Goal: Information Seeking & Learning: Find specific fact

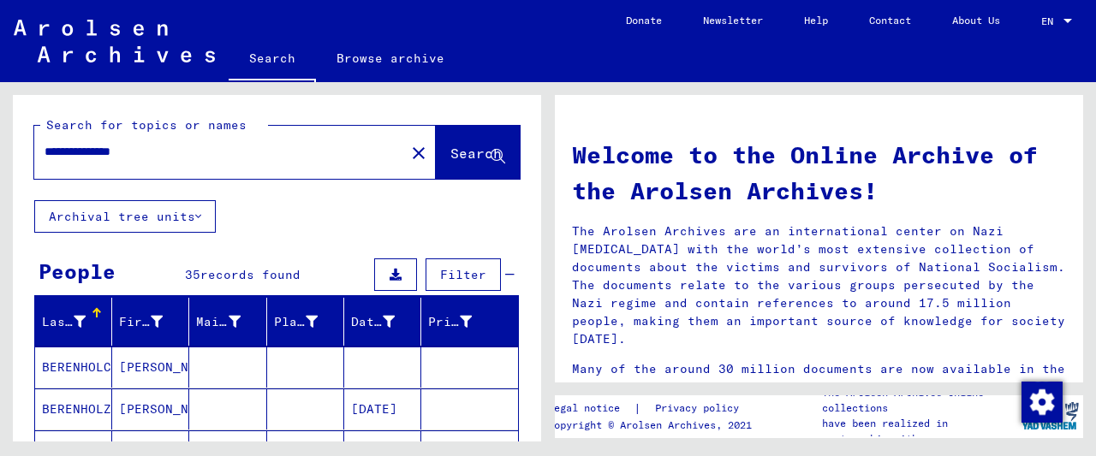
drag, startPoint x: 170, startPoint y: 157, endPoint x: 2, endPoint y: 149, distance: 168.8
click at [45, 149] on input "**********" at bounding box center [215, 152] width 340 height 18
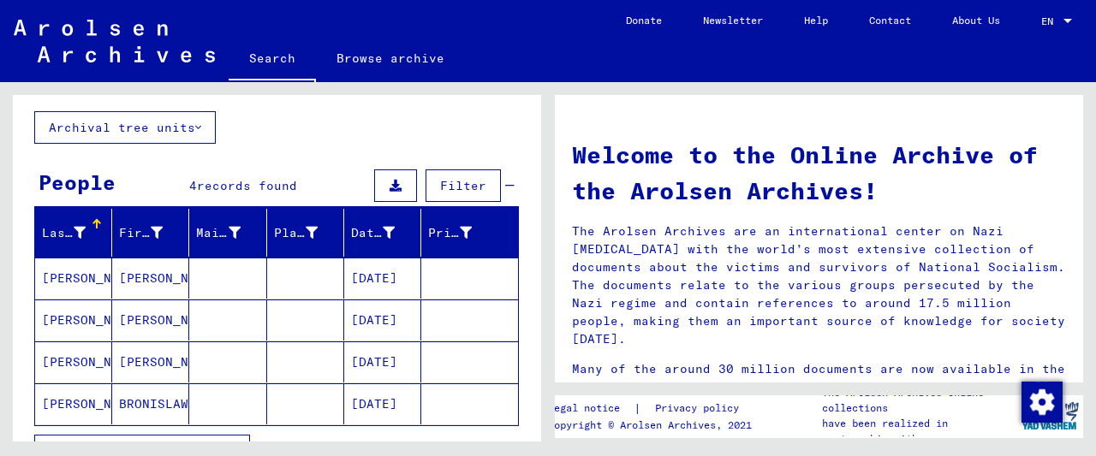
click at [165, 287] on mat-cell "[PERSON_NAME]" at bounding box center [150, 278] width 77 height 41
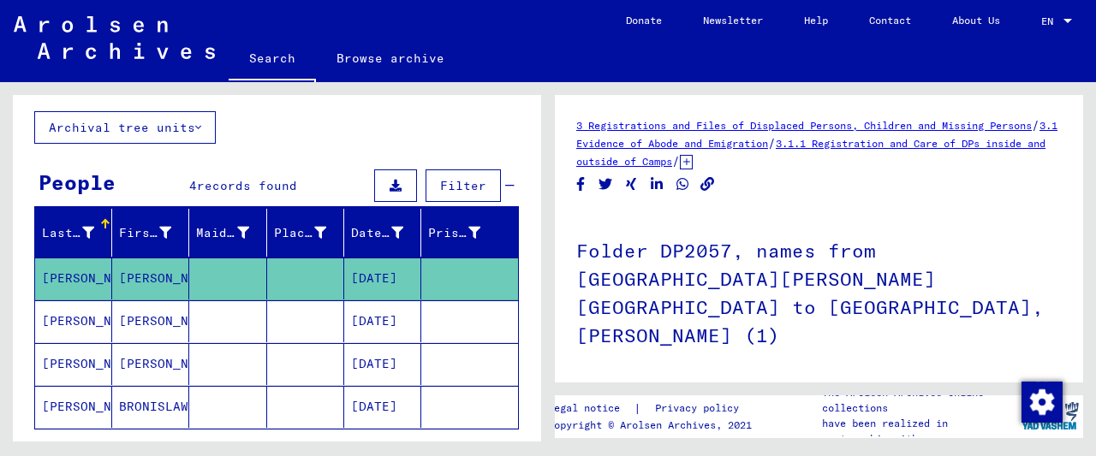
scroll to position [178, 0]
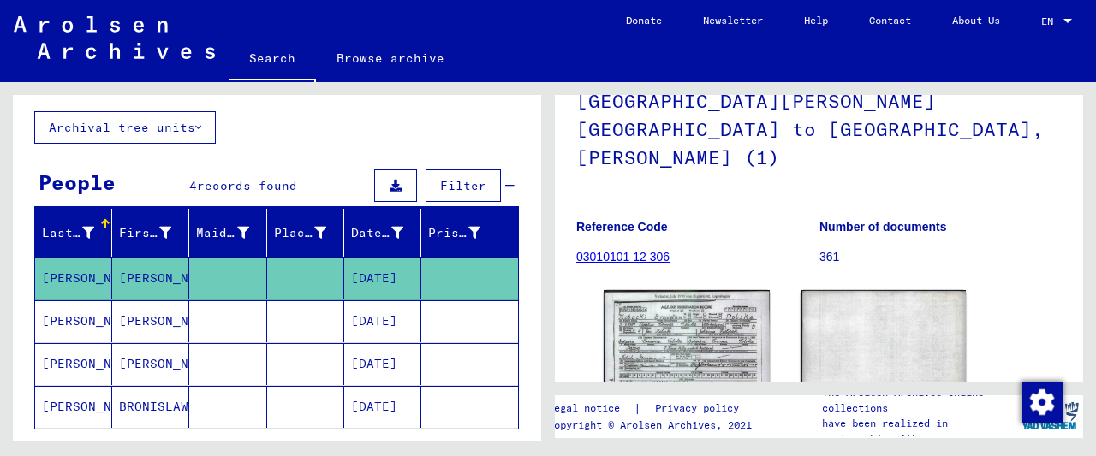
click at [336, 314] on mat-cell at bounding box center [305, 321] width 77 height 42
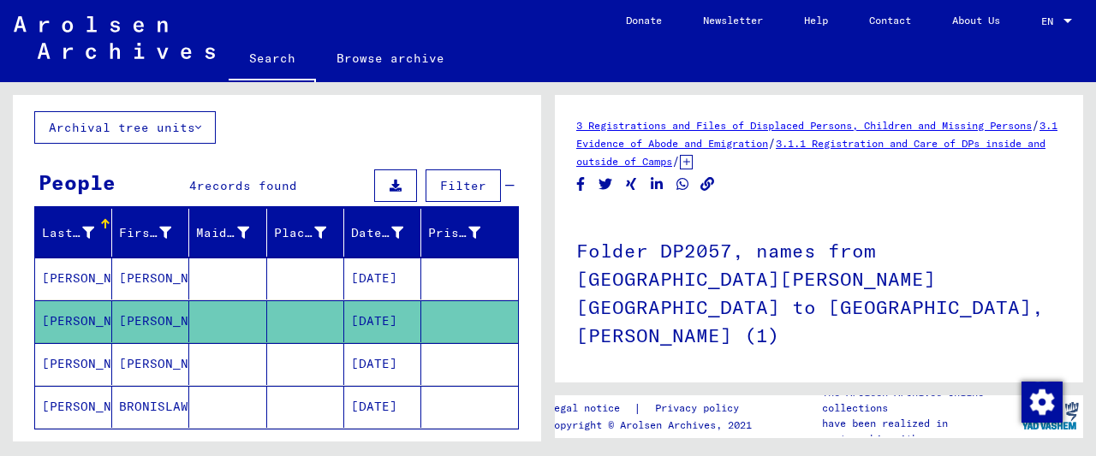
click at [343, 357] on mat-cell at bounding box center [305, 364] width 77 height 42
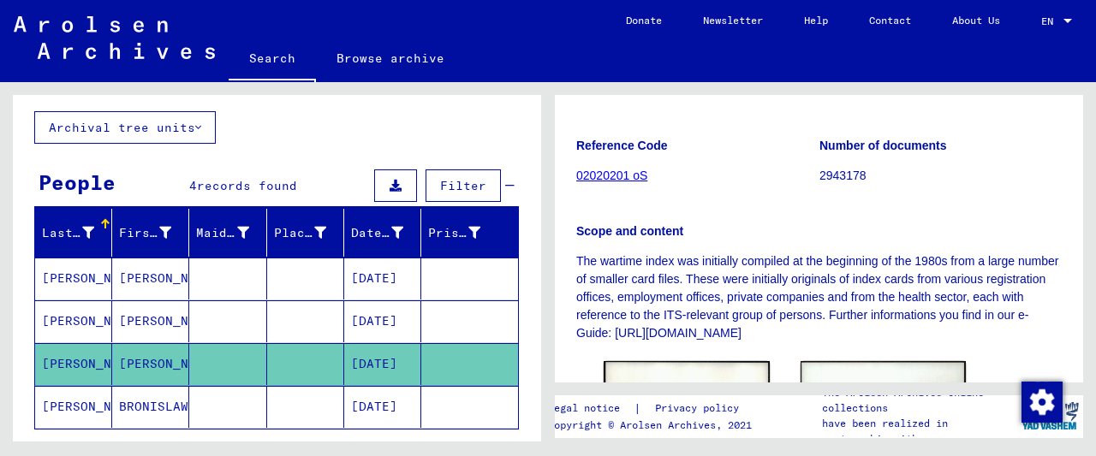
scroll to position [445, 0]
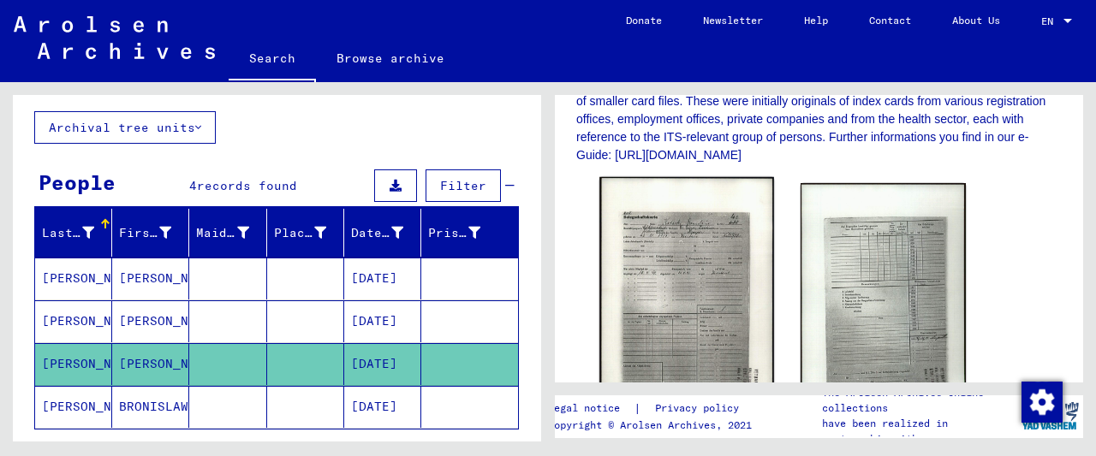
click at [670, 260] on img at bounding box center [686, 299] width 174 height 244
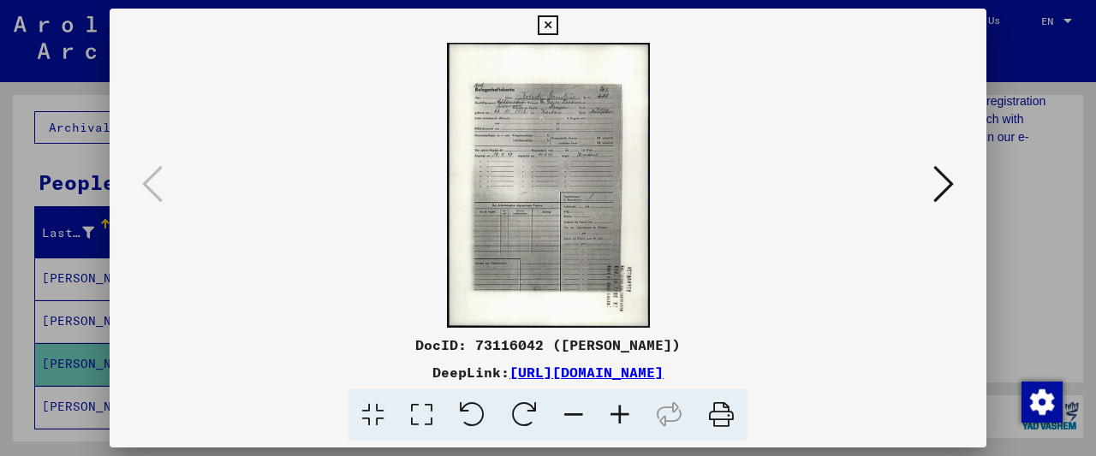
click at [626, 422] on icon at bounding box center [620, 416] width 46 height 52
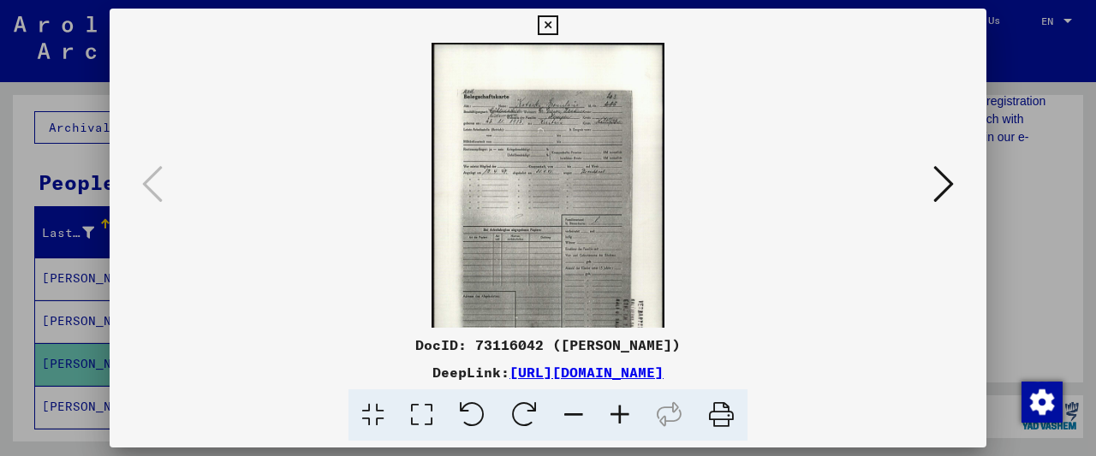
click at [626, 422] on icon at bounding box center [620, 416] width 46 height 52
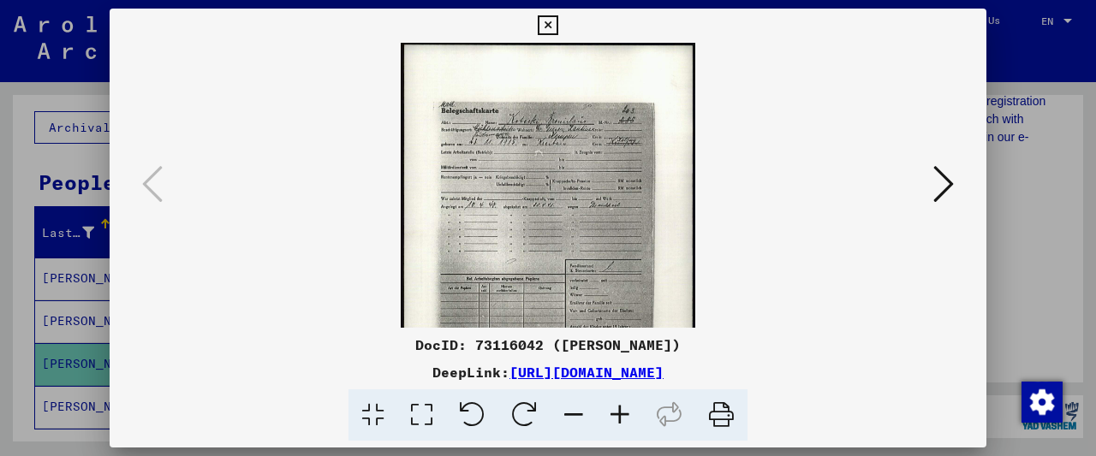
click at [626, 422] on icon at bounding box center [620, 416] width 46 height 52
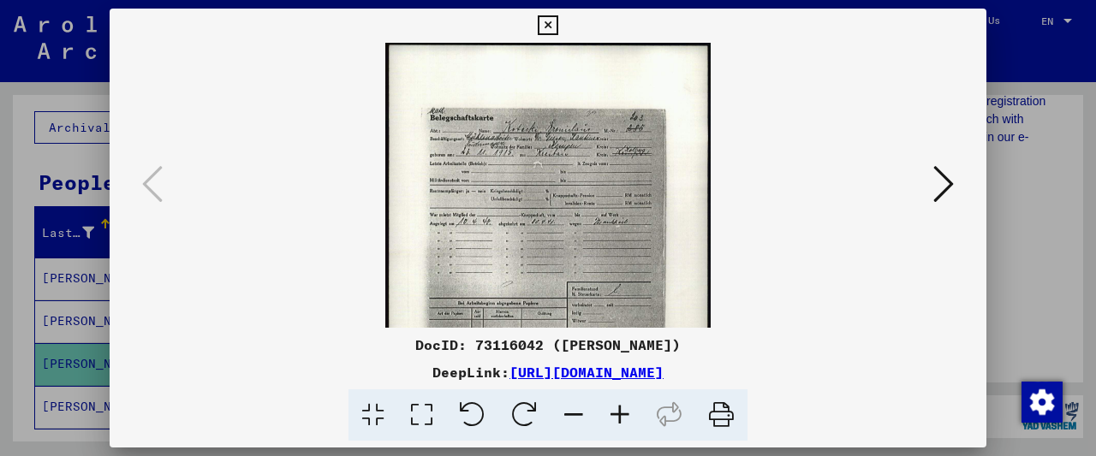
click at [626, 422] on icon at bounding box center [620, 416] width 46 height 52
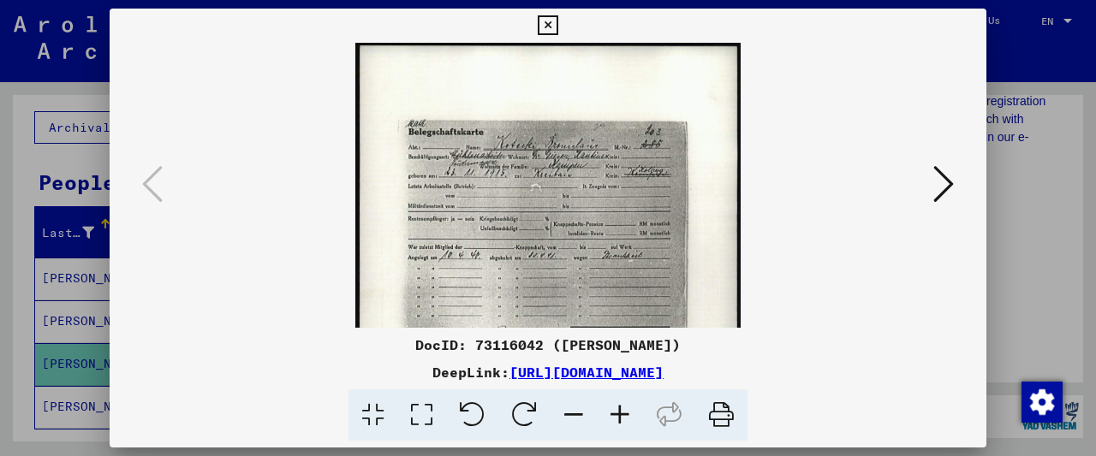
click at [626, 422] on icon at bounding box center [620, 416] width 46 height 52
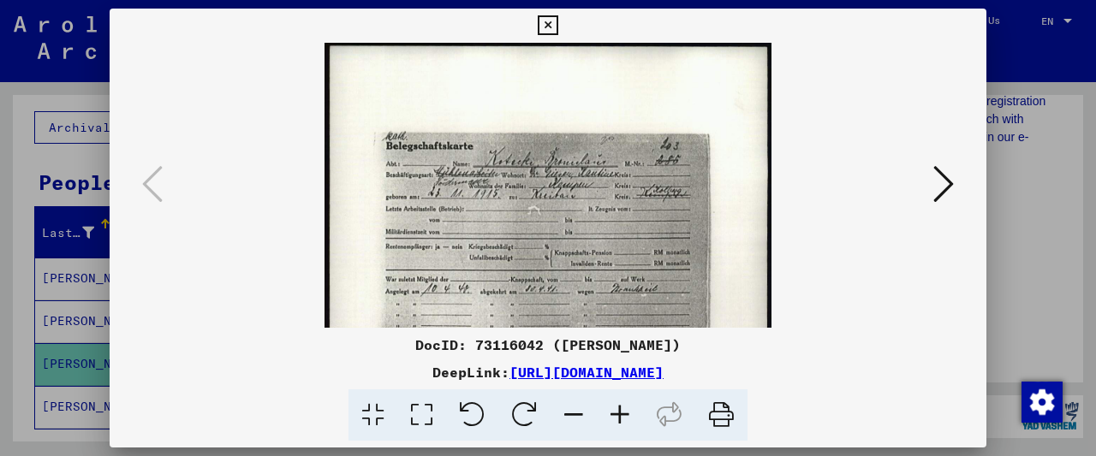
click at [626, 422] on icon at bounding box center [620, 416] width 46 height 52
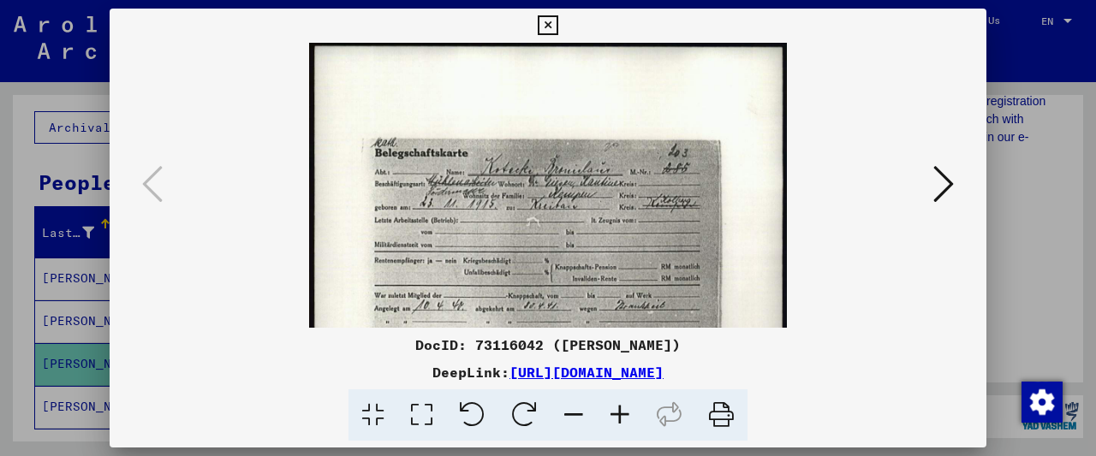
click at [626, 422] on icon at bounding box center [620, 416] width 46 height 52
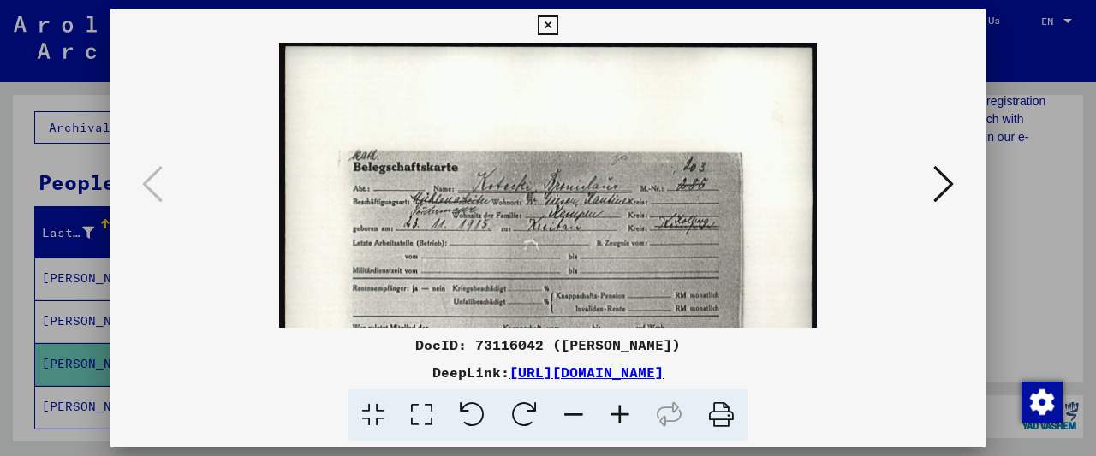
click at [626, 422] on icon at bounding box center [620, 416] width 46 height 52
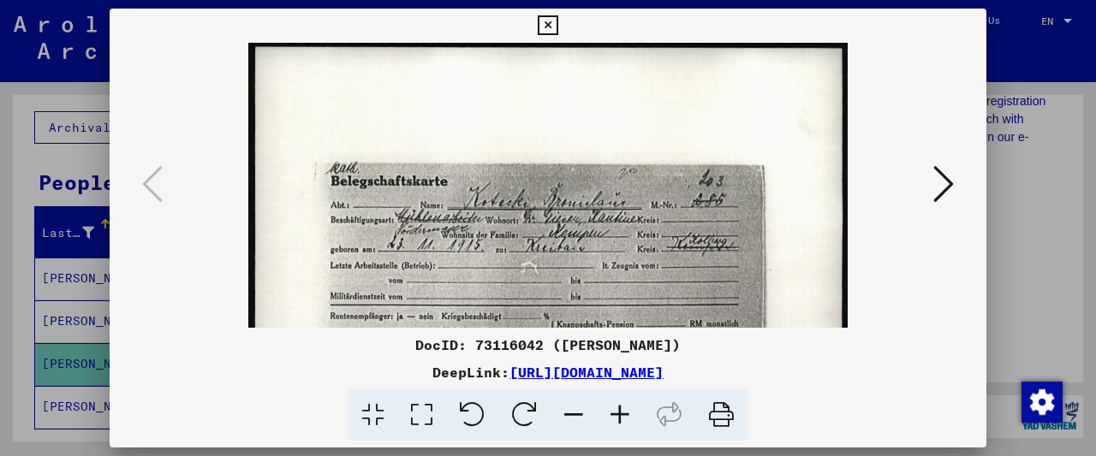
click at [626, 422] on icon at bounding box center [620, 416] width 46 height 52
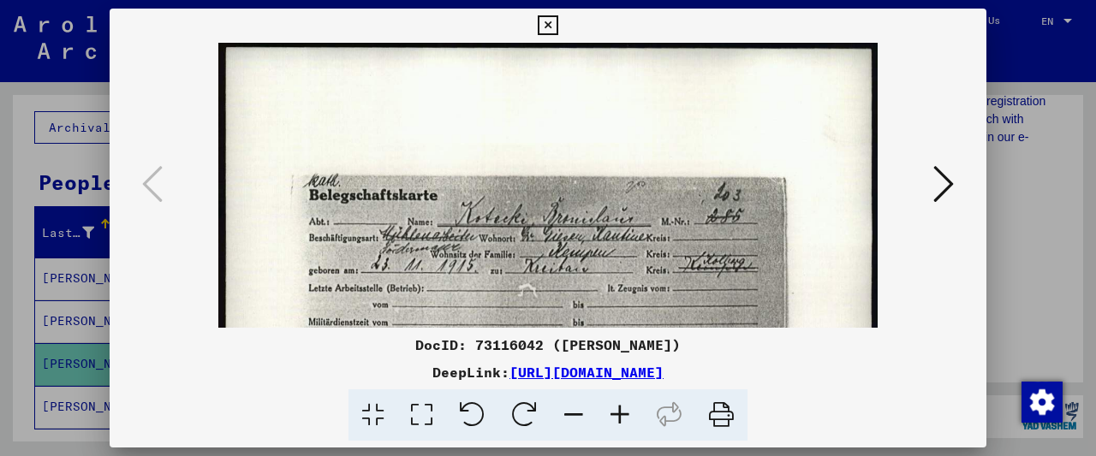
click at [626, 422] on icon at bounding box center [620, 416] width 46 height 52
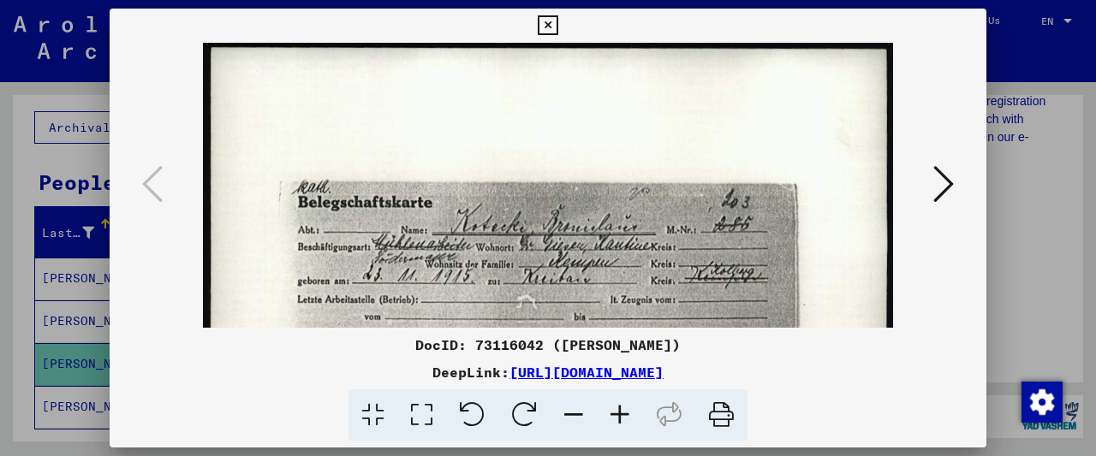
click at [626, 422] on icon at bounding box center [620, 416] width 46 height 52
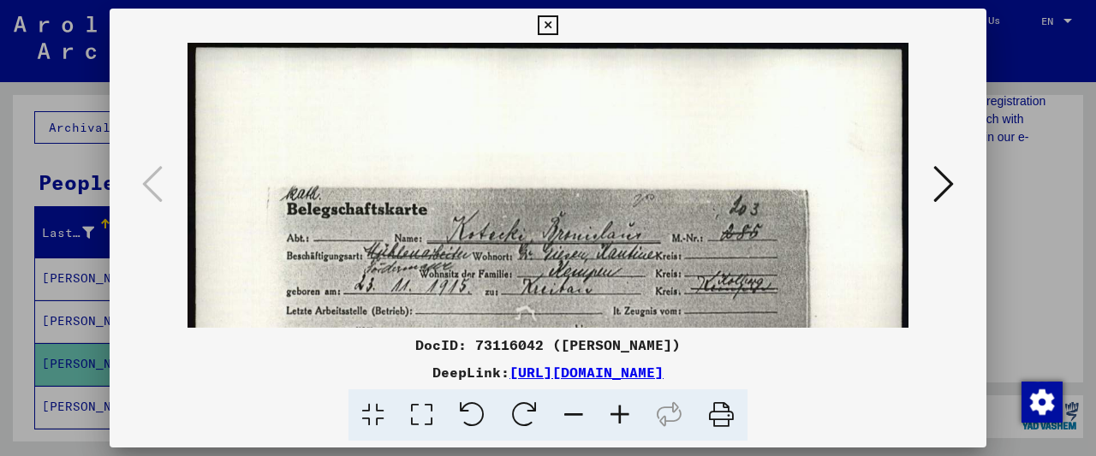
scroll to position [21, 0]
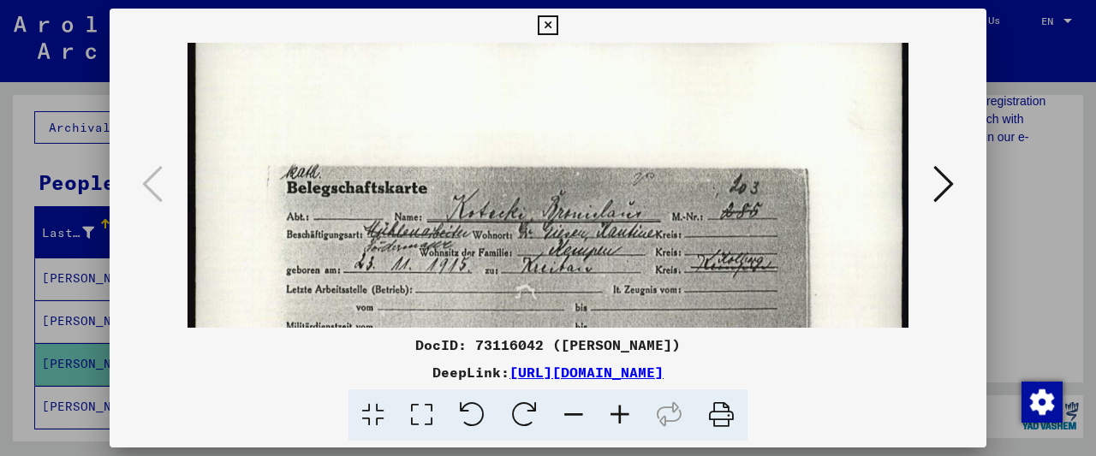
drag, startPoint x: 495, startPoint y: 273, endPoint x: 495, endPoint y: 253, distance: 20.5
drag, startPoint x: 523, startPoint y: 345, endPoint x: 454, endPoint y: 346, distance: 69.4
click at [454, 346] on div "DocID: 73116042 ([PERSON_NAME])" at bounding box center [548, 345] width 877 height 21
copy div "73116042"
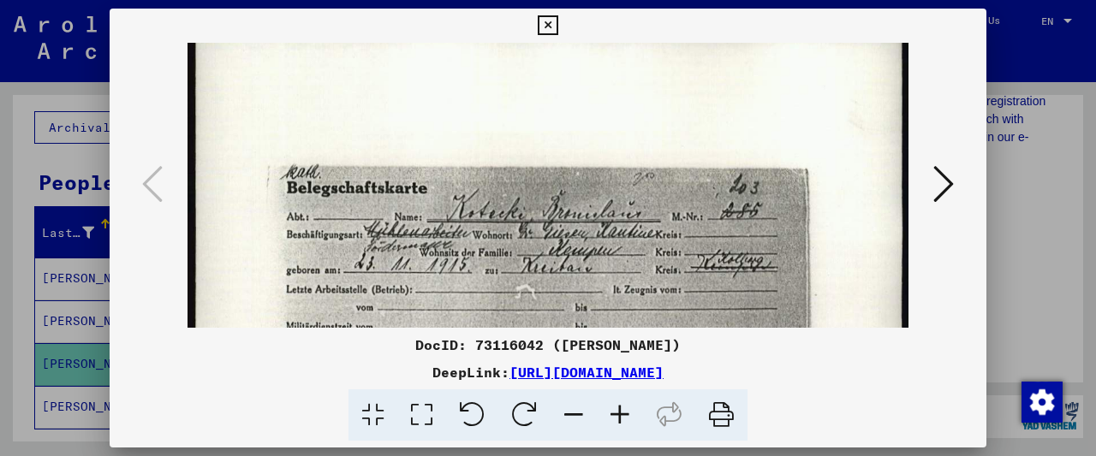
click at [557, 19] on icon at bounding box center [548, 25] width 20 height 21
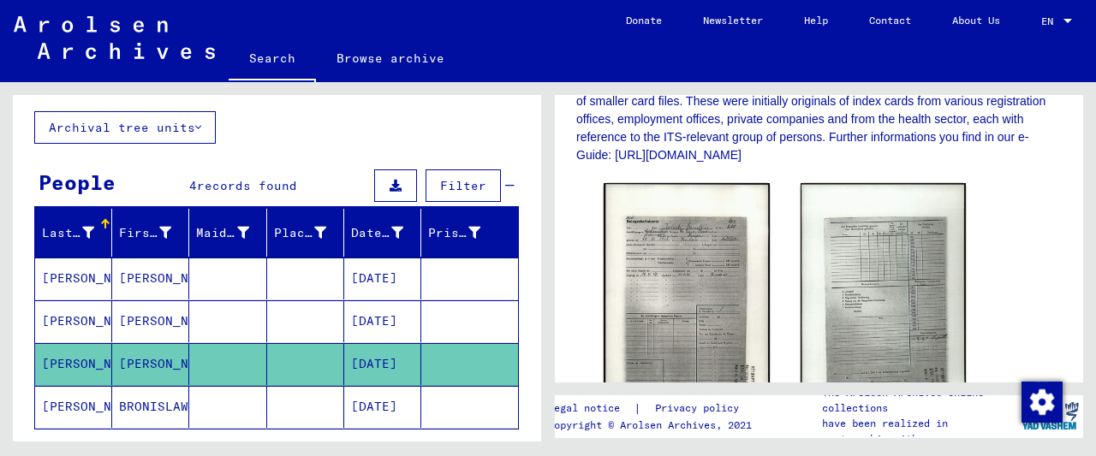
click at [220, 416] on mat-cell at bounding box center [227, 407] width 77 height 42
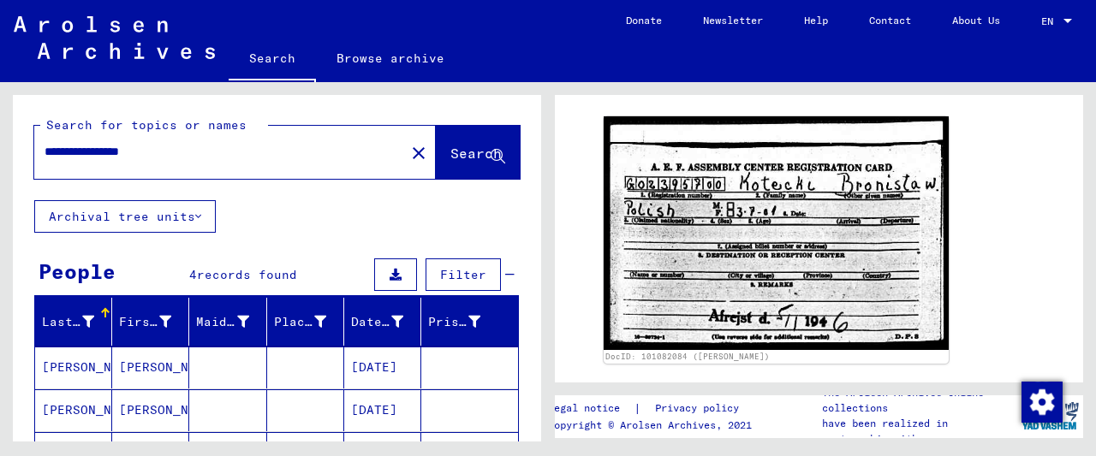
drag, startPoint x: 116, startPoint y: 153, endPoint x: -37, endPoint y: 138, distance: 153.2
click at [45, 143] on input "**********" at bounding box center [220, 152] width 350 height 18
type input "**********"
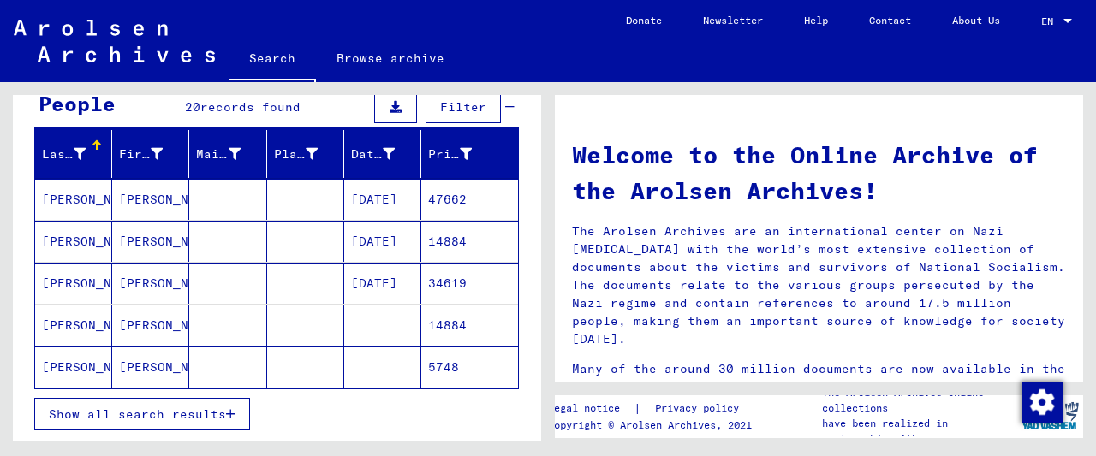
scroll to position [193, 0]
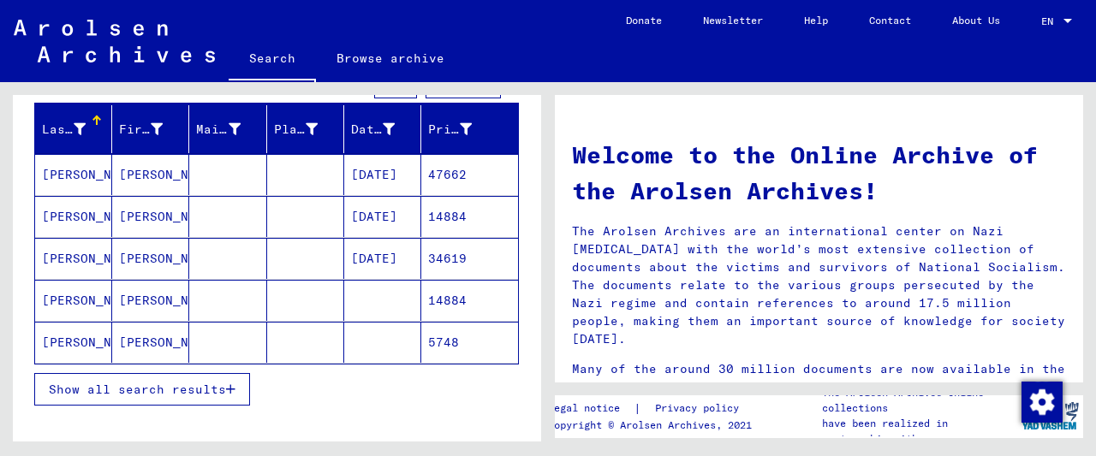
click at [181, 402] on div "Show all search results" at bounding box center [276, 390] width 485 height 50
drag, startPoint x: 137, startPoint y: 391, endPoint x: 174, endPoint y: 330, distance: 71.8
click at [137, 391] on span "Show all search results" at bounding box center [137, 389] width 177 height 15
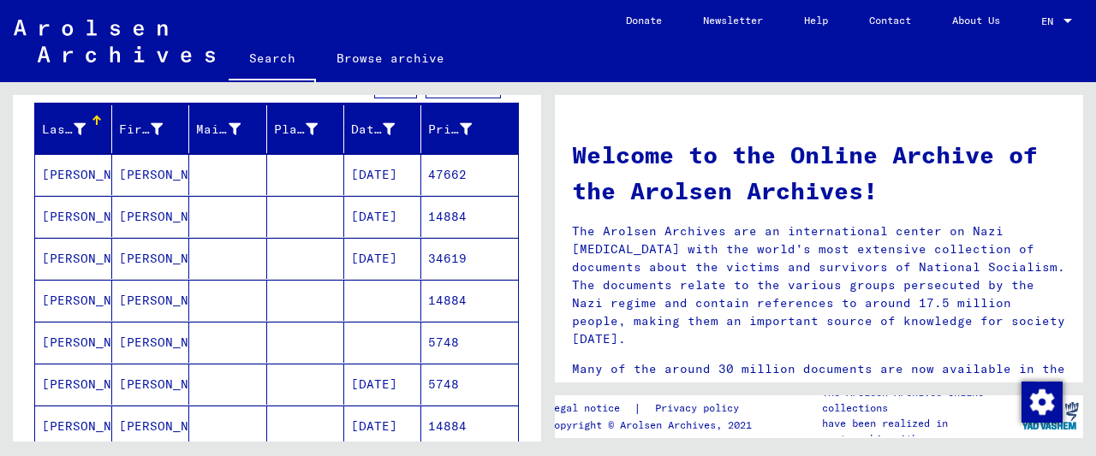
click at [253, 232] on mat-cell at bounding box center [227, 216] width 77 height 41
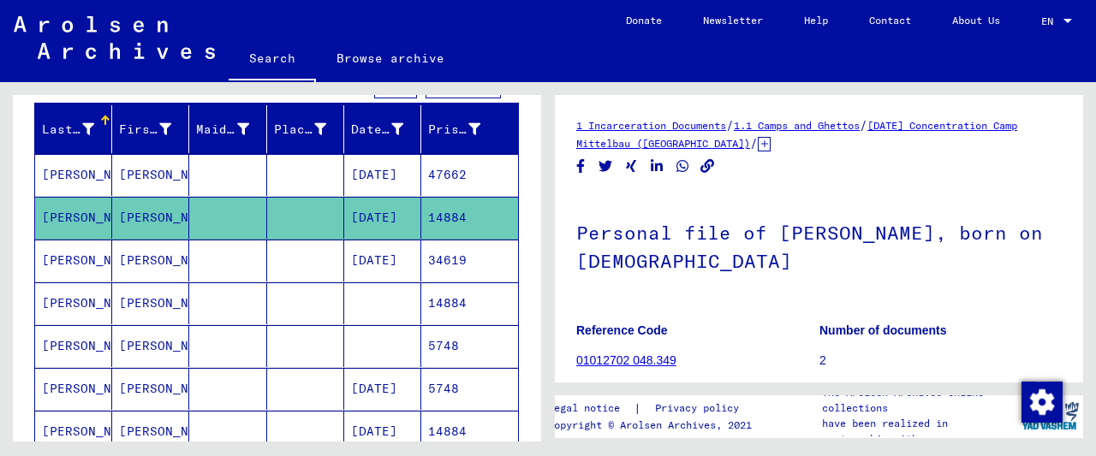
click at [262, 254] on mat-cell at bounding box center [227, 261] width 77 height 42
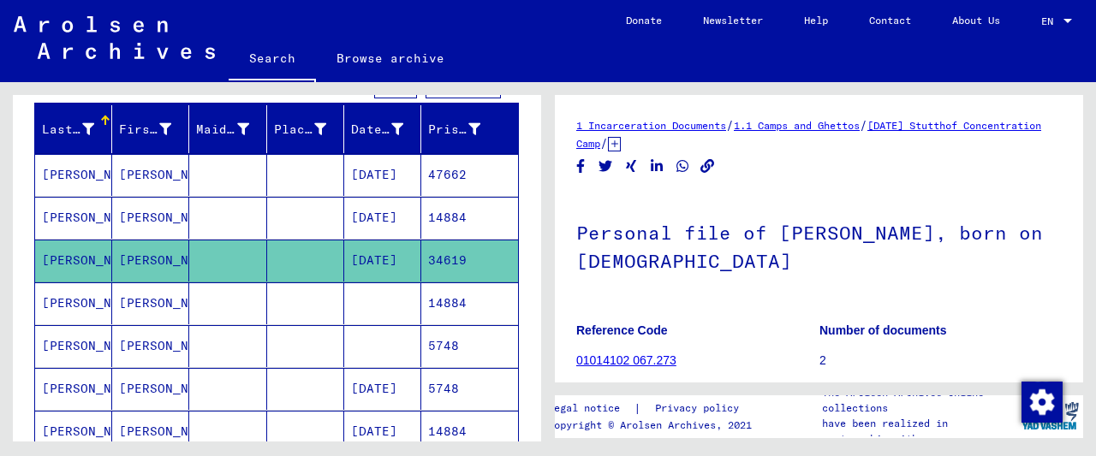
scroll to position [187, 0]
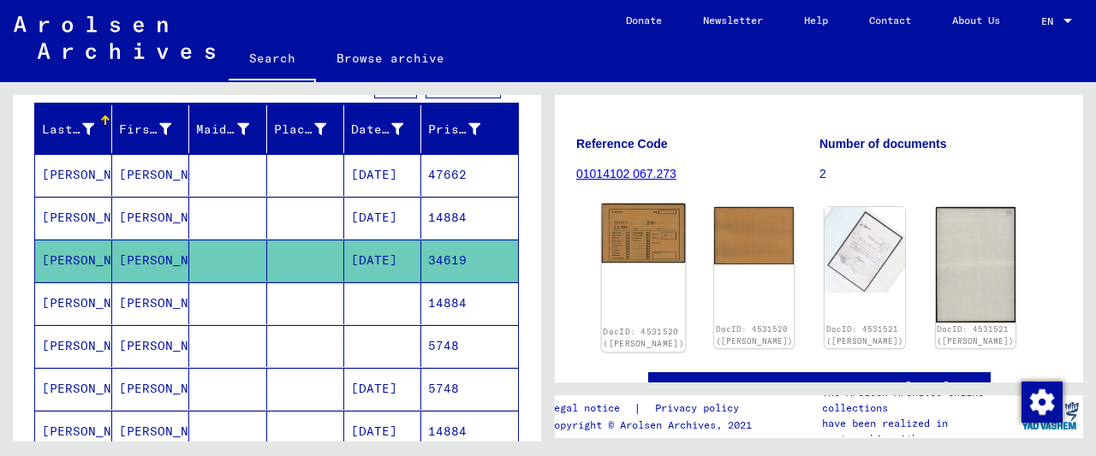
click at [659, 238] on img at bounding box center [644, 234] width 84 height 60
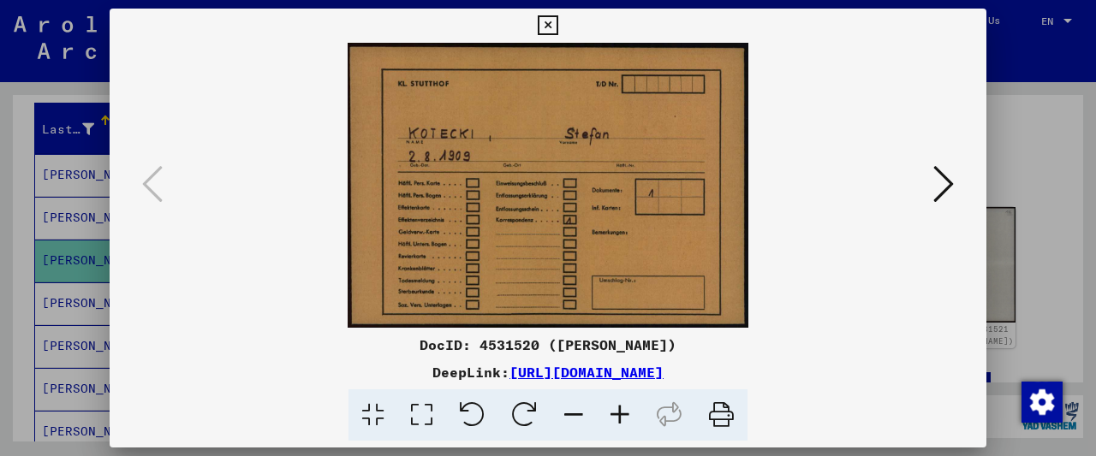
click at [557, 29] on icon at bounding box center [548, 25] width 20 height 21
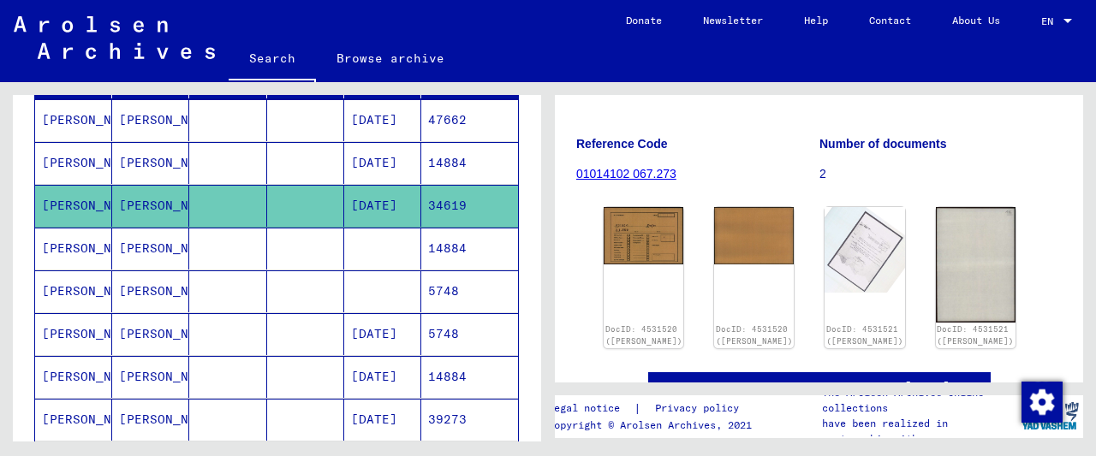
scroll to position [282, 0]
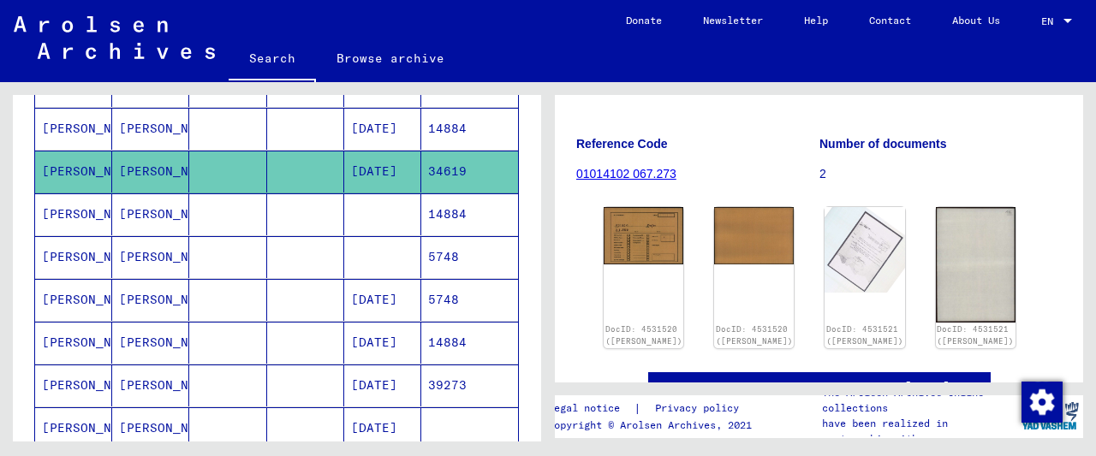
click at [263, 210] on mat-cell at bounding box center [227, 214] width 77 height 42
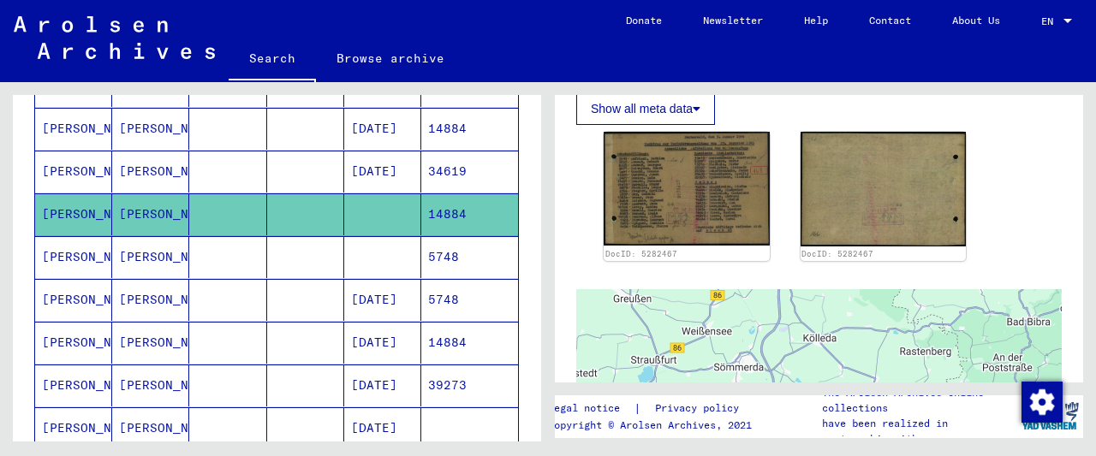
scroll to position [193, 0]
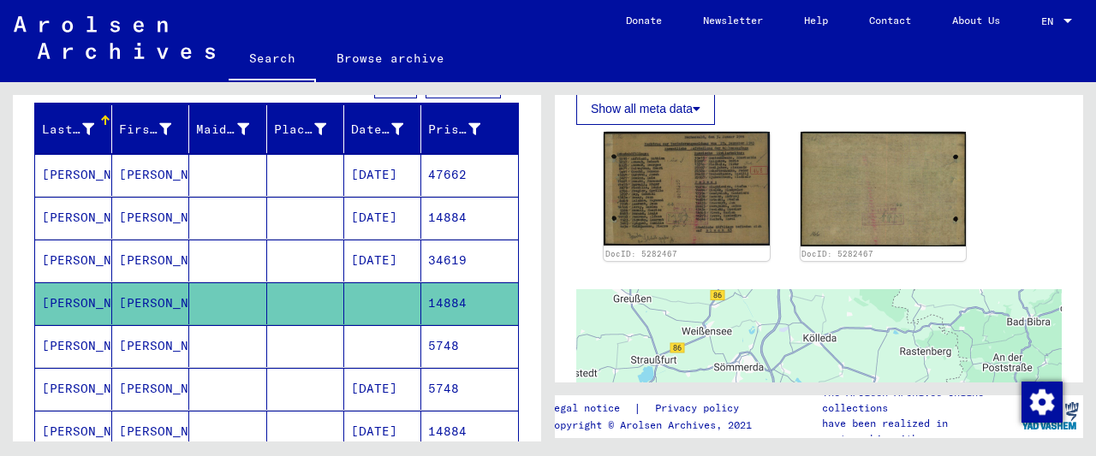
click at [275, 223] on mat-cell at bounding box center [305, 218] width 77 height 42
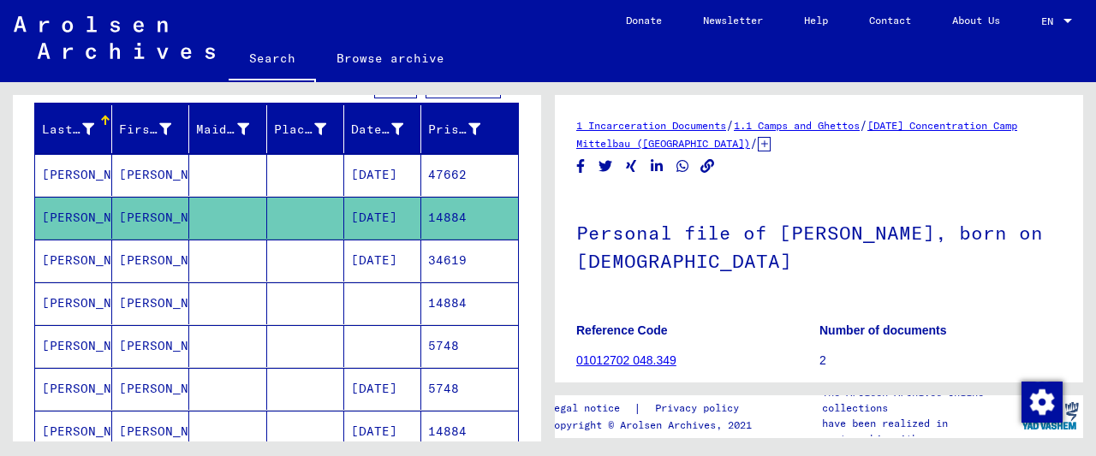
scroll to position [178, 0]
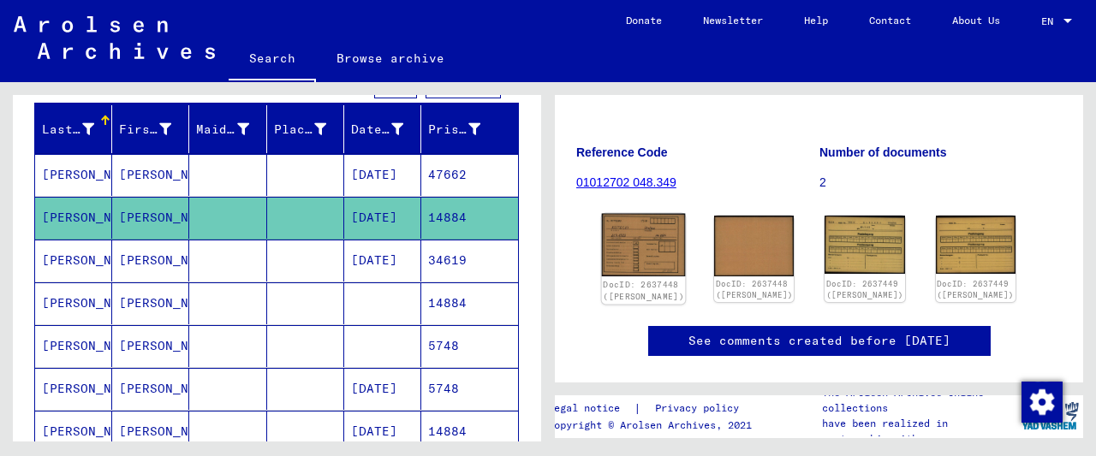
click at [653, 252] on img at bounding box center [644, 245] width 84 height 62
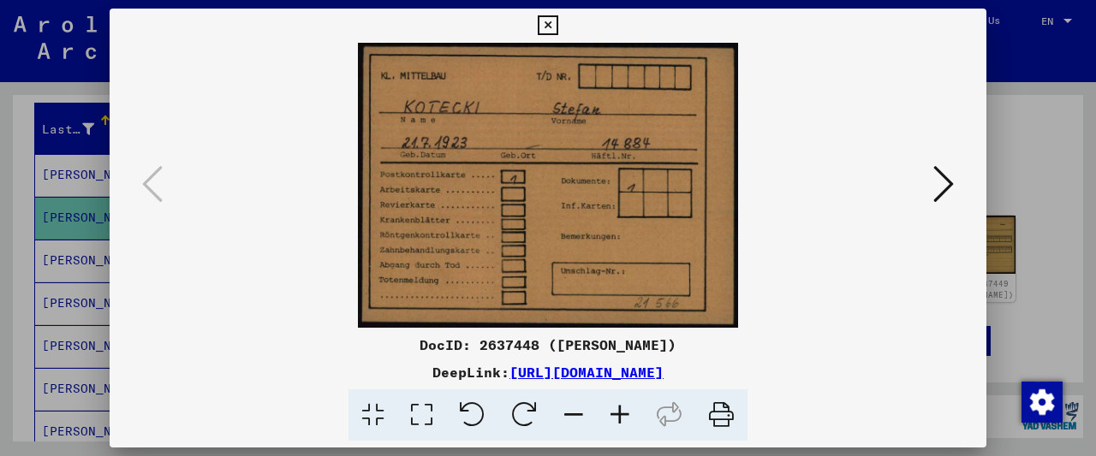
click at [557, 32] on icon at bounding box center [548, 25] width 20 height 21
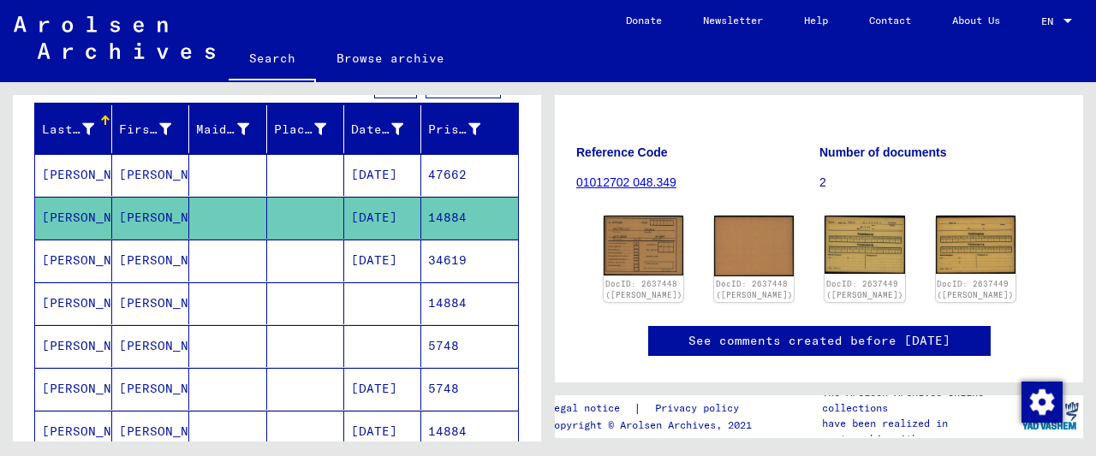
click at [235, 187] on mat-cell at bounding box center [227, 175] width 77 height 42
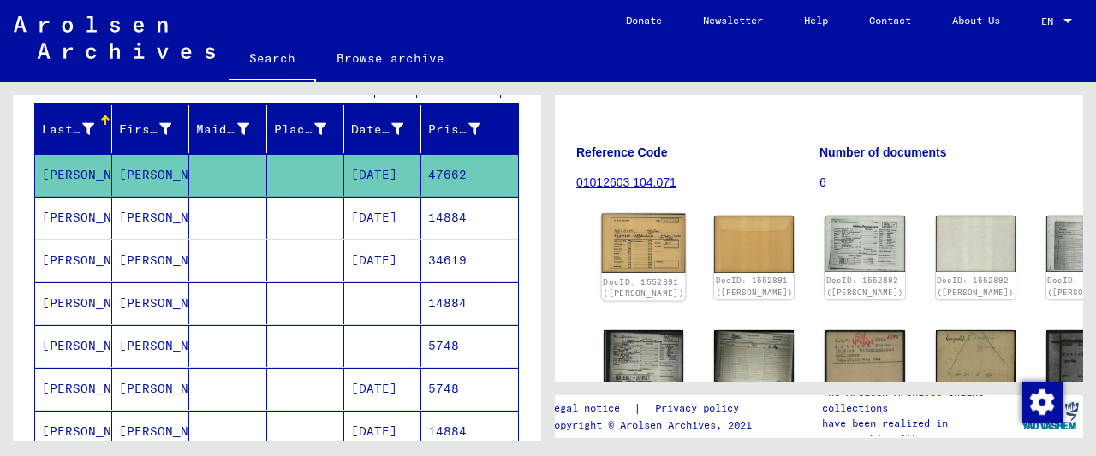
scroll to position [267, 0]
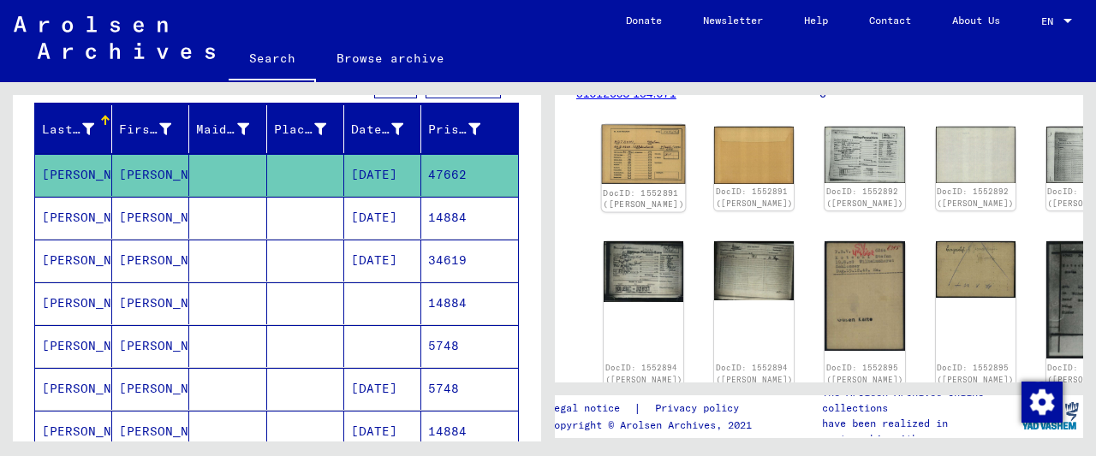
click at [630, 132] on img at bounding box center [644, 155] width 84 height 60
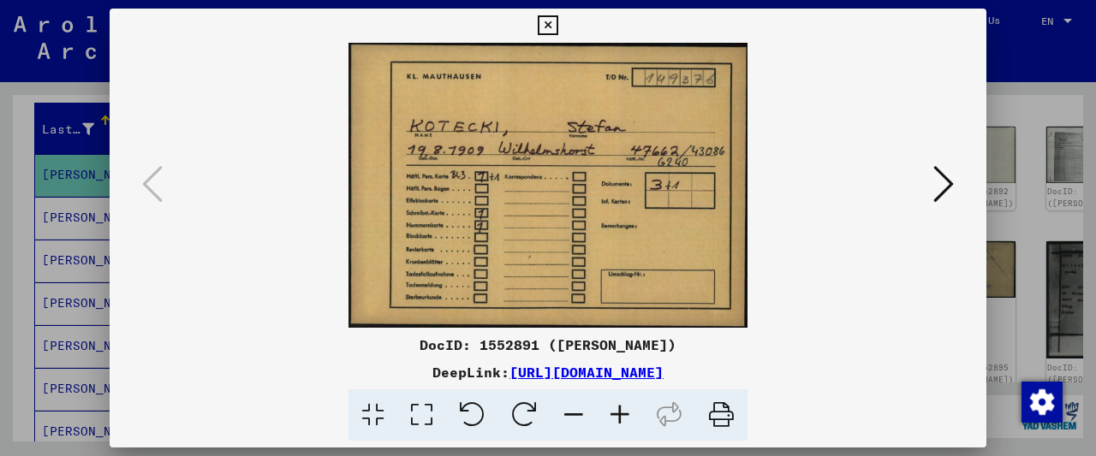
click at [557, 31] on icon at bounding box center [548, 25] width 20 height 21
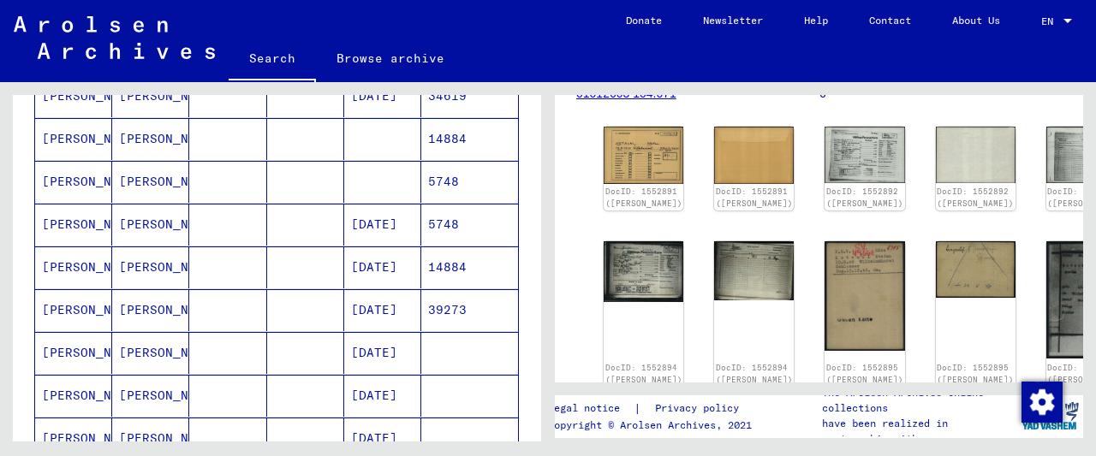
scroll to position [371, 0]
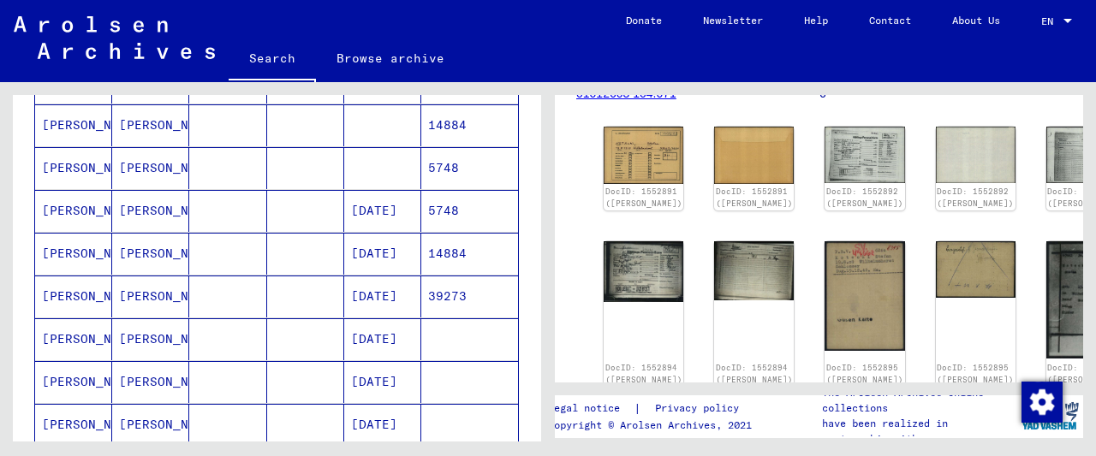
click at [325, 196] on mat-cell at bounding box center [305, 211] width 77 height 42
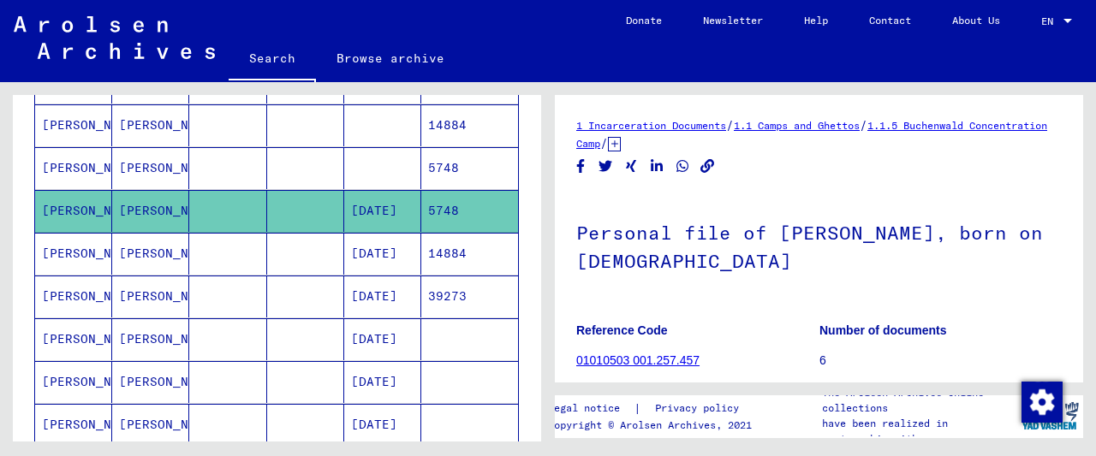
scroll to position [178, 0]
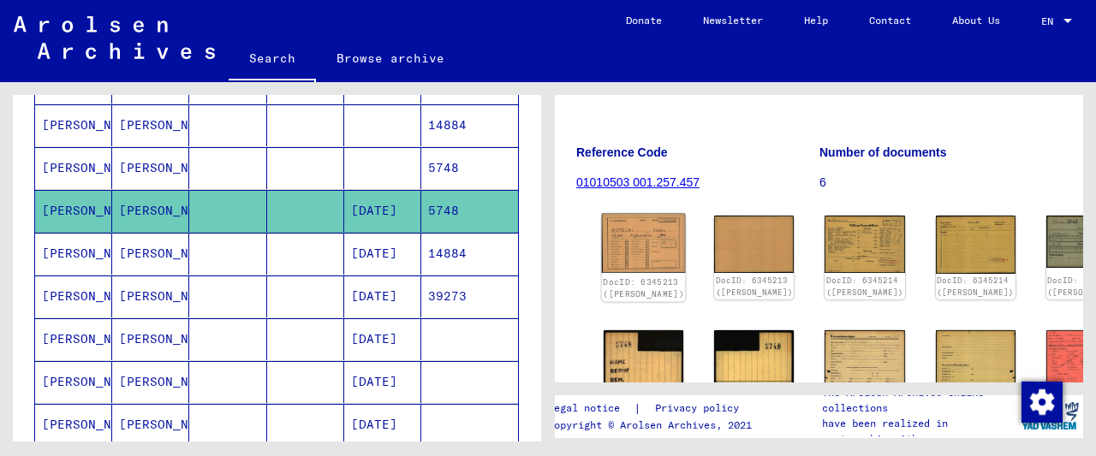
click at [633, 233] on img at bounding box center [644, 243] width 84 height 59
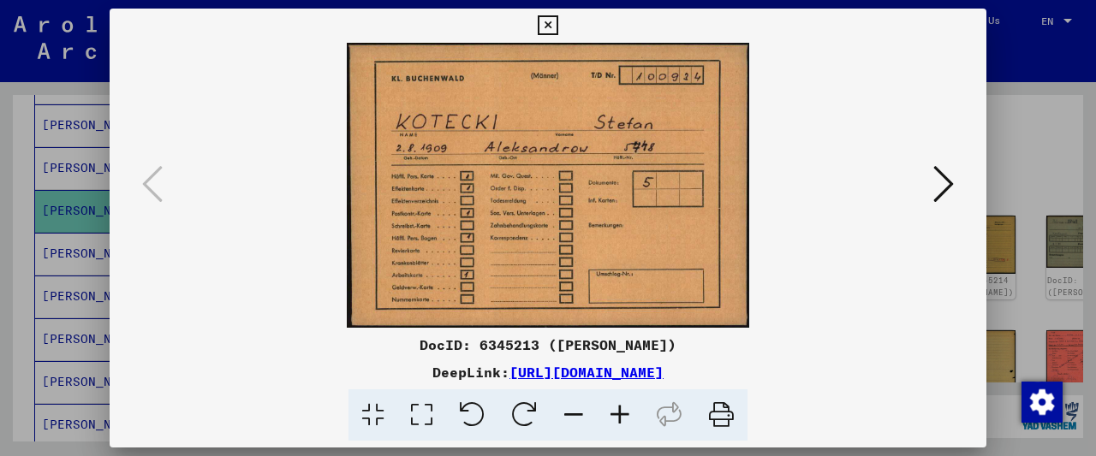
click at [557, 21] on icon at bounding box center [548, 25] width 20 height 21
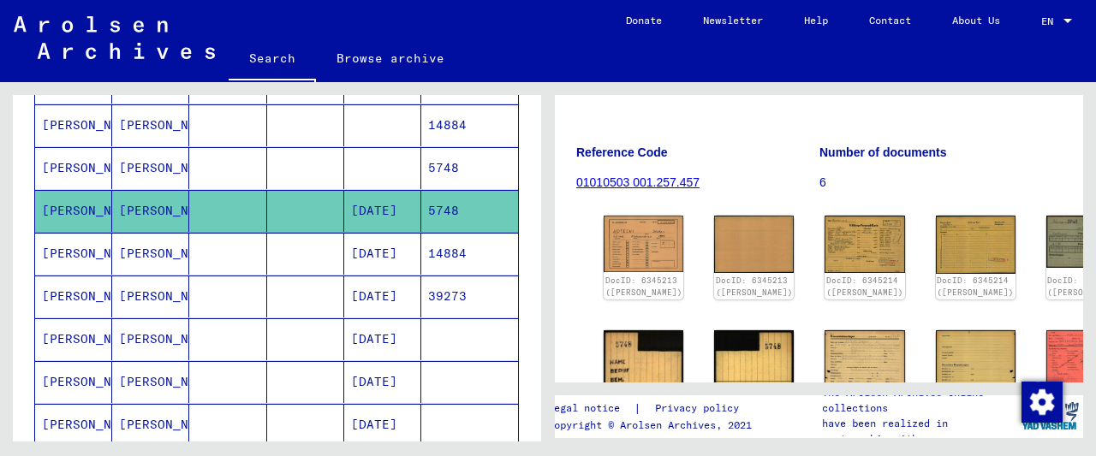
click at [270, 251] on mat-cell at bounding box center [305, 254] width 77 height 42
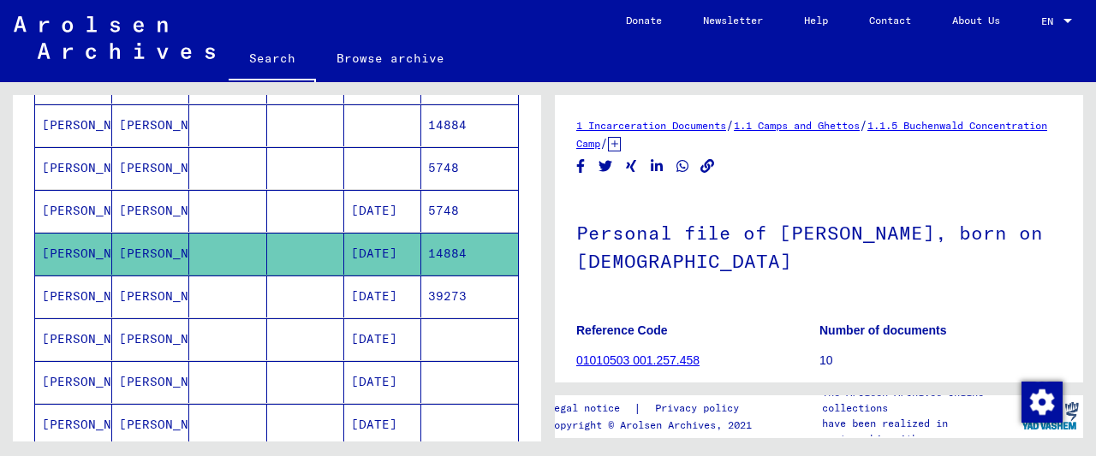
scroll to position [178, 0]
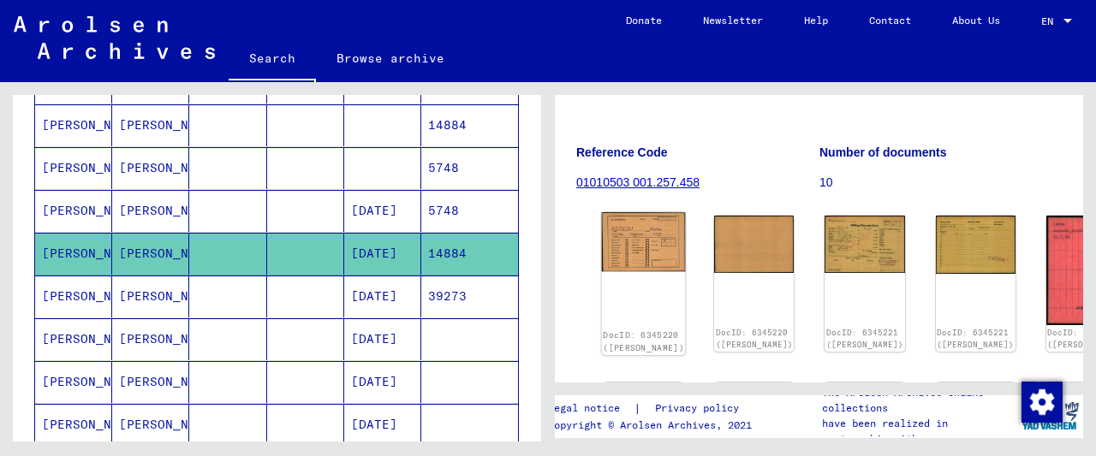
click at [627, 234] on img at bounding box center [644, 241] width 84 height 59
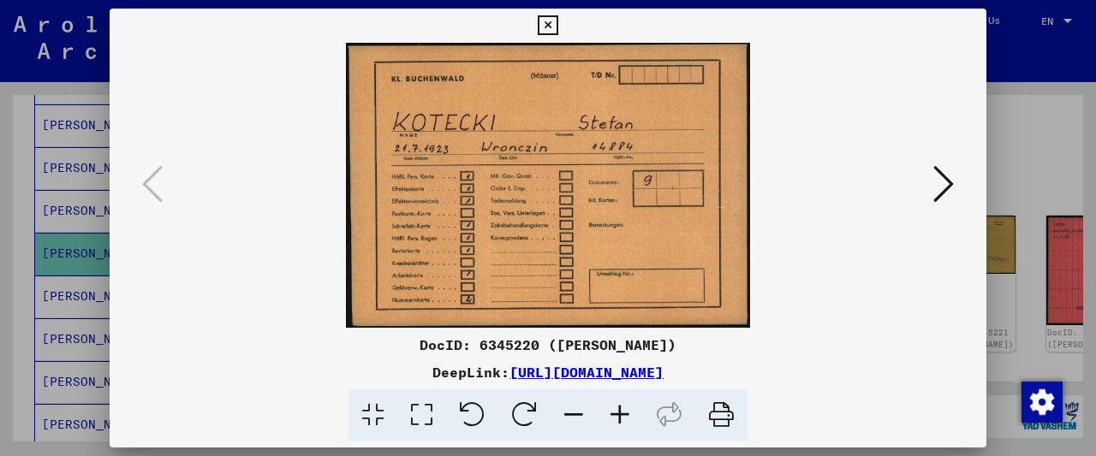
click at [557, 23] on icon at bounding box center [548, 25] width 20 height 21
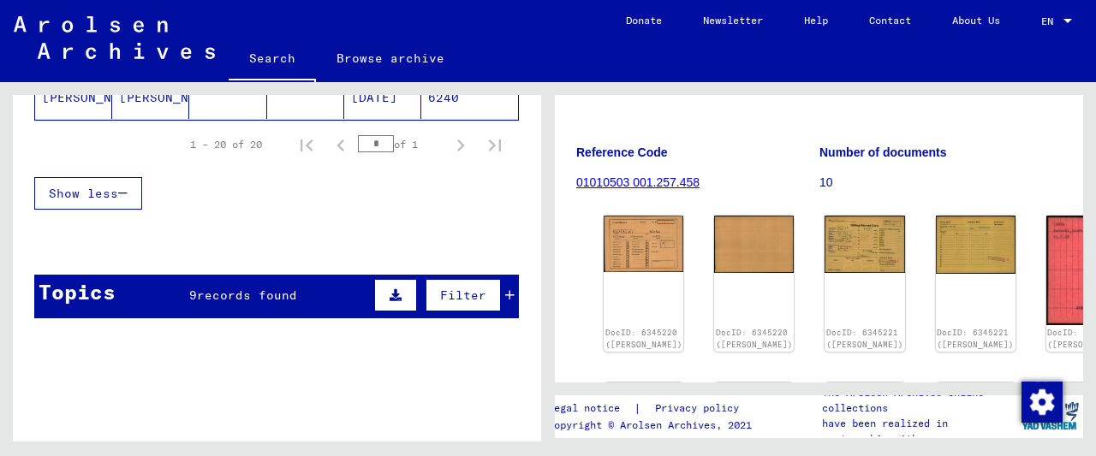
scroll to position [816, 0]
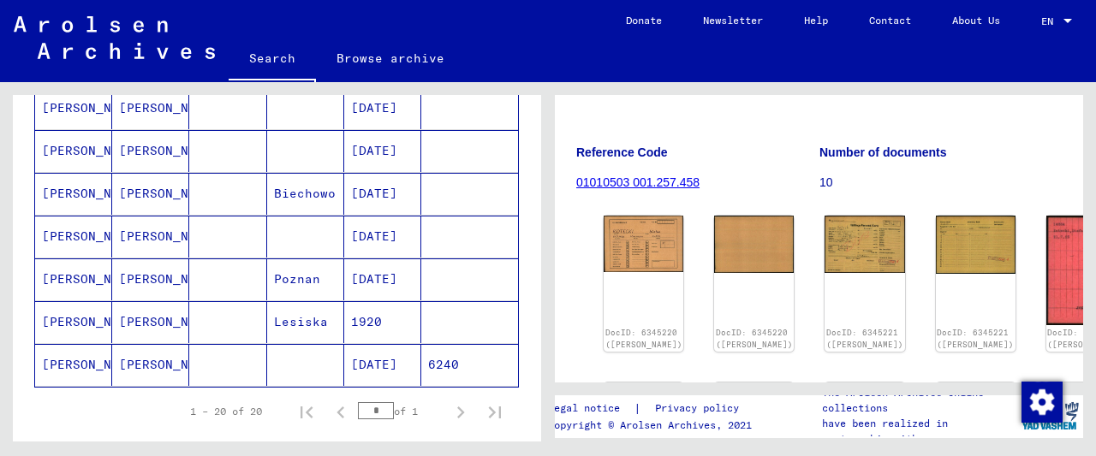
click at [264, 314] on mat-cell at bounding box center [227, 322] width 77 height 42
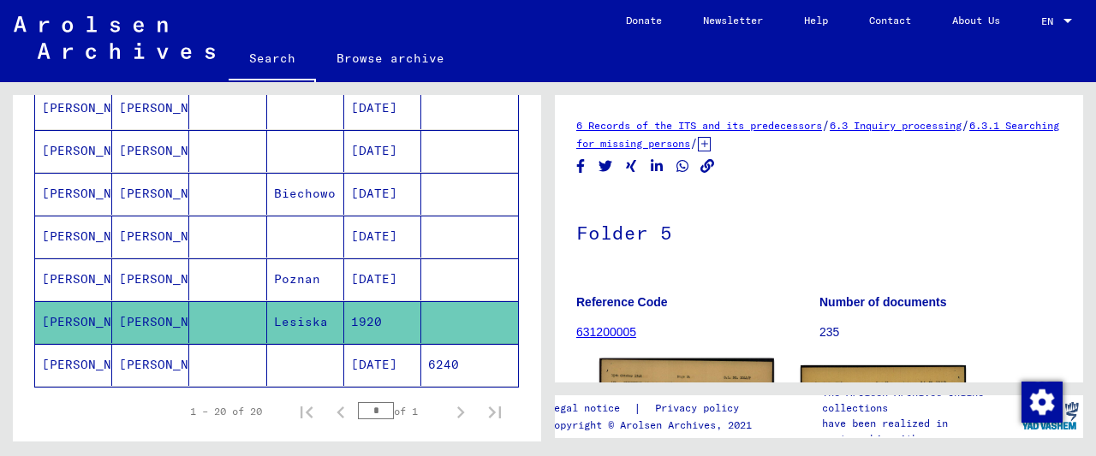
scroll to position [267, 0]
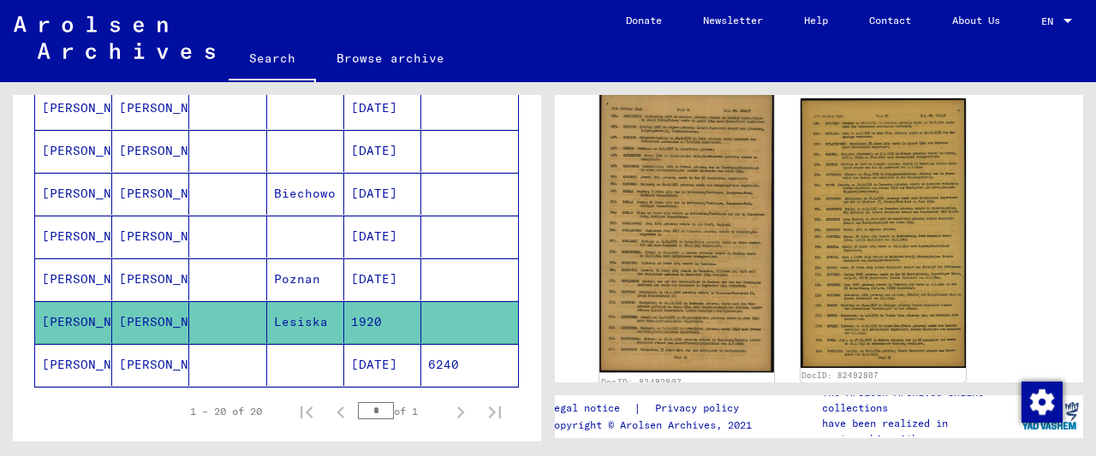
click at [697, 166] on img at bounding box center [686, 233] width 174 height 282
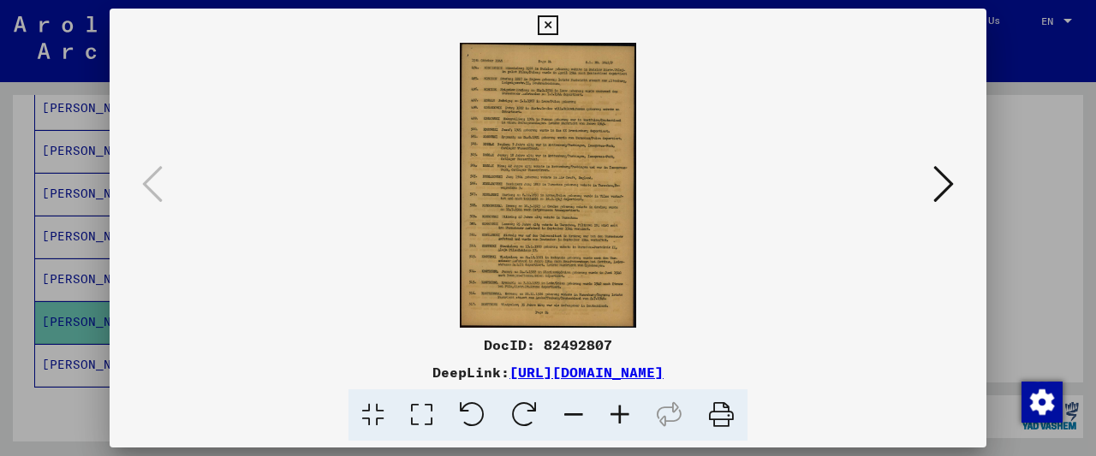
click at [622, 411] on icon at bounding box center [620, 416] width 46 height 52
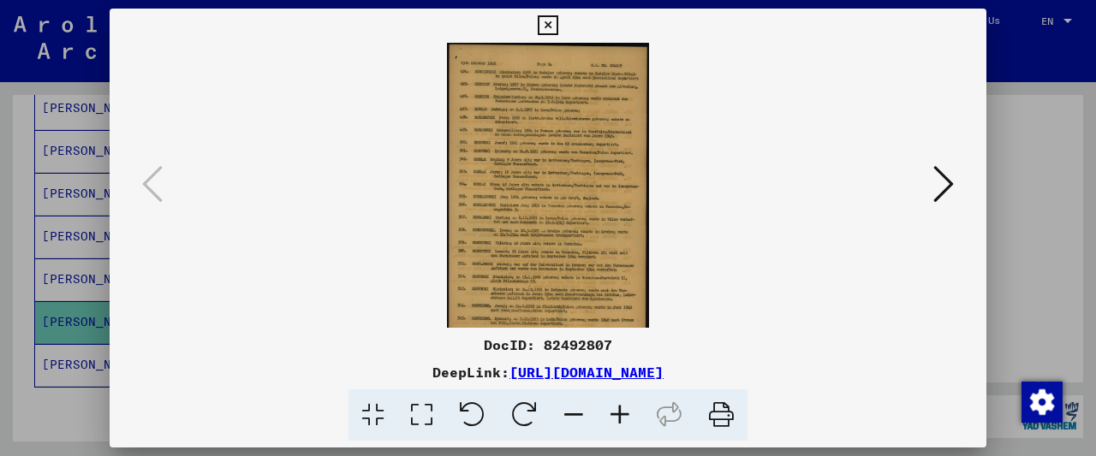
click at [622, 411] on icon at bounding box center [620, 416] width 46 height 52
click at [622, 410] on icon at bounding box center [620, 416] width 46 height 52
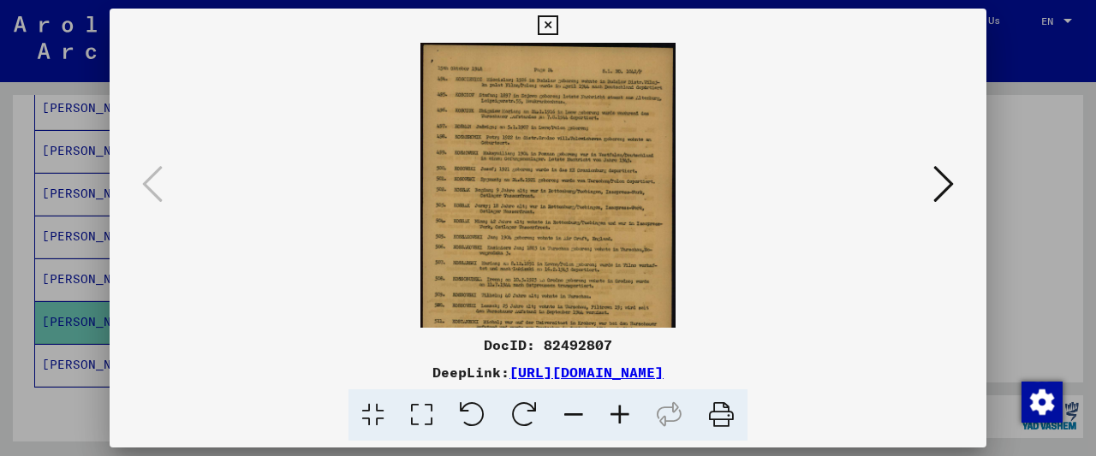
click at [622, 410] on icon at bounding box center [620, 416] width 46 height 52
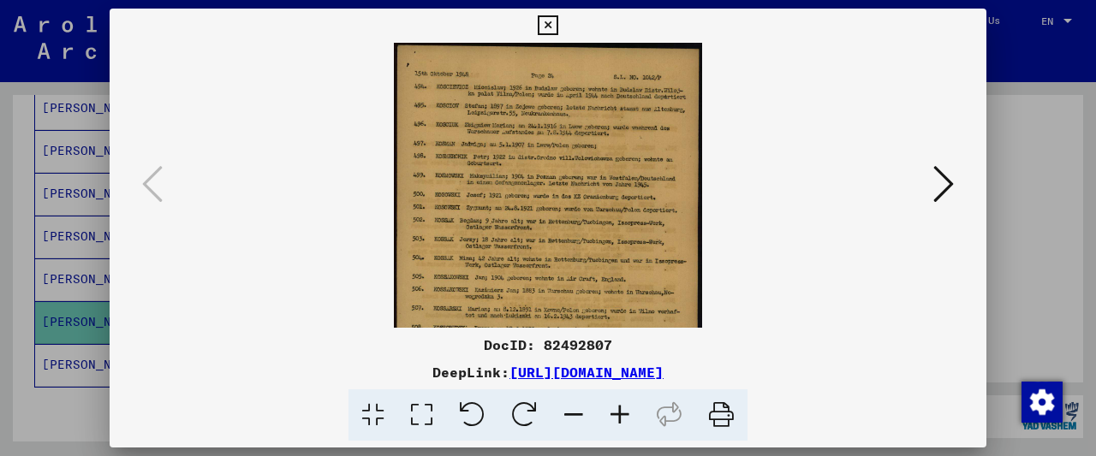
drag, startPoint x: 621, startPoint y: 342, endPoint x: 544, endPoint y: 342, distance: 77.1
click at [544, 342] on div "DocID: 82492807" at bounding box center [548, 345] width 877 height 21
copy div "82492807"
click at [557, 28] on icon at bounding box center [548, 25] width 20 height 21
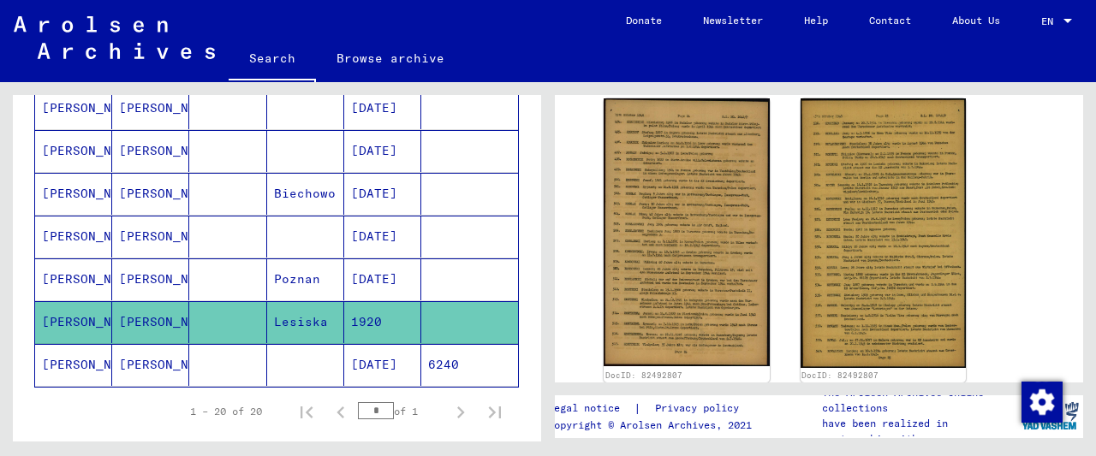
click at [254, 232] on mat-cell at bounding box center [227, 237] width 77 height 42
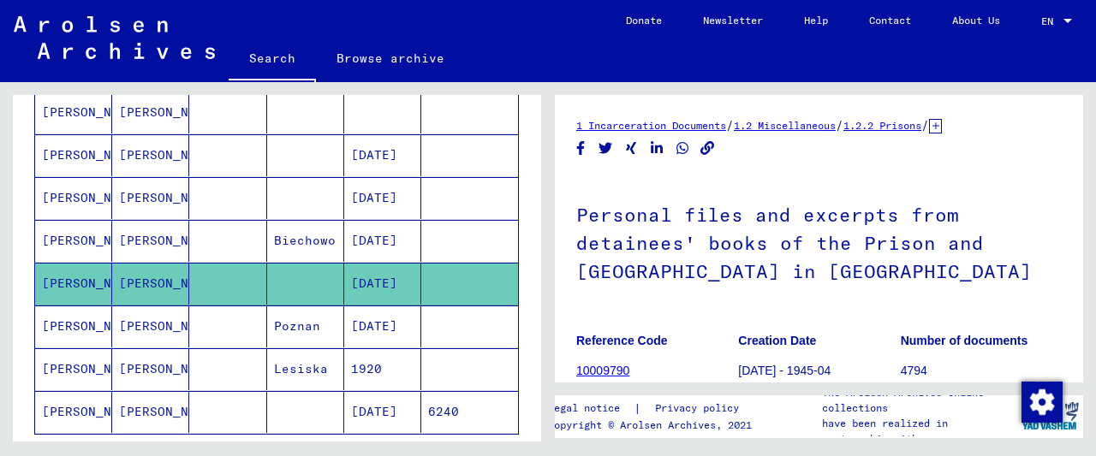
scroll to position [727, 0]
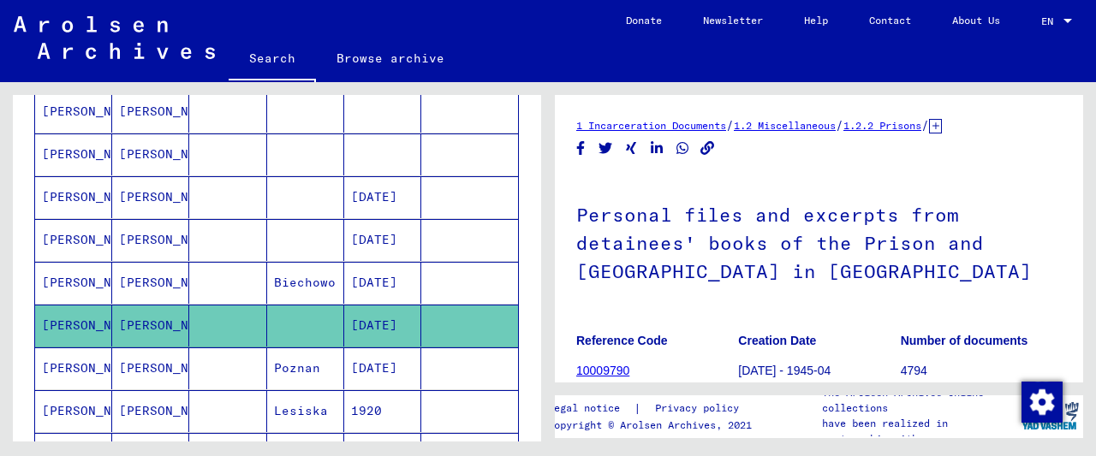
click at [271, 226] on mat-cell at bounding box center [305, 240] width 77 height 42
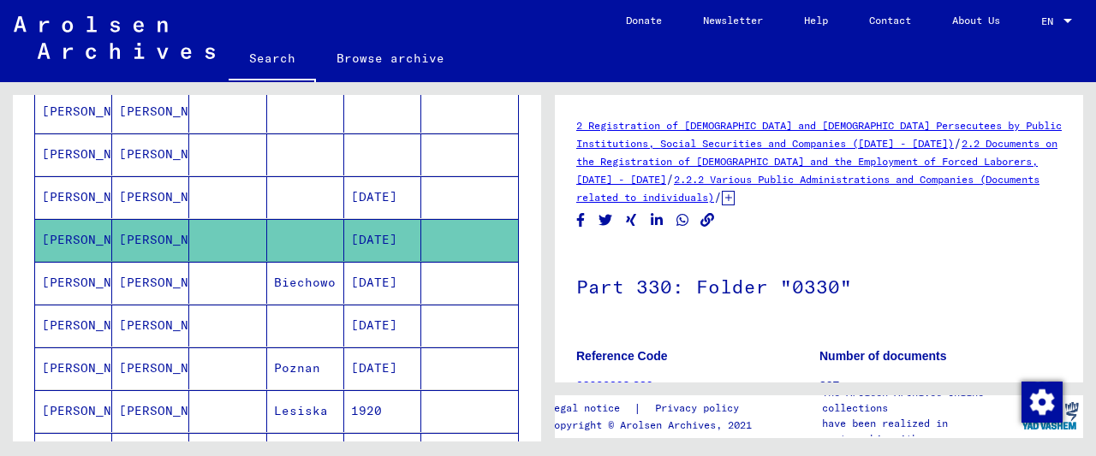
scroll to position [267, 0]
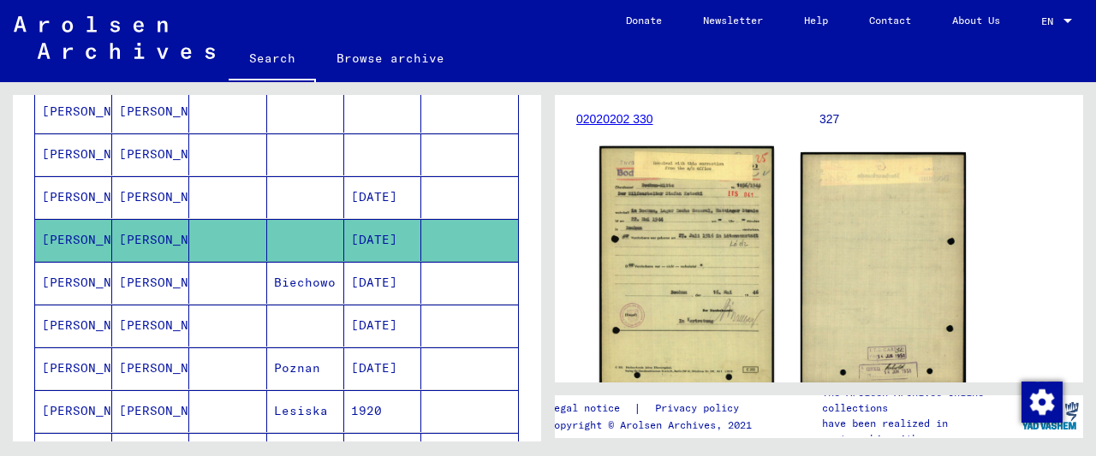
click at [700, 235] on img at bounding box center [686, 269] width 174 height 246
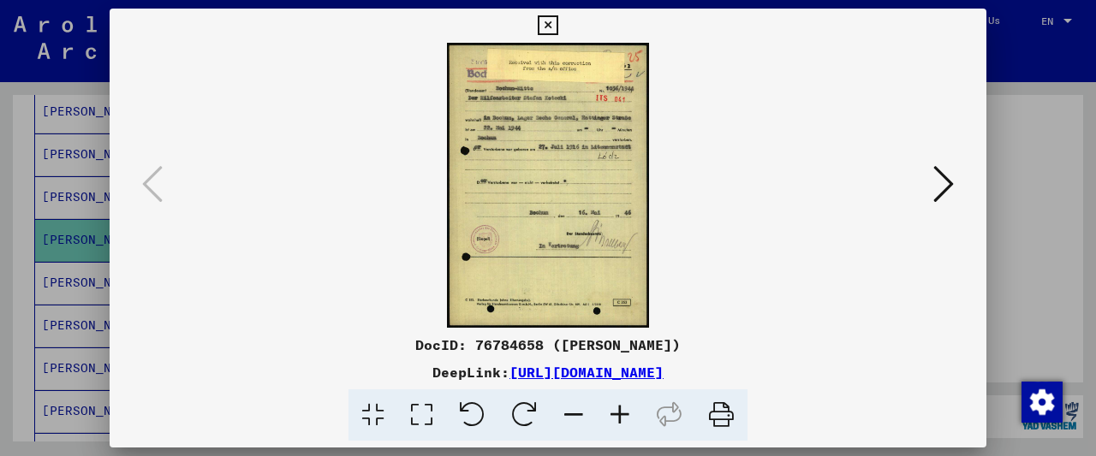
click at [629, 414] on icon at bounding box center [620, 416] width 46 height 52
click at [632, 412] on icon at bounding box center [620, 416] width 46 height 52
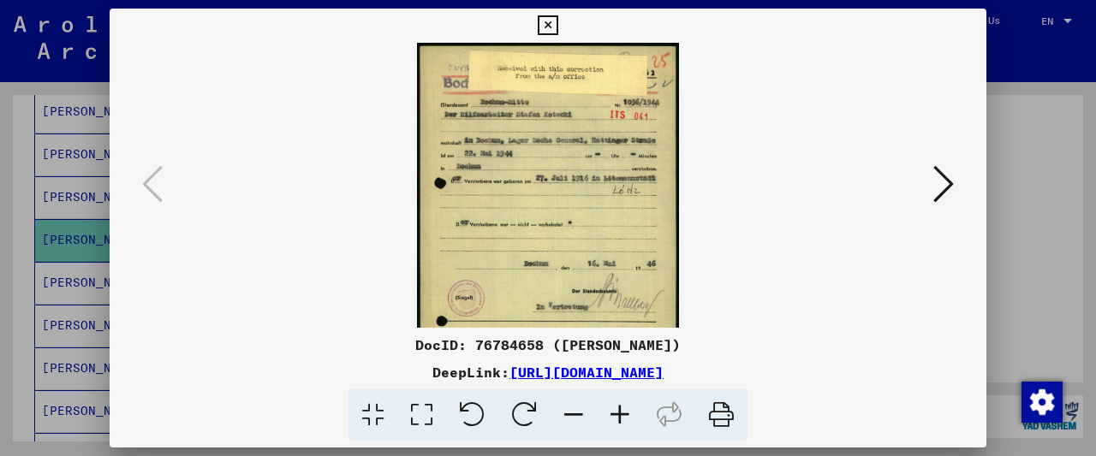
click at [636, 410] on icon at bounding box center [620, 416] width 46 height 52
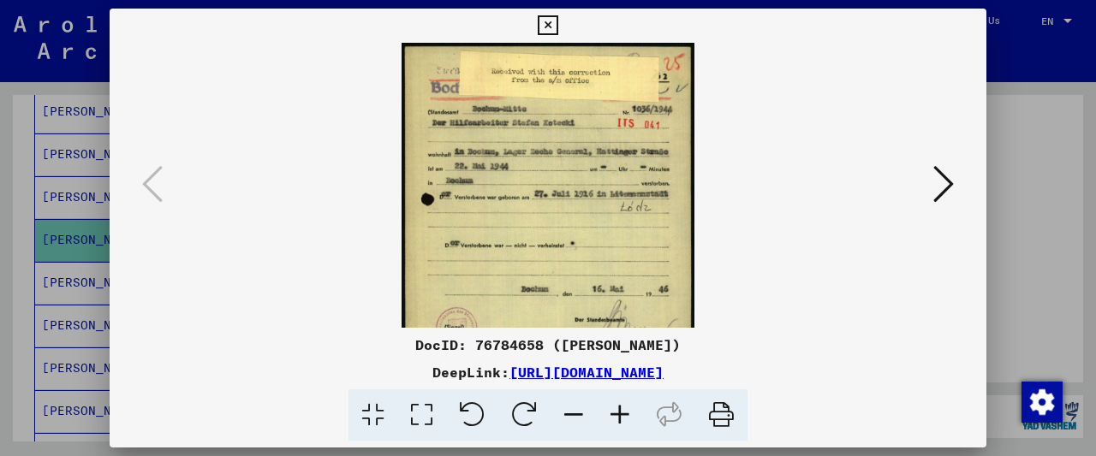
click at [636, 410] on icon at bounding box center [620, 416] width 46 height 52
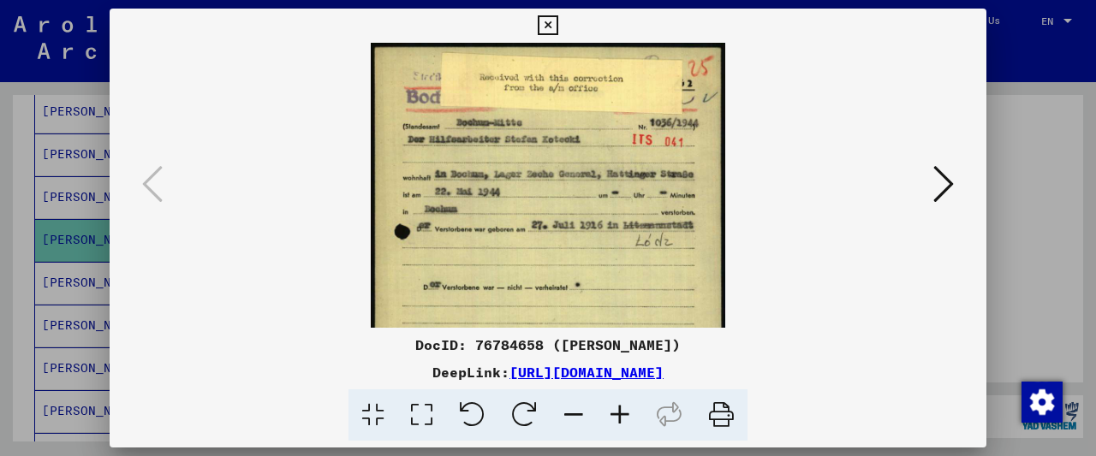
click at [636, 410] on icon at bounding box center [620, 416] width 46 height 52
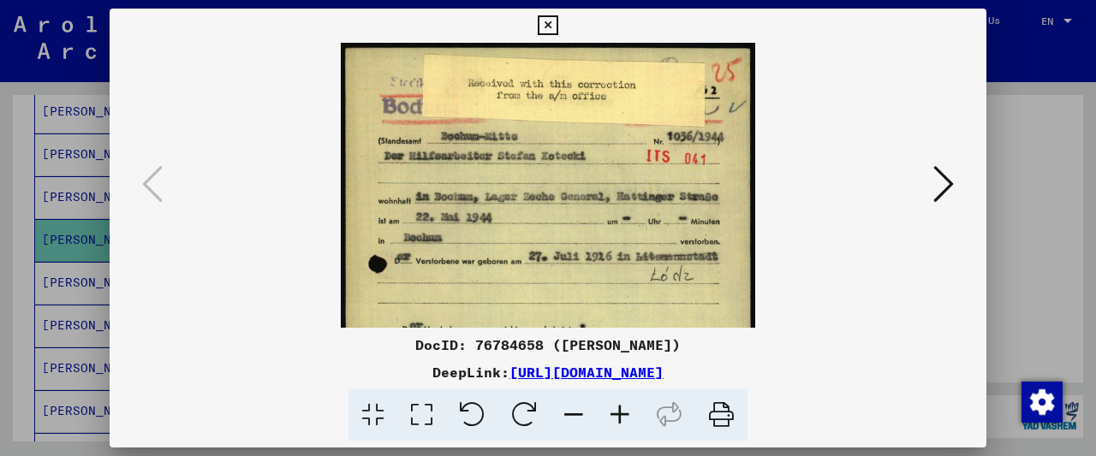
click at [636, 410] on icon at bounding box center [620, 416] width 46 height 52
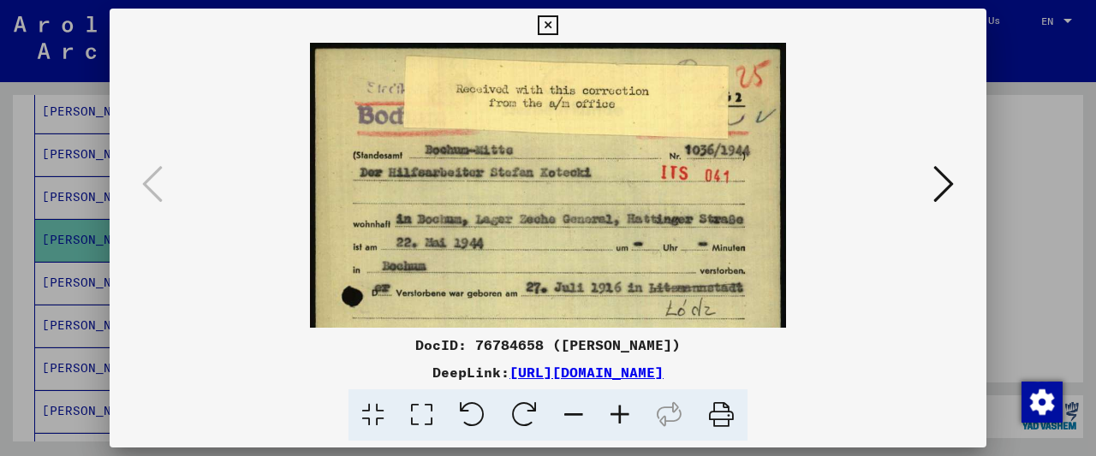
click at [636, 410] on icon at bounding box center [620, 416] width 46 height 52
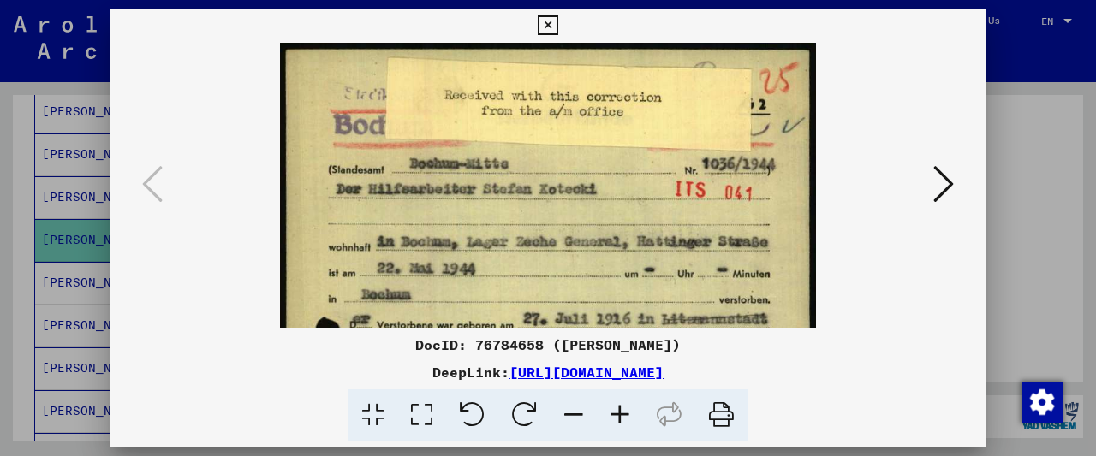
click at [636, 410] on icon at bounding box center [620, 416] width 46 height 52
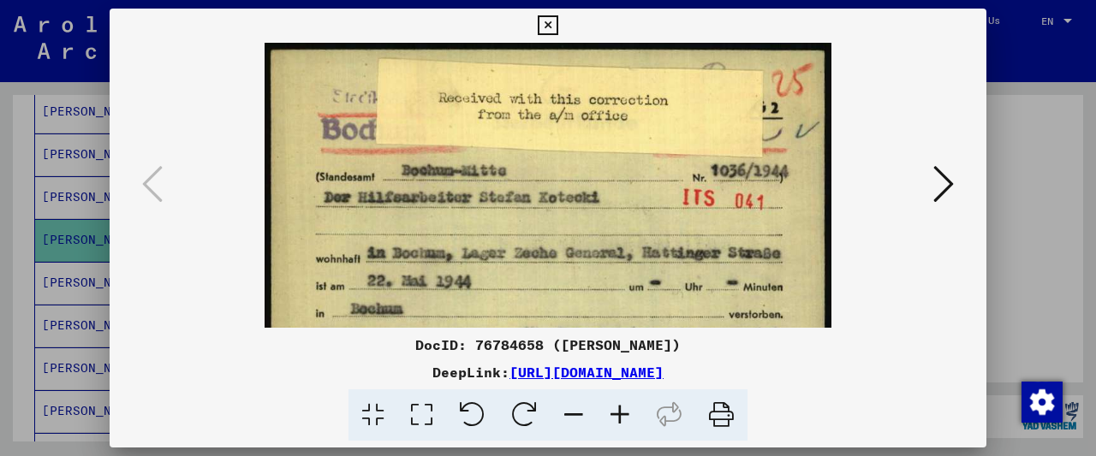
click at [557, 20] on icon at bounding box center [548, 25] width 20 height 21
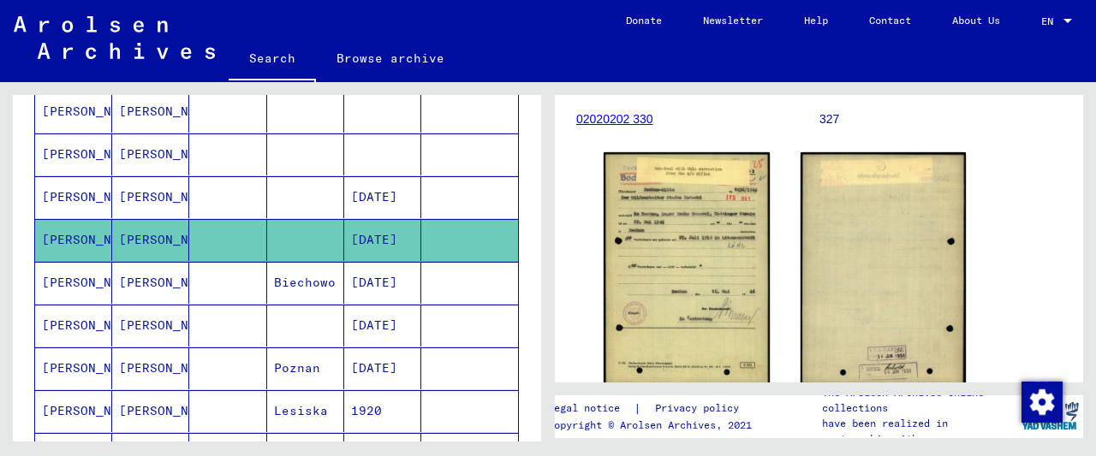
click at [271, 145] on mat-cell at bounding box center [305, 155] width 77 height 42
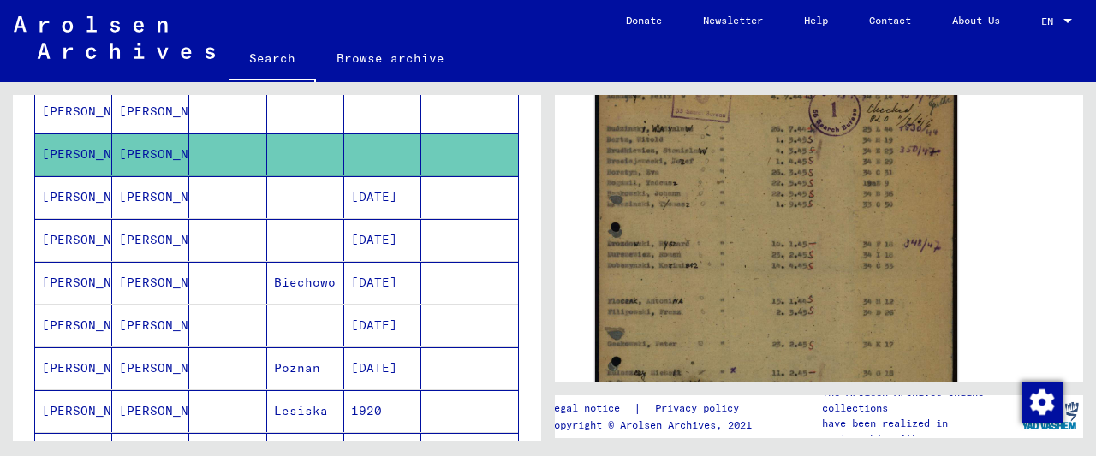
scroll to position [267, 0]
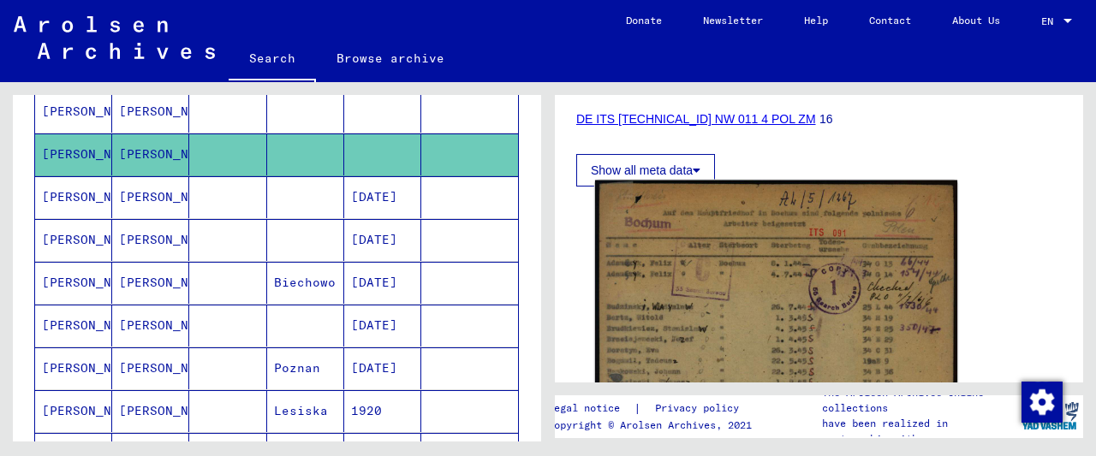
click at [752, 252] on img at bounding box center [776, 453] width 362 height 544
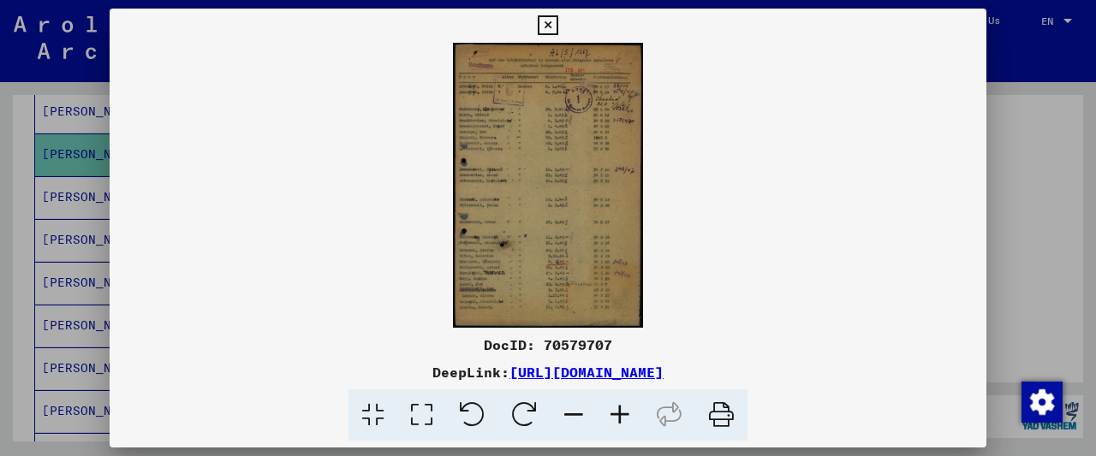
click at [614, 413] on icon at bounding box center [620, 416] width 46 height 52
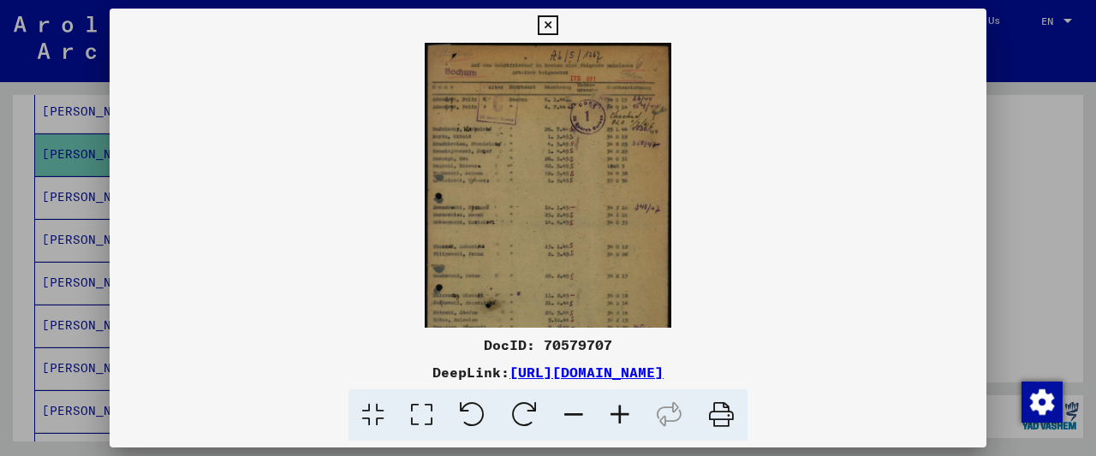
click at [614, 413] on icon at bounding box center [620, 416] width 46 height 52
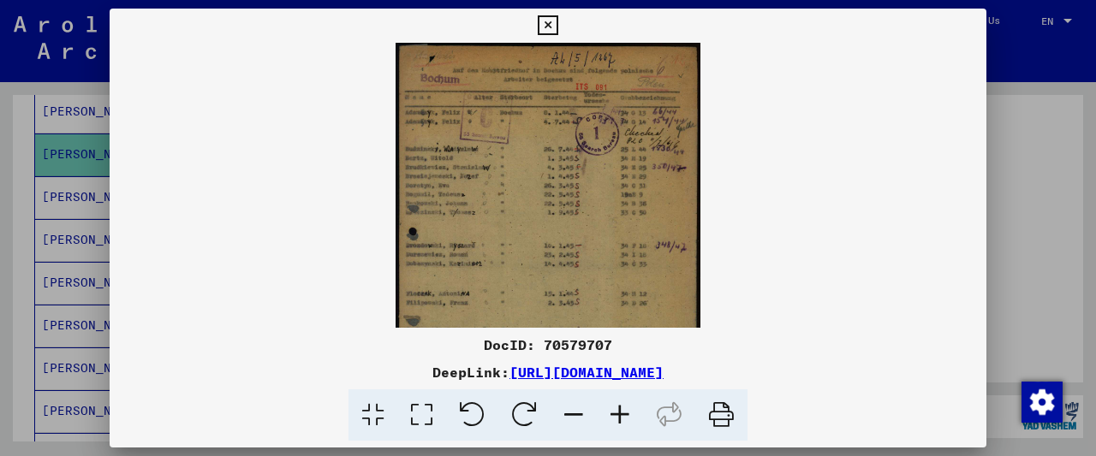
click at [614, 413] on icon at bounding box center [620, 416] width 46 height 52
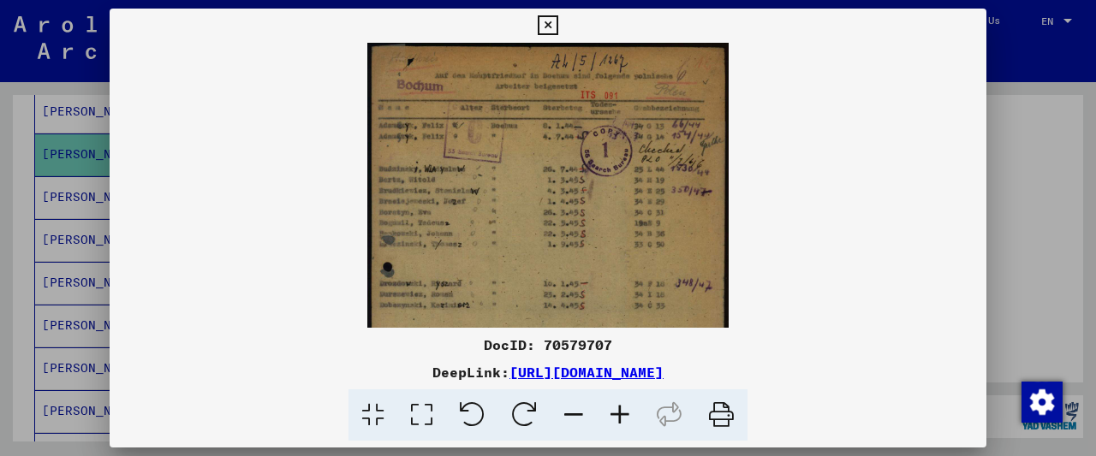
click at [614, 413] on icon at bounding box center [620, 416] width 46 height 52
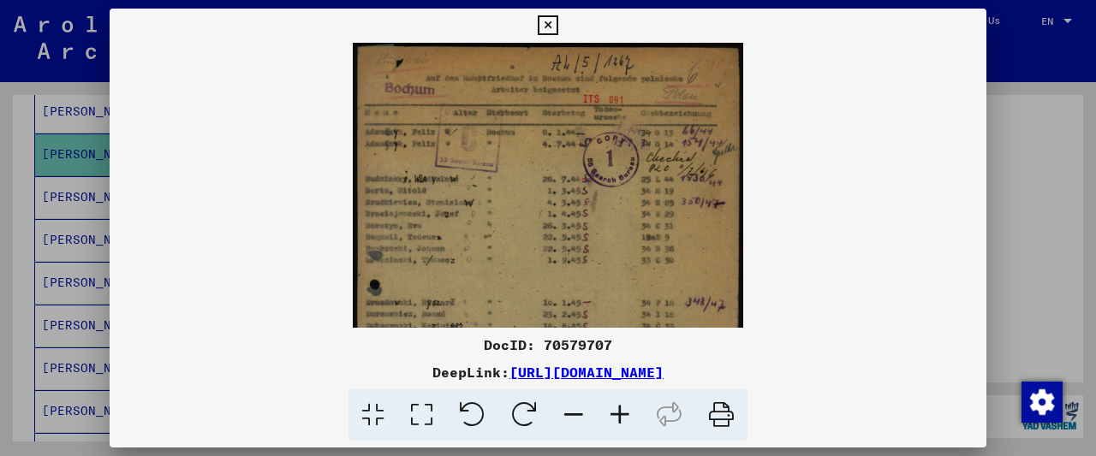
click at [614, 413] on icon at bounding box center [620, 416] width 46 height 52
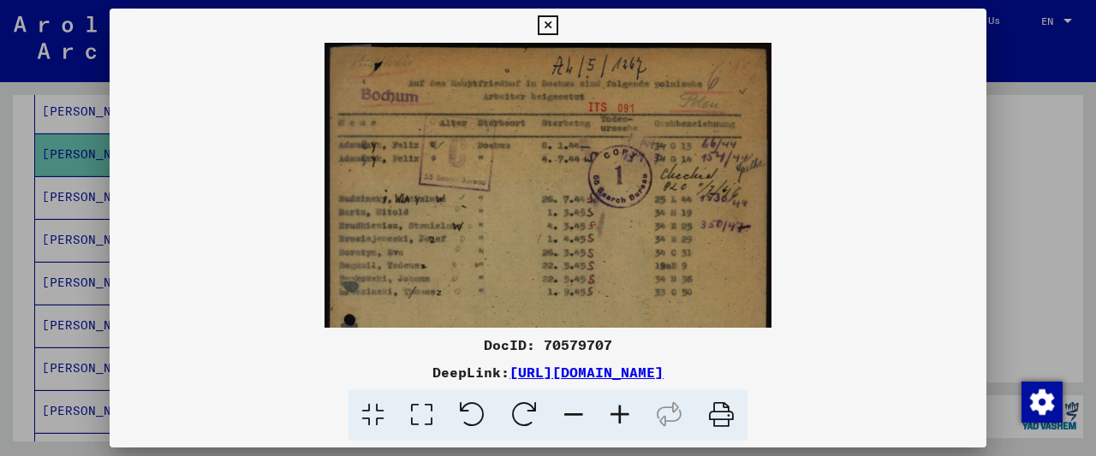
click at [614, 413] on icon at bounding box center [620, 416] width 46 height 52
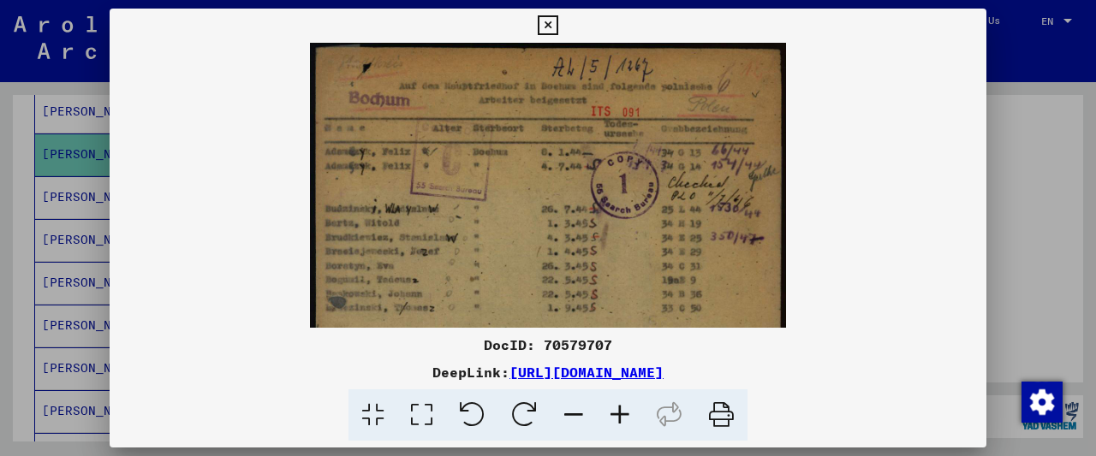
click at [614, 413] on icon at bounding box center [620, 416] width 46 height 52
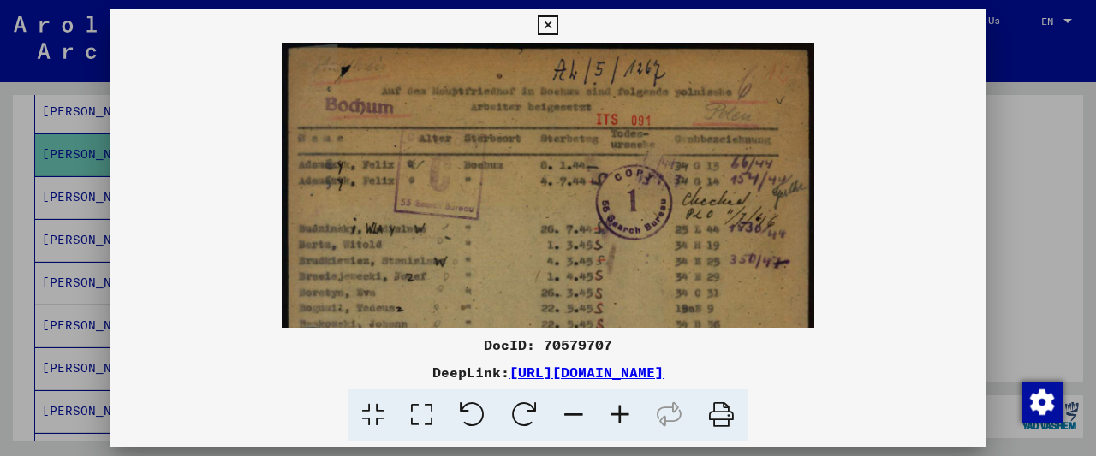
click at [614, 413] on icon at bounding box center [620, 416] width 46 height 52
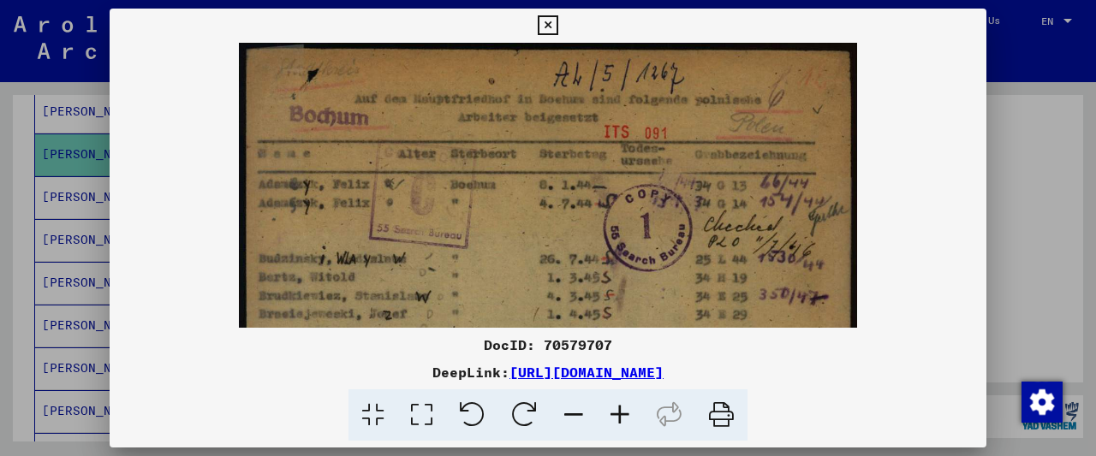
click at [614, 413] on icon at bounding box center [620, 416] width 46 height 52
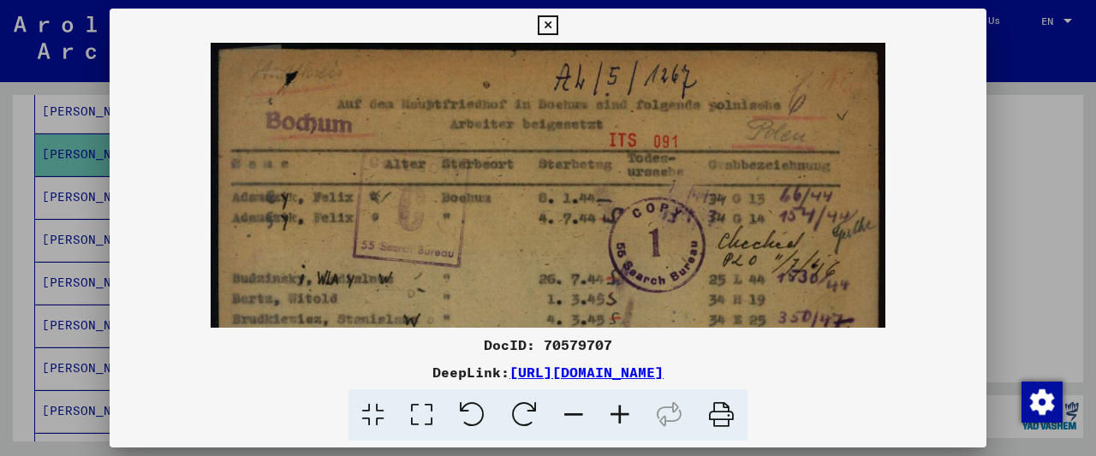
click at [614, 413] on icon at bounding box center [620, 416] width 46 height 52
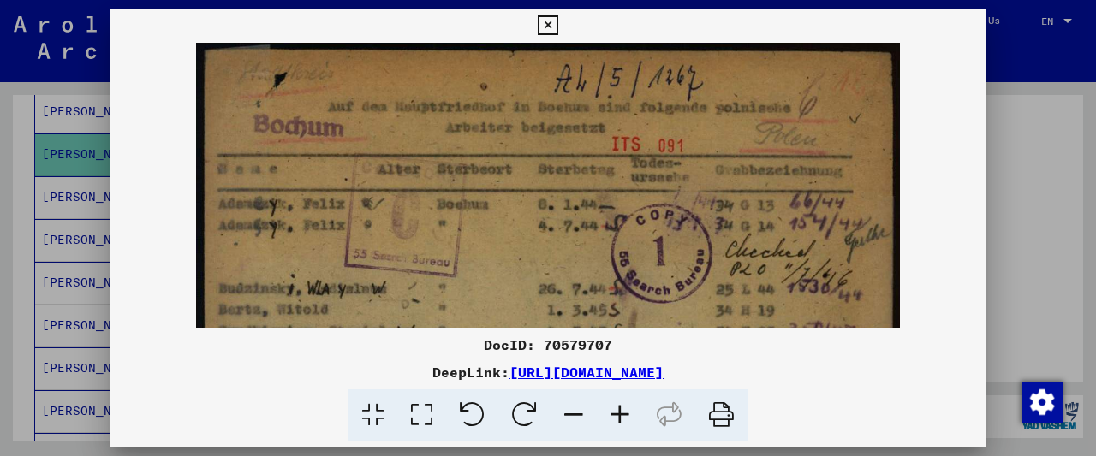
click at [614, 413] on icon at bounding box center [620, 416] width 46 height 52
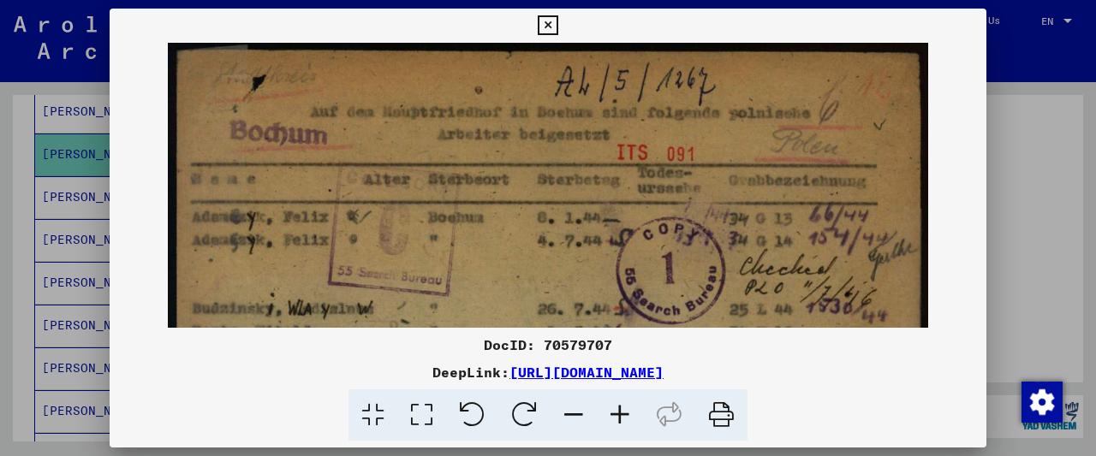
click at [614, 413] on icon at bounding box center [620, 416] width 46 height 52
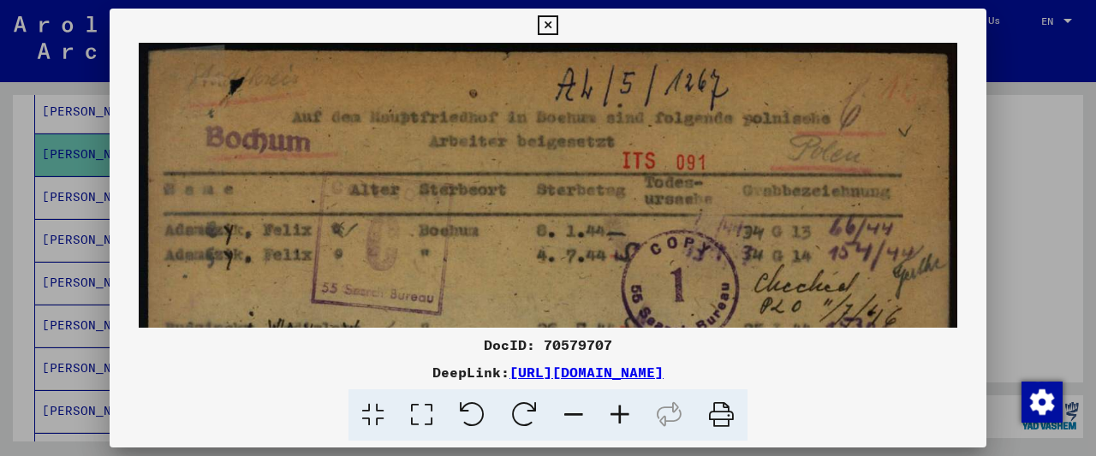
click at [614, 413] on icon at bounding box center [620, 416] width 46 height 52
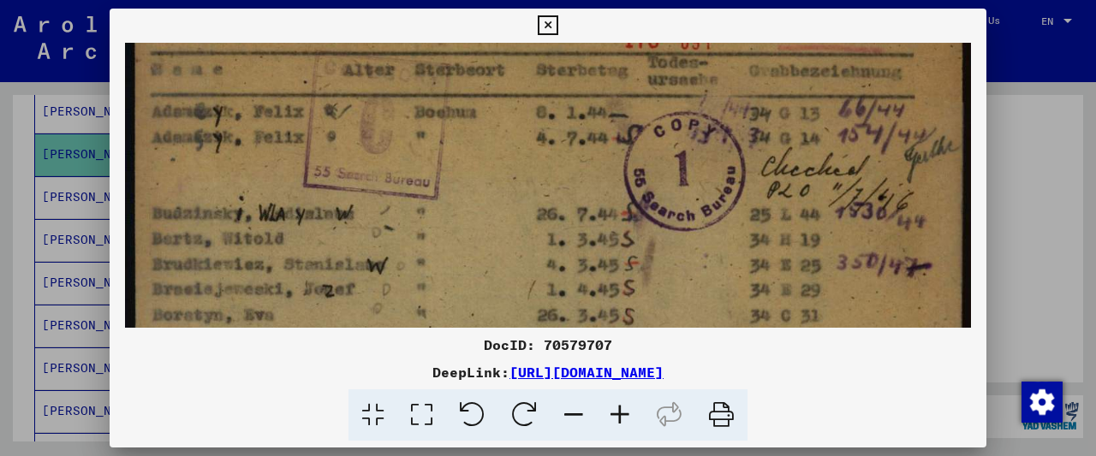
drag, startPoint x: 429, startPoint y: 268, endPoint x: 513, endPoint y: 123, distance: 167.3
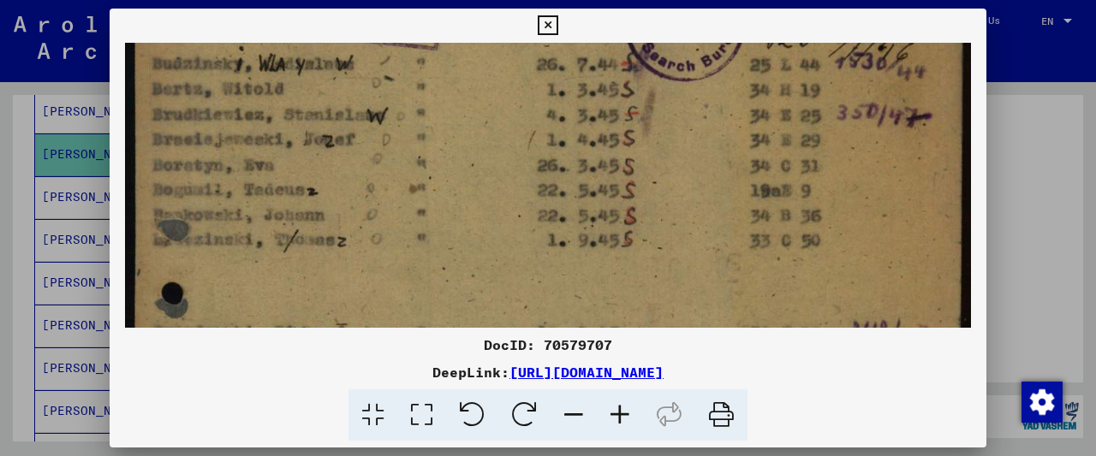
drag, startPoint x: 381, startPoint y: 287, endPoint x: 454, endPoint y: 169, distance: 138.8
click at [456, 158] on img at bounding box center [548, 403] width 847 height 1270
drag, startPoint x: 400, startPoint y: 275, endPoint x: 507, endPoint y: 112, distance: 194.7
click at [507, 112] on img at bounding box center [548, 400] width 847 height 1270
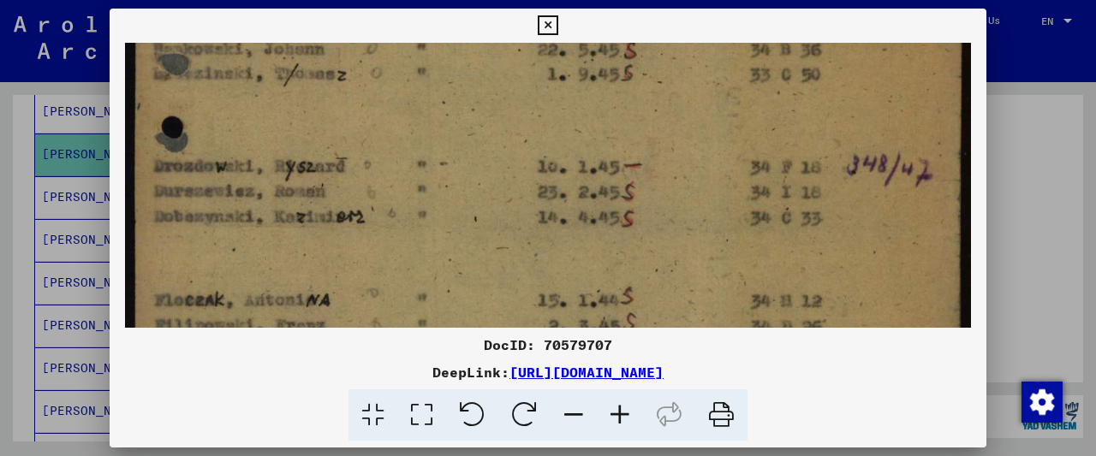
drag, startPoint x: 431, startPoint y: 248, endPoint x: 506, endPoint y: 98, distance: 168.5
click at [506, 98] on img at bounding box center [548, 237] width 847 height 1270
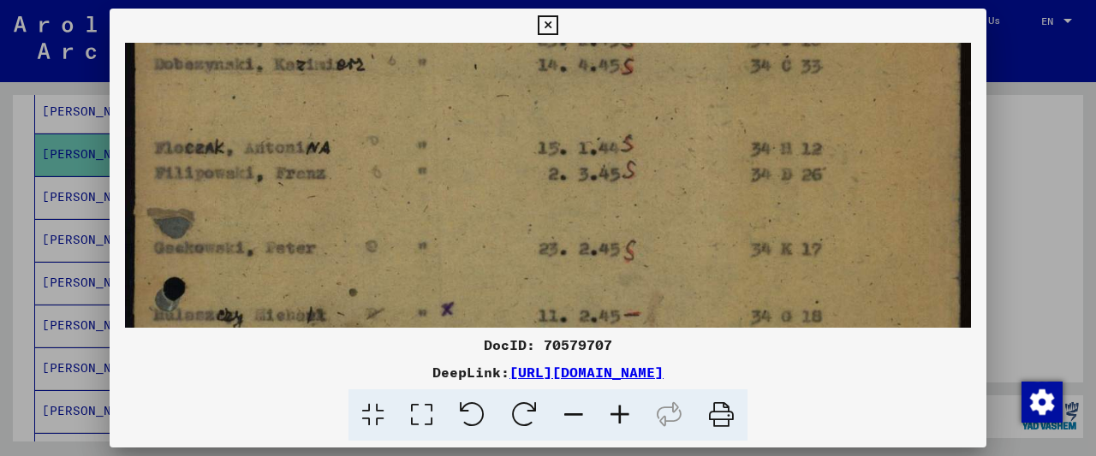
drag, startPoint x: 487, startPoint y: 104, endPoint x: 455, endPoint y: 147, distance: 53.9
click at [496, 93] on img at bounding box center [548, 85] width 847 height 1270
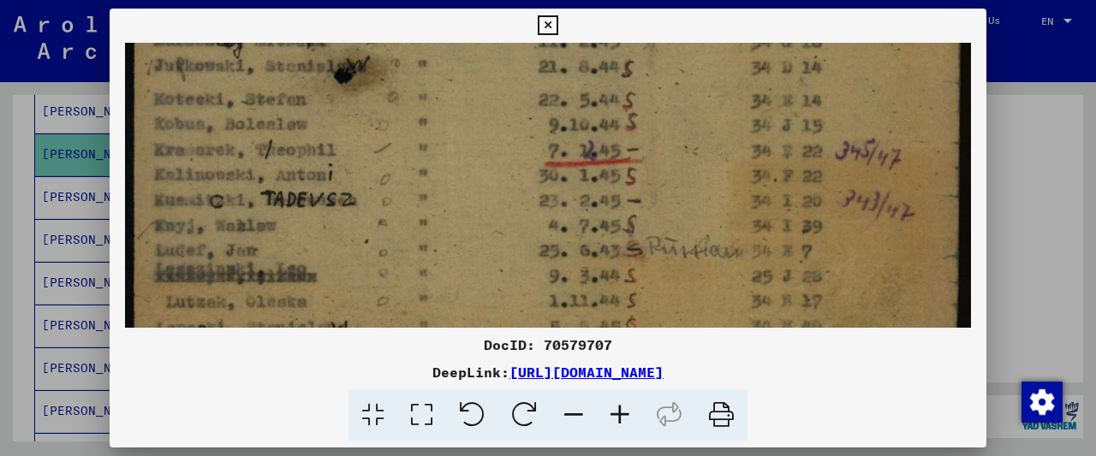
drag, startPoint x: 396, startPoint y: 231, endPoint x: 478, endPoint y: 84, distance: 168.2
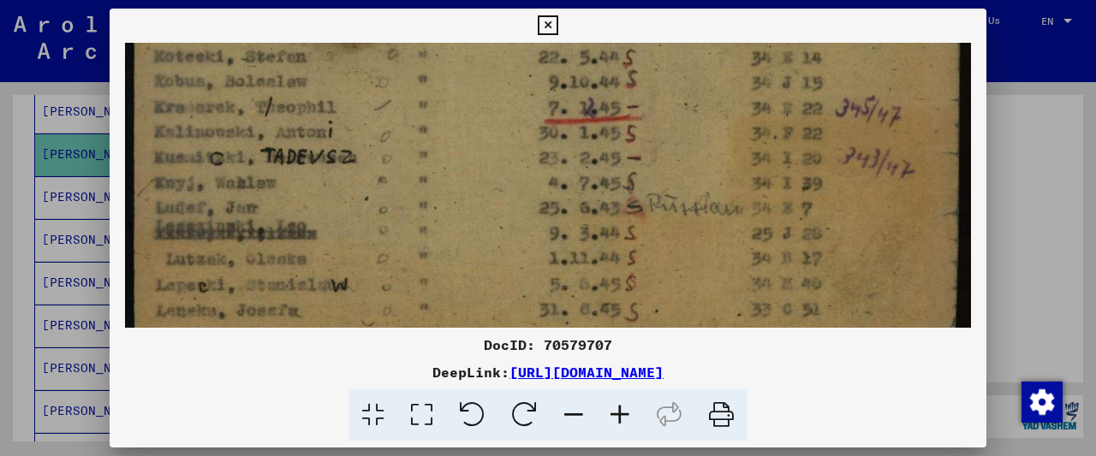
scroll to position [904, 0]
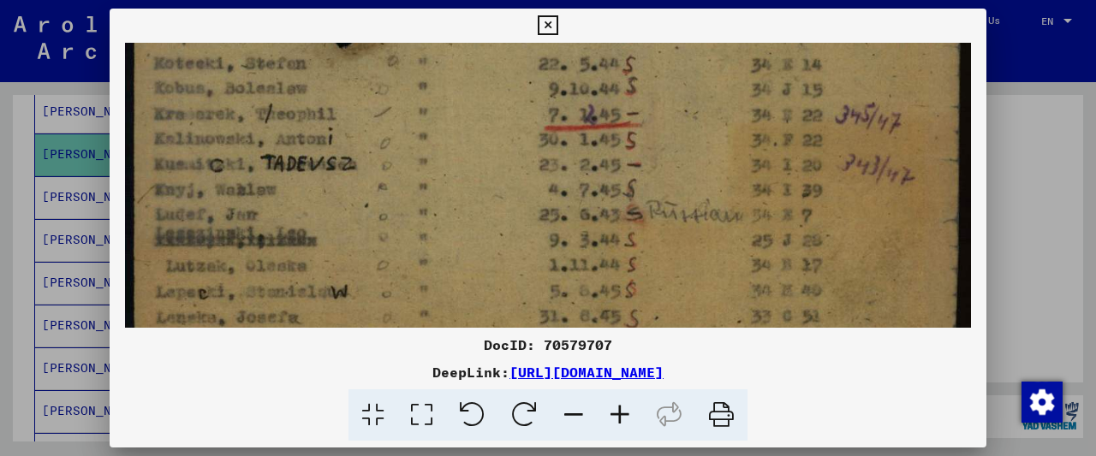
drag, startPoint x: 349, startPoint y: 167, endPoint x: 394, endPoint y: 192, distance: 51.0
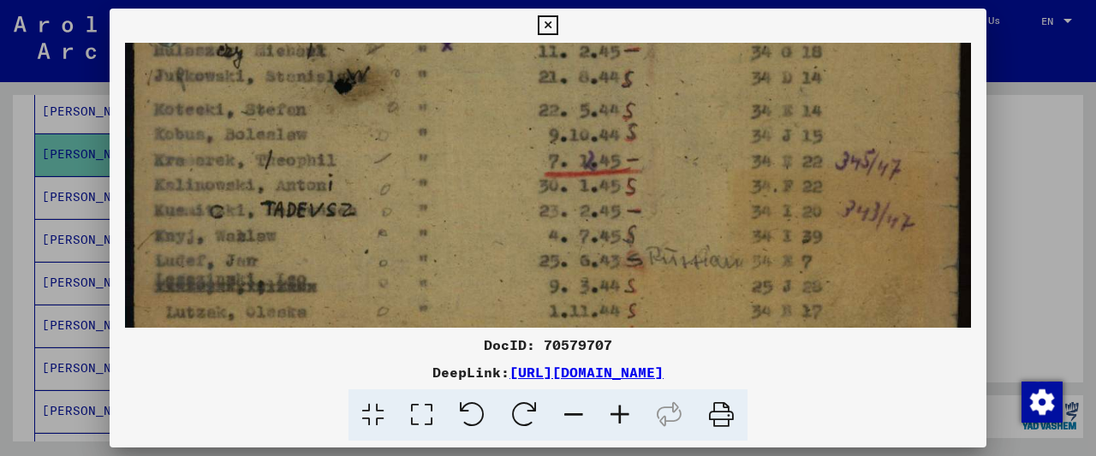
scroll to position [832, 0]
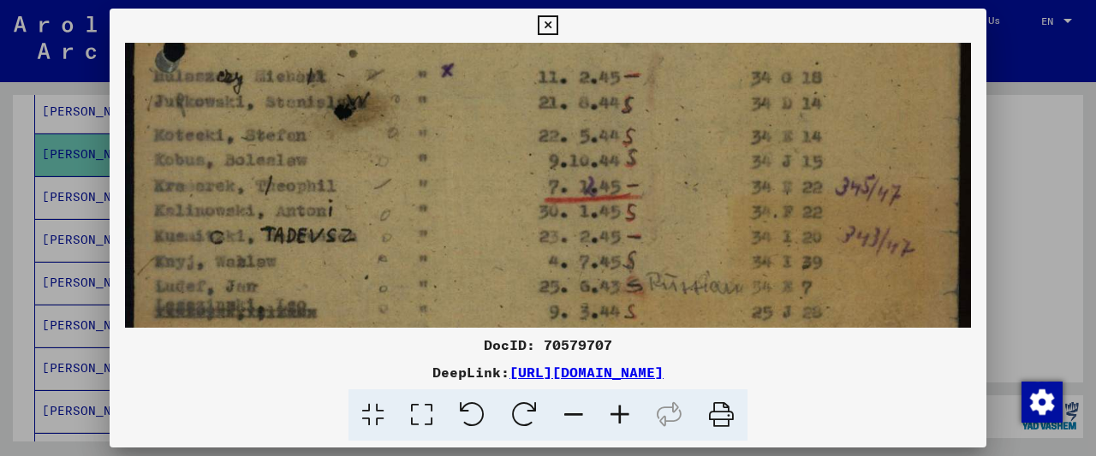
drag, startPoint x: 223, startPoint y: 153, endPoint x: 249, endPoint y: 223, distance: 74.8
click at [557, 20] on icon at bounding box center [548, 25] width 20 height 21
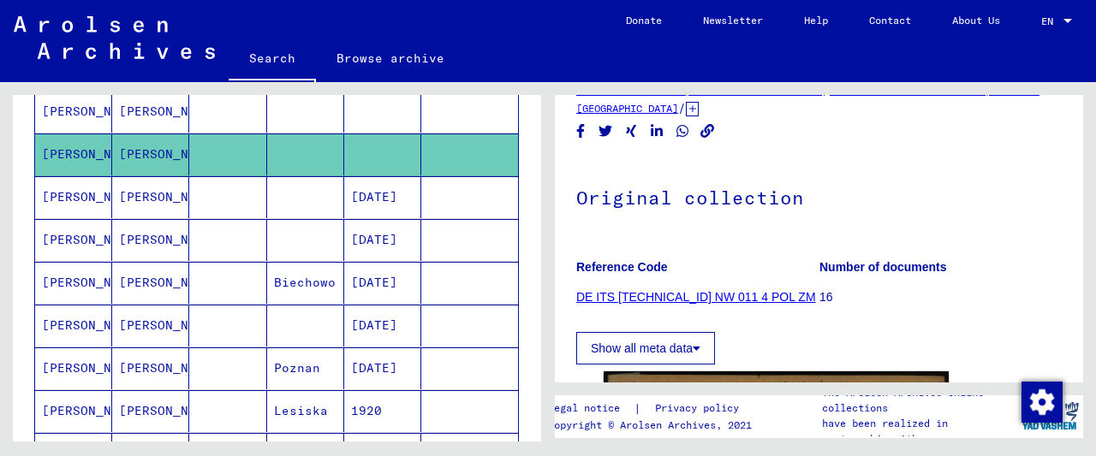
scroll to position [0, 0]
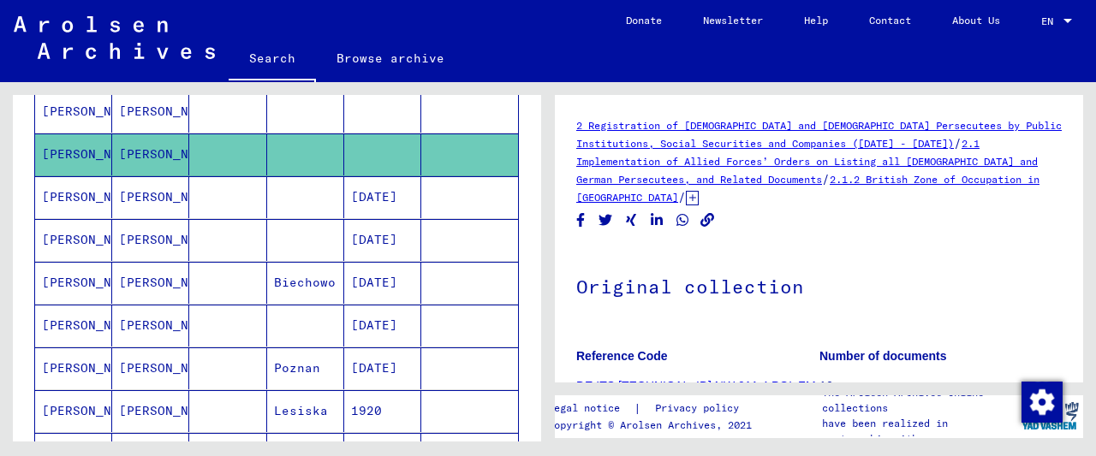
click at [699, 191] on icon at bounding box center [692, 198] width 13 height 15
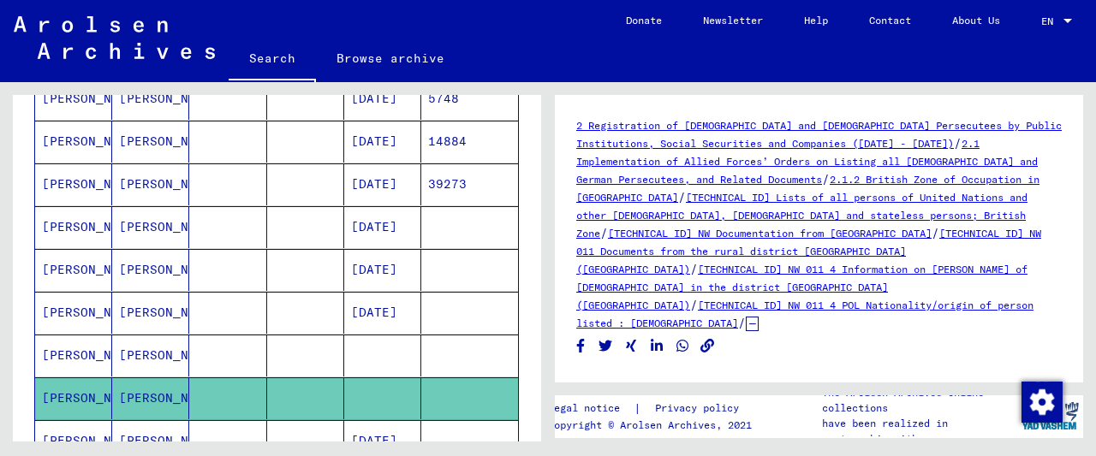
scroll to position [460, 0]
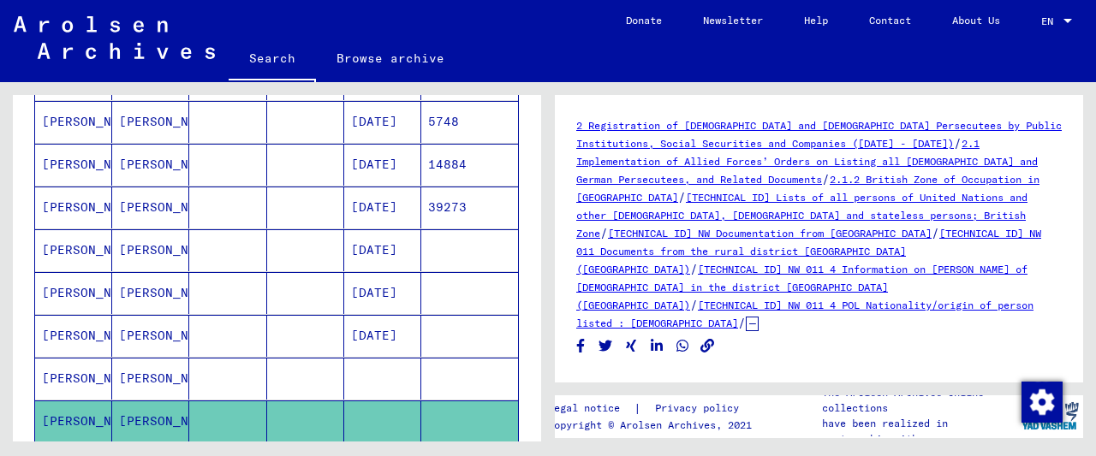
click at [281, 361] on mat-cell at bounding box center [305, 379] width 77 height 42
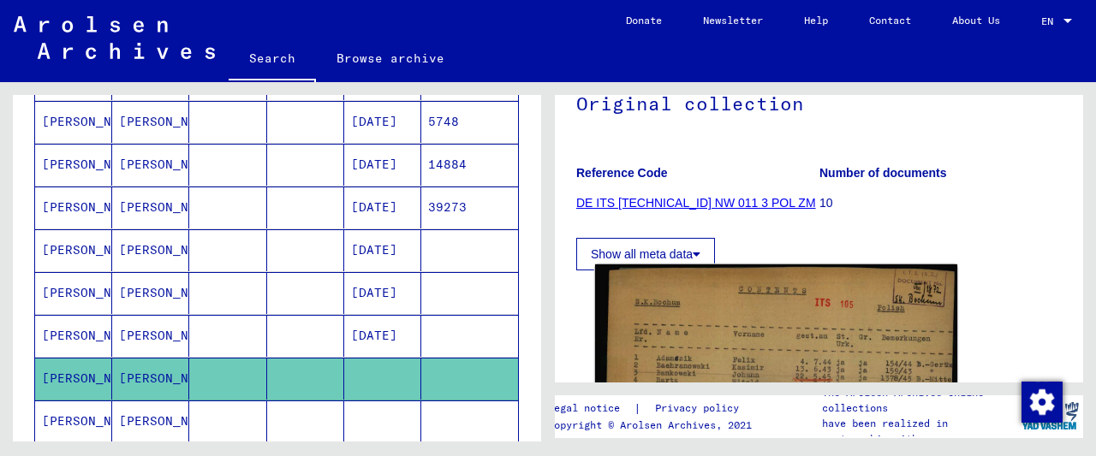
scroll to position [450, 0]
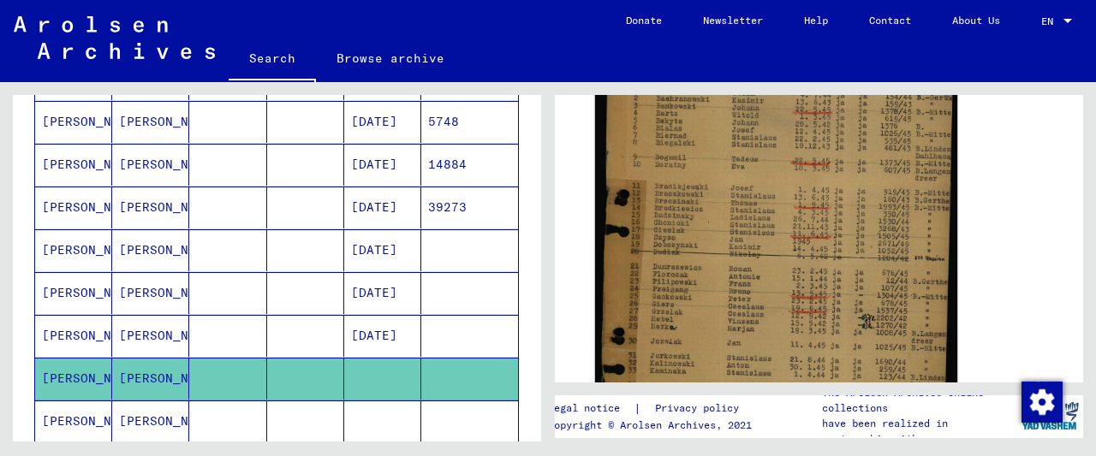
click at [792, 134] on img at bounding box center [776, 263] width 362 height 532
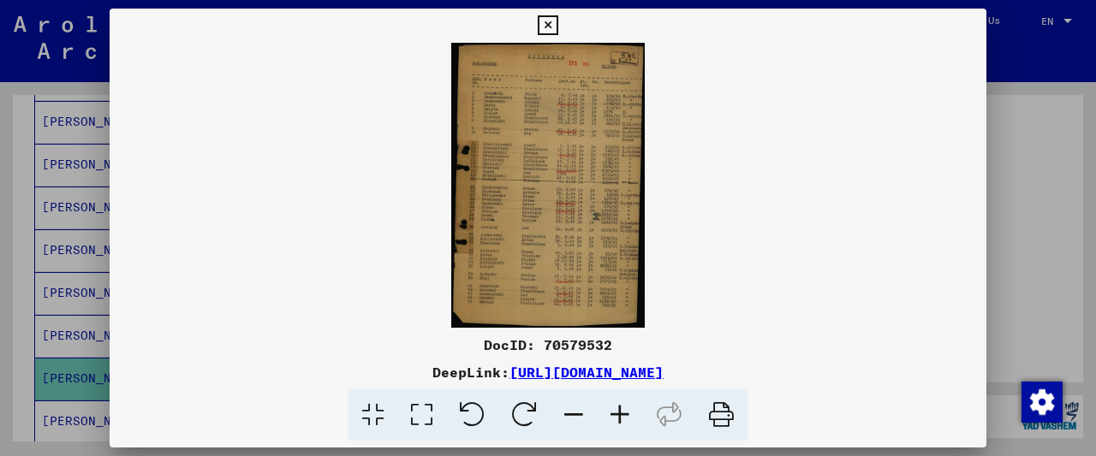
click at [636, 407] on icon at bounding box center [620, 416] width 46 height 52
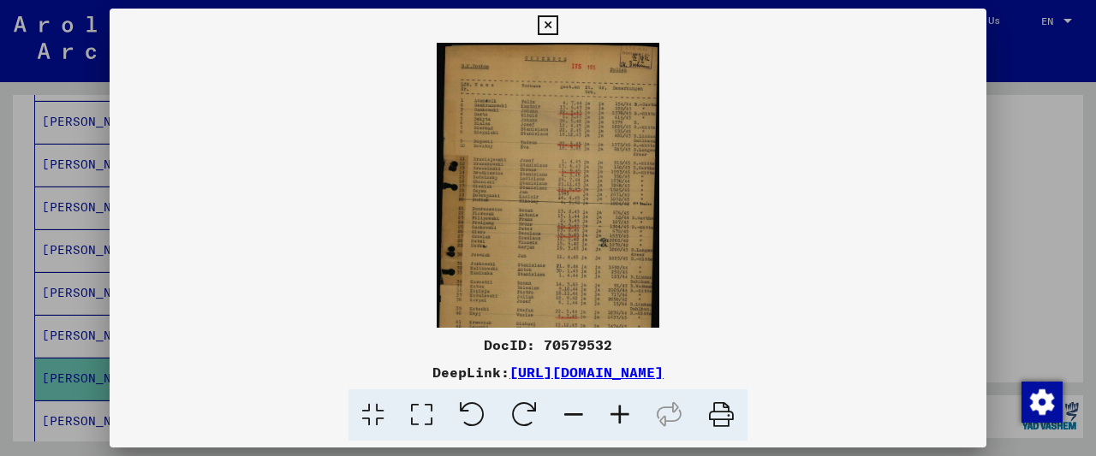
click at [636, 407] on icon at bounding box center [620, 416] width 46 height 52
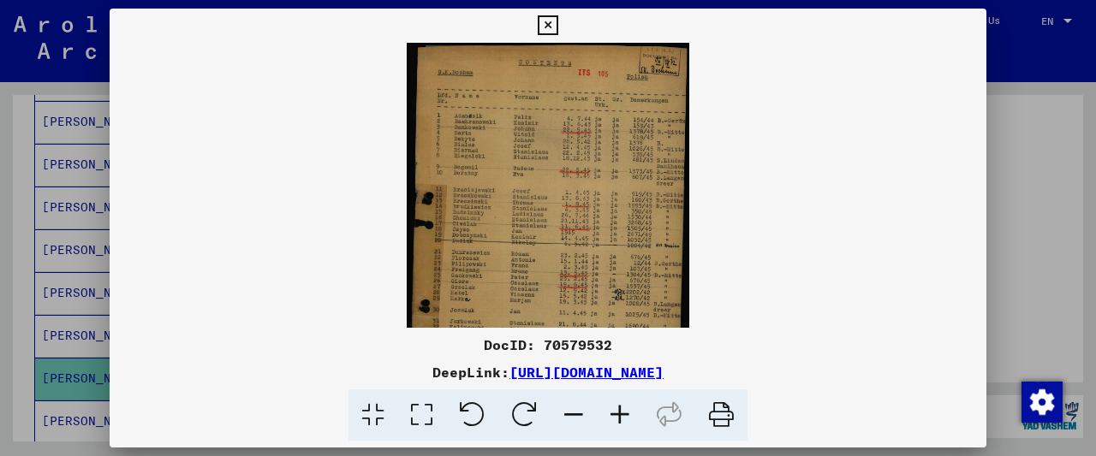
click at [636, 407] on icon at bounding box center [620, 416] width 46 height 52
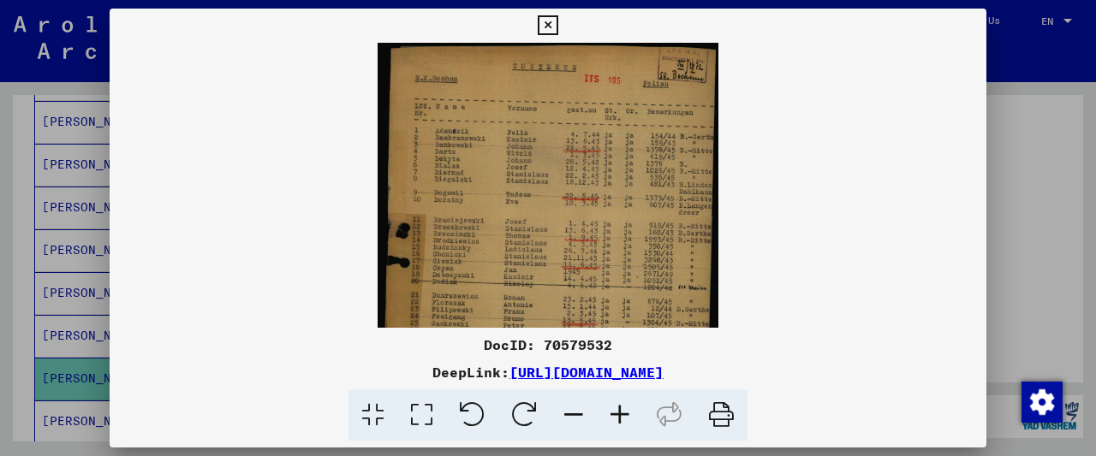
click at [636, 407] on icon at bounding box center [620, 416] width 46 height 52
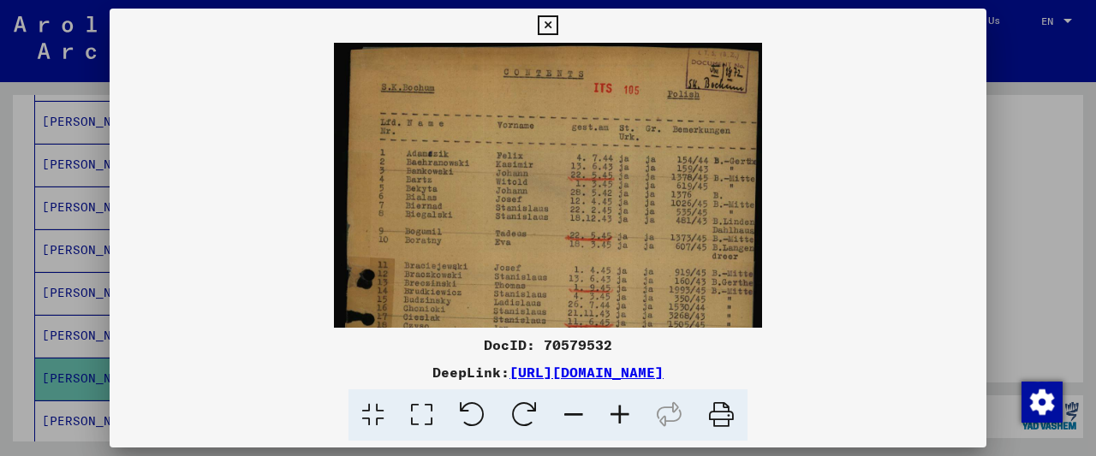
click at [636, 407] on icon at bounding box center [620, 416] width 46 height 52
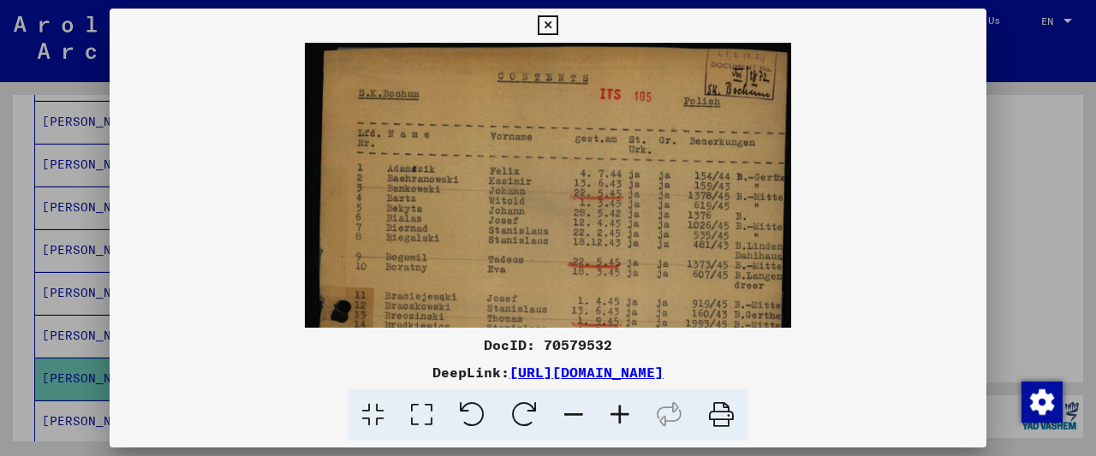
click at [636, 407] on icon at bounding box center [620, 416] width 46 height 52
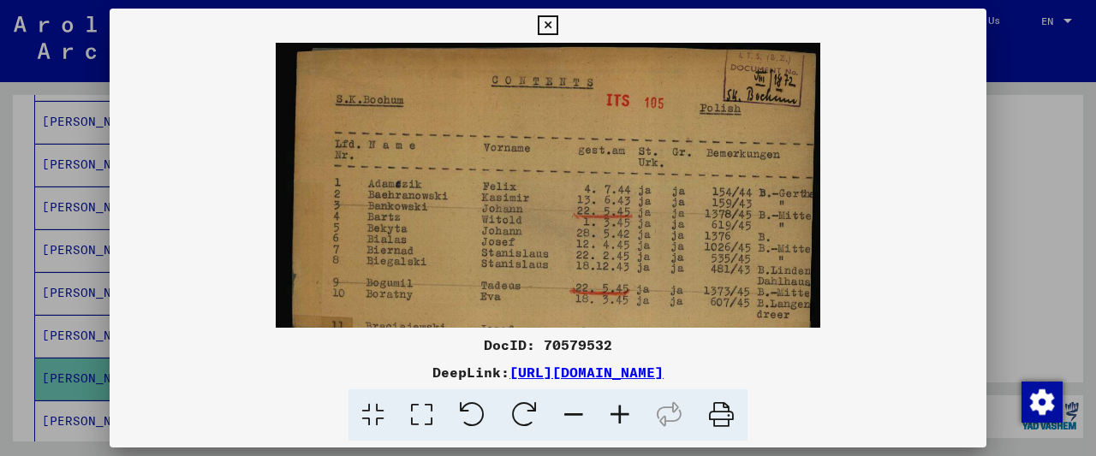
click at [636, 407] on icon at bounding box center [620, 416] width 46 height 52
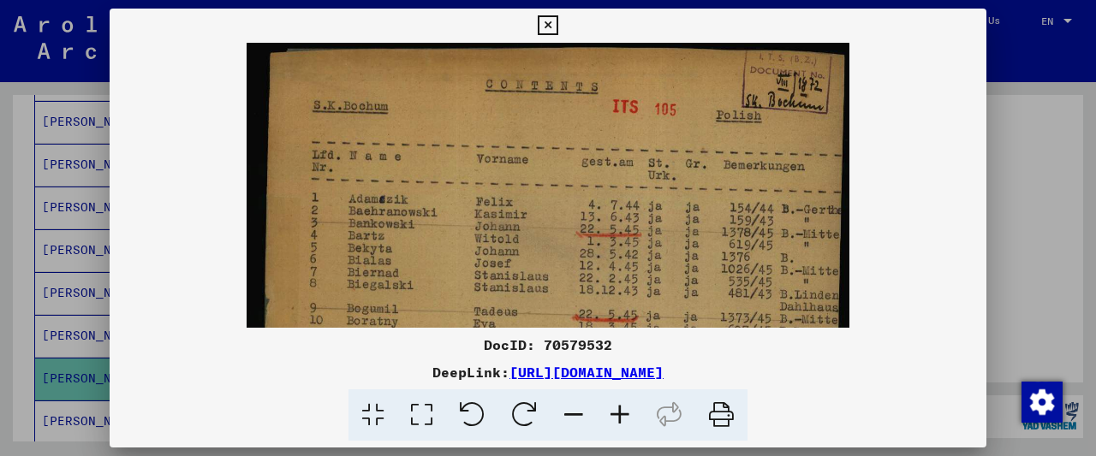
click at [636, 407] on icon at bounding box center [620, 416] width 46 height 52
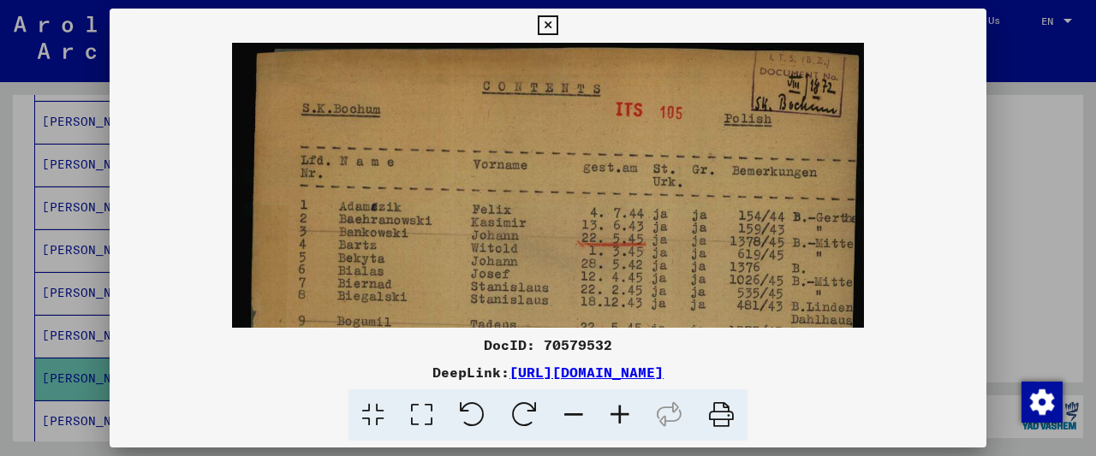
drag, startPoint x: 519, startPoint y: 281, endPoint x: 547, endPoint y: 92, distance: 191.3
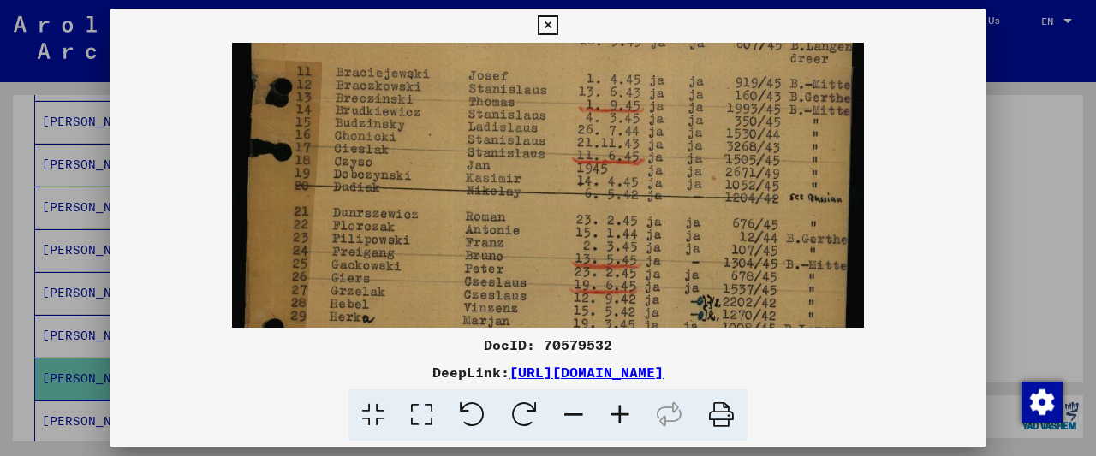
drag, startPoint x: 498, startPoint y: 259, endPoint x: 499, endPoint y: 174, distance: 85.6
click at [499, 175] on img at bounding box center [548, 205] width 632 height 927
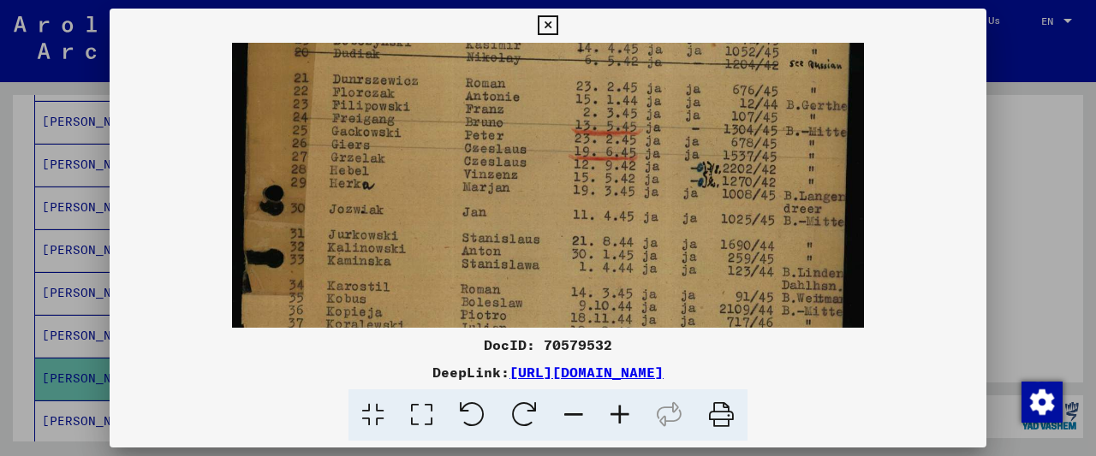
drag, startPoint x: 424, startPoint y: 293, endPoint x: 461, endPoint y: 149, distance: 148.7
click at [461, 149] on img at bounding box center [548, 73] width 632 height 927
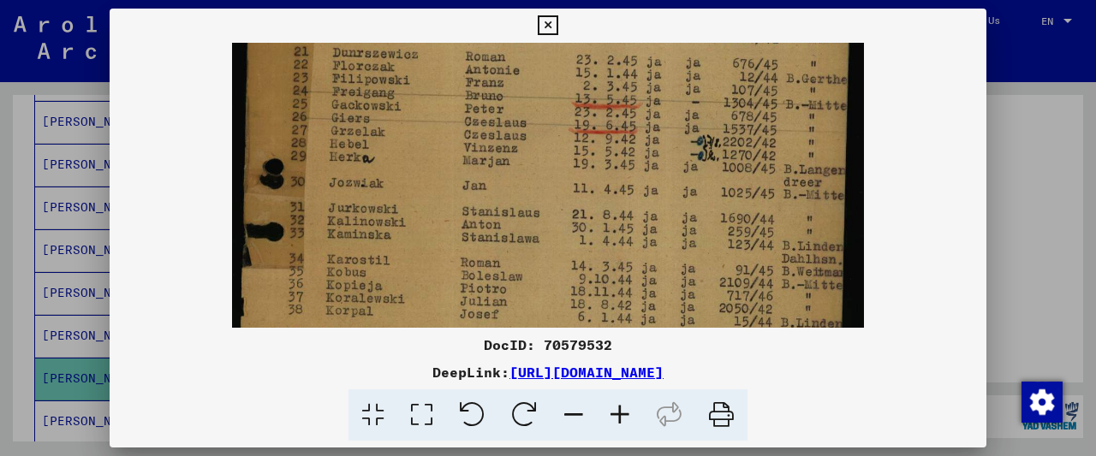
drag, startPoint x: 395, startPoint y: 287, endPoint x: 461, endPoint y: 182, distance: 124.0
click at [444, 193] on img at bounding box center [548, 46] width 632 height 927
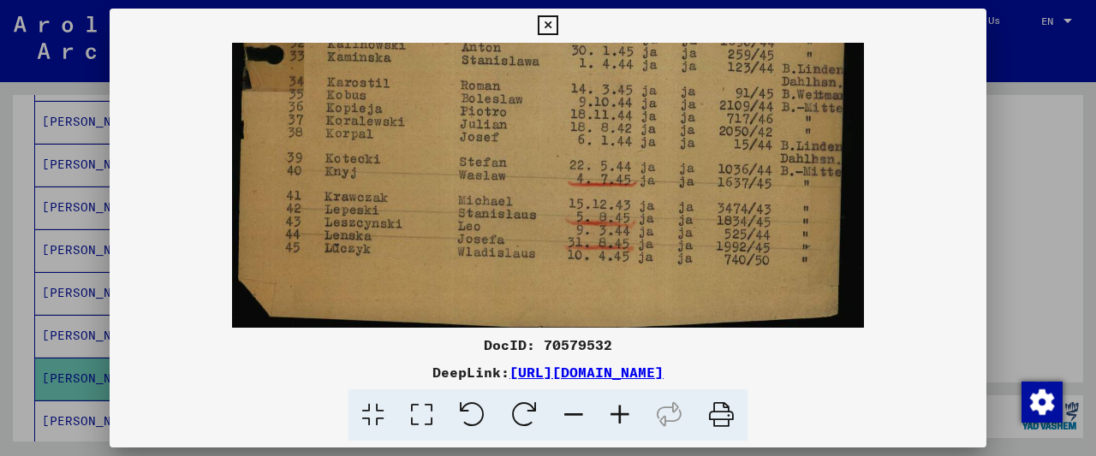
scroll to position [640, 0]
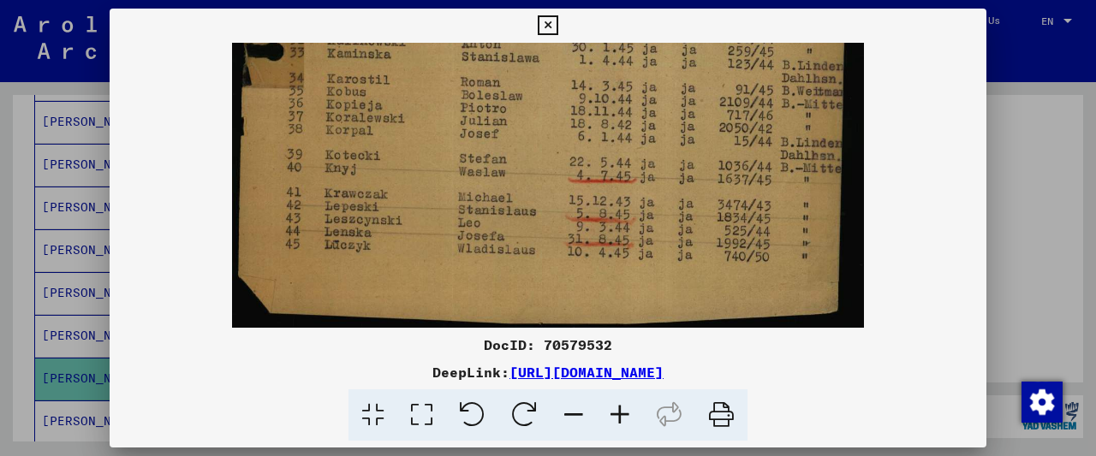
drag, startPoint x: 484, startPoint y: 277, endPoint x: 513, endPoint y: 193, distance: 88.8
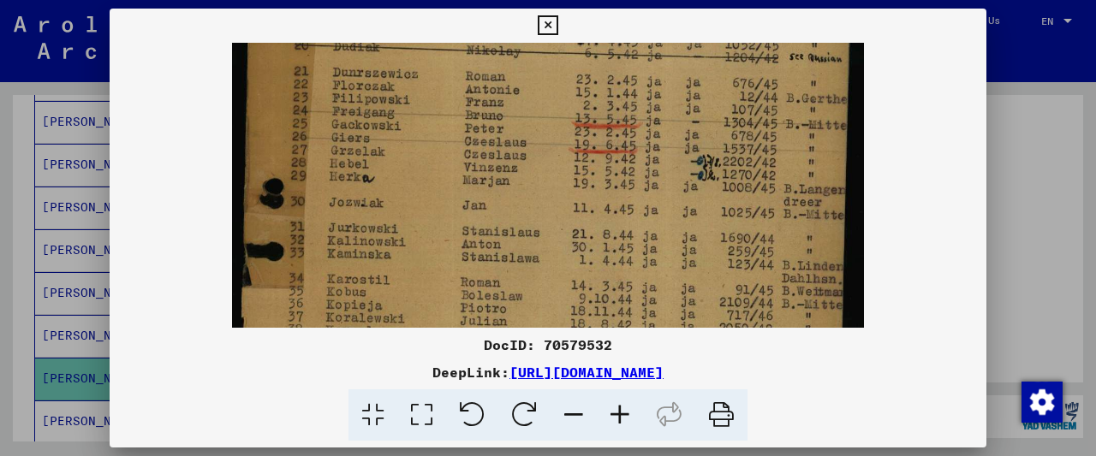
drag, startPoint x: 783, startPoint y: 306, endPoint x: 761, endPoint y: 263, distance: 49.0
click at [786, 325] on img at bounding box center [548, 66] width 632 height 927
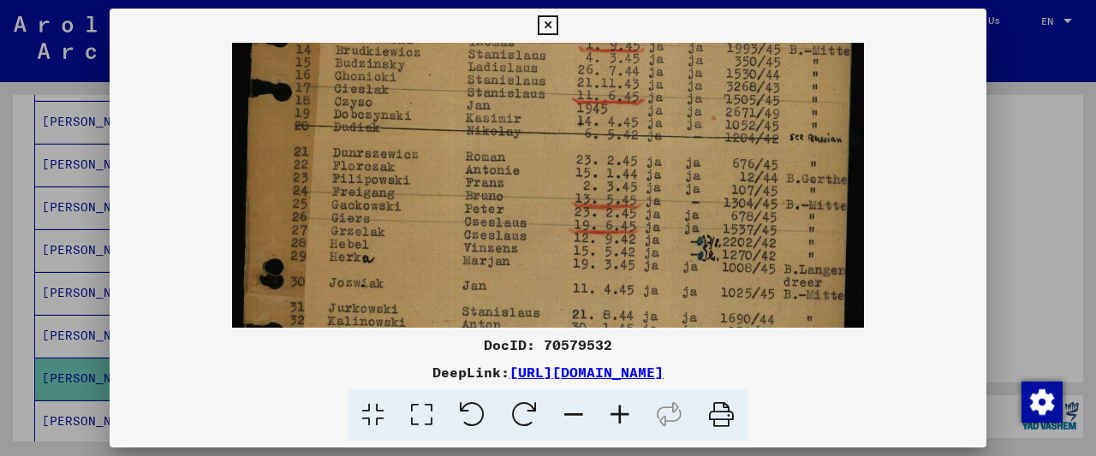
drag, startPoint x: 687, startPoint y: 160, endPoint x: 657, endPoint y: 172, distance: 33.1
click at [702, 259] on img at bounding box center [548, 146] width 632 height 927
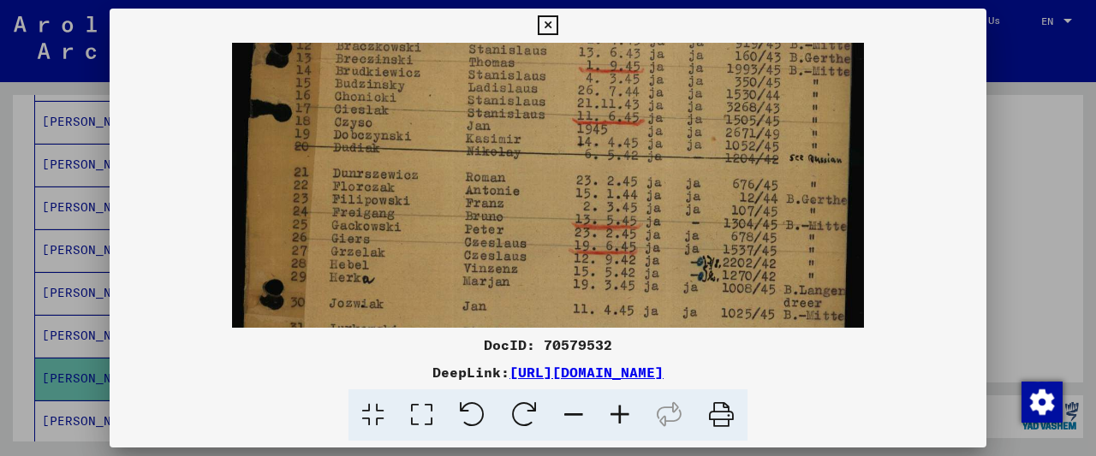
drag, startPoint x: 629, startPoint y: 126, endPoint x: 669, endPoint y: 153, distance: 48.0
click at [664, 248] on img at bounding box center [548, 167] width 632 height 927
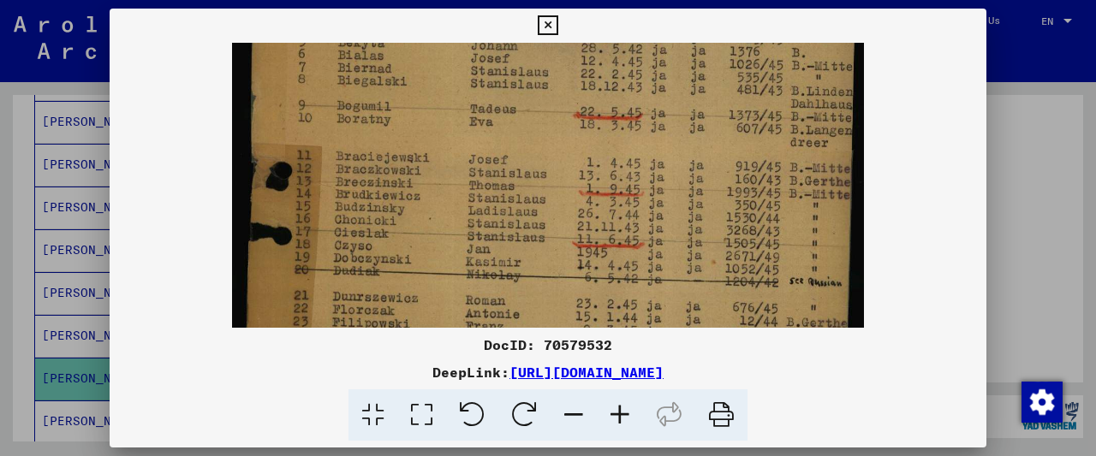
click at [679, 254] on img at bounding box center [548, 290] width 632 height 927
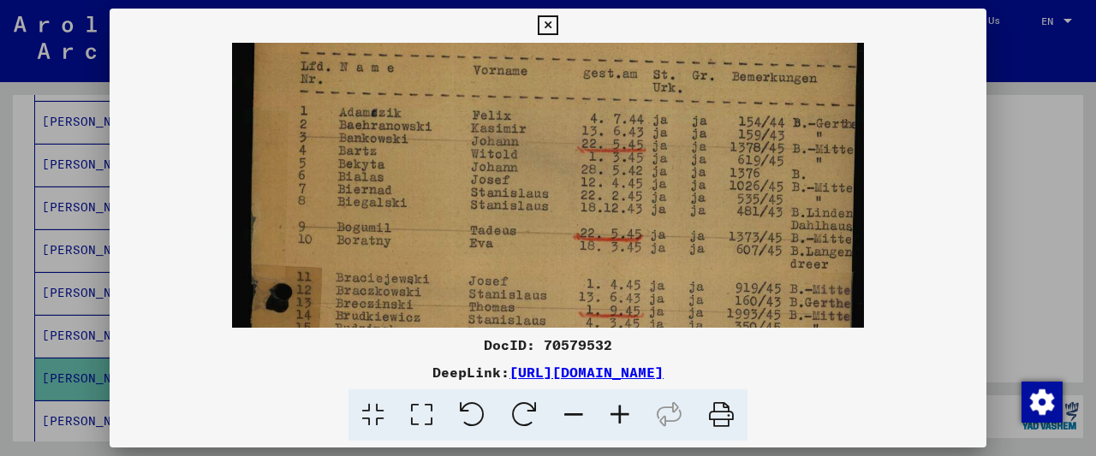
scroll to position [0, 0]
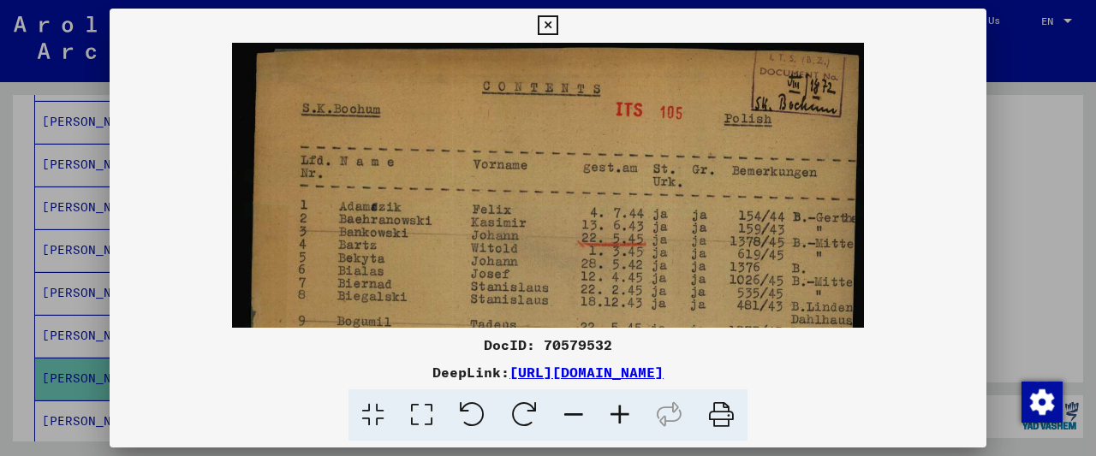
click at [557, 29] on icon at bounding box center [548, 25] width 20 height 21
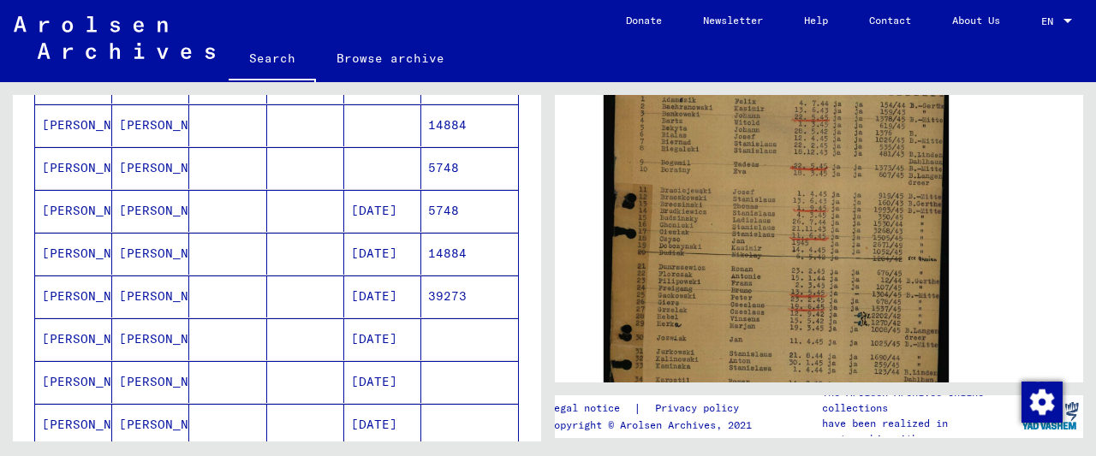
scroll to position [282, 0]
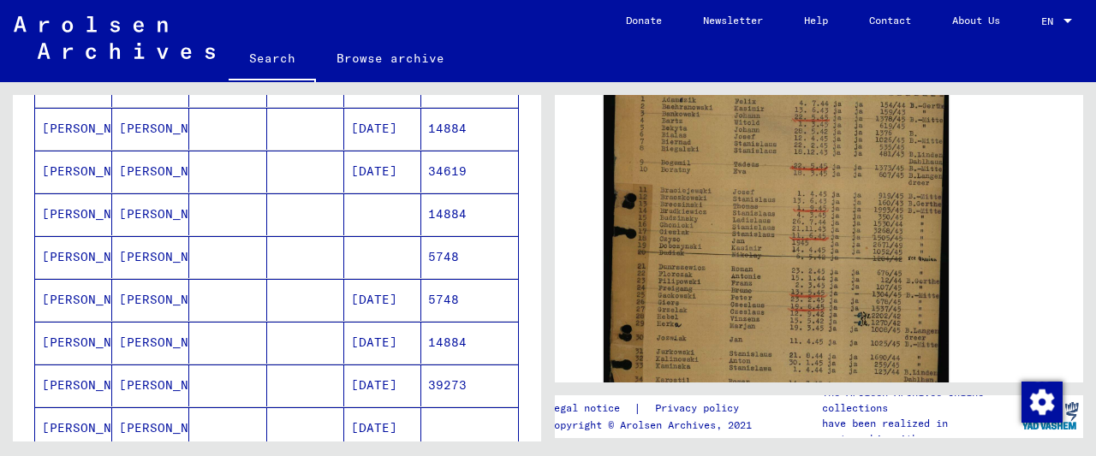
click at [292, 333] on mat-cell at bounding box center [305, 343] width 77 height 42
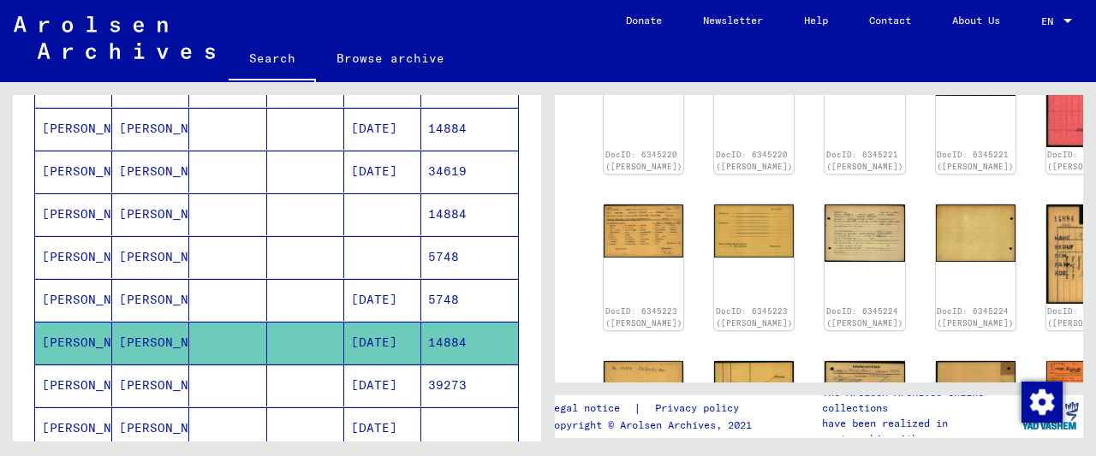
scroll to position [178, 0]
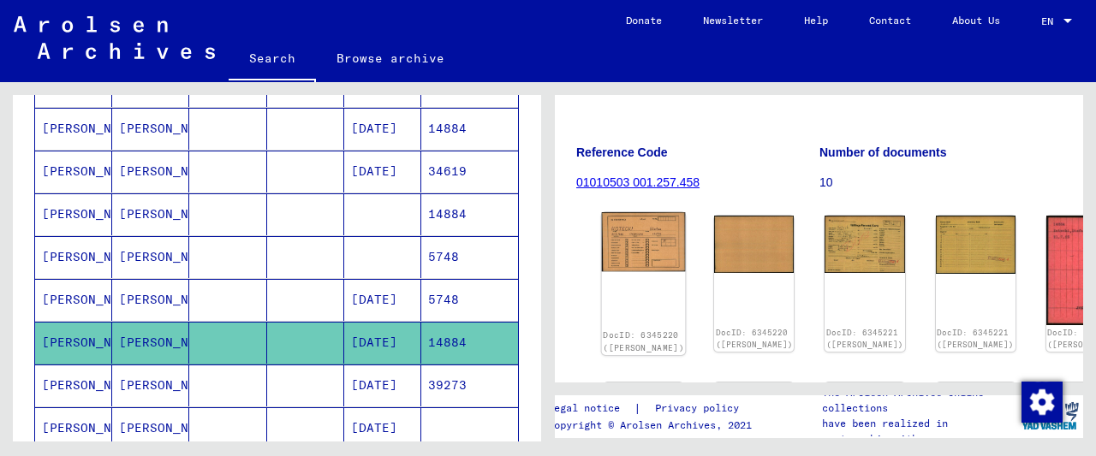
click at [638, 231] on img at bounding box center [644, 241] width 84 height 59
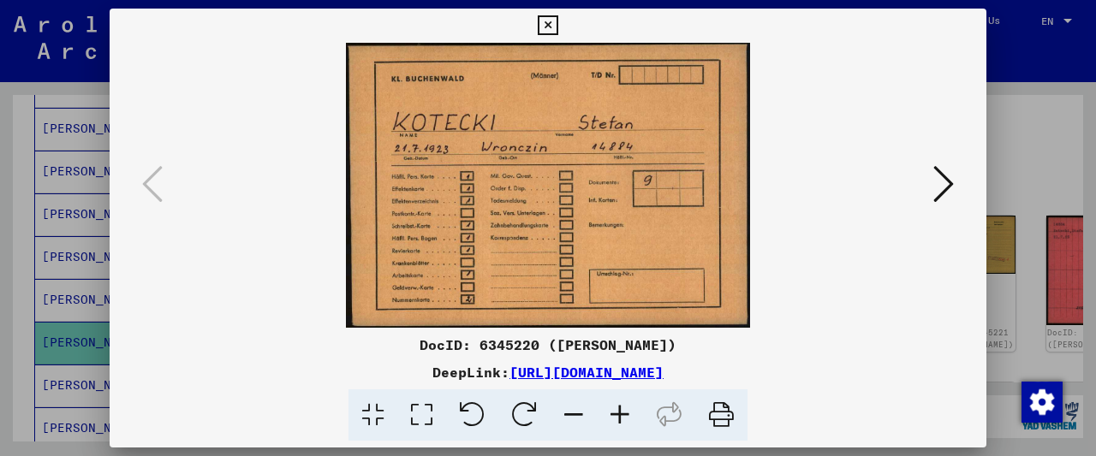
click at [557, 35] on icon at bounding box center [548, 25] width 20 height 21
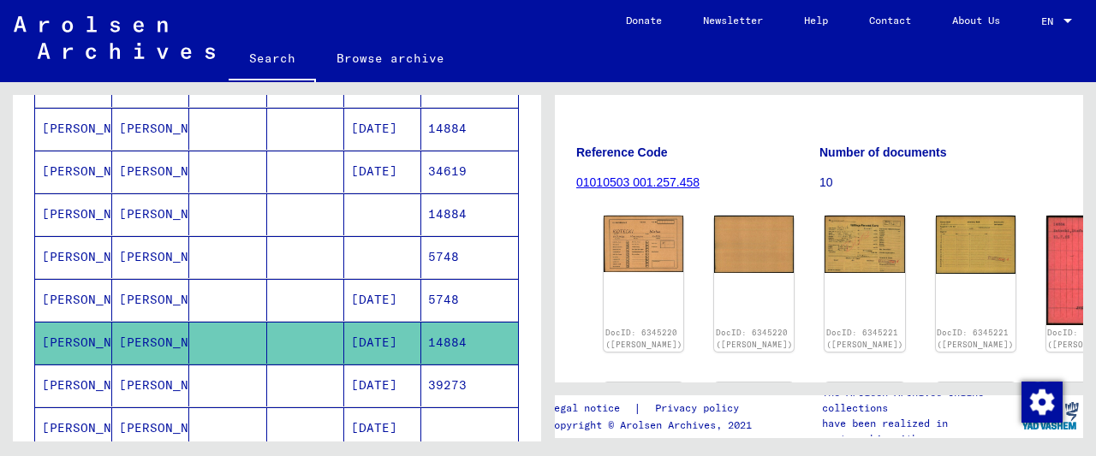
click at [299, 262] on mat-cell at bounding box center [305, 257] width 77 height 42
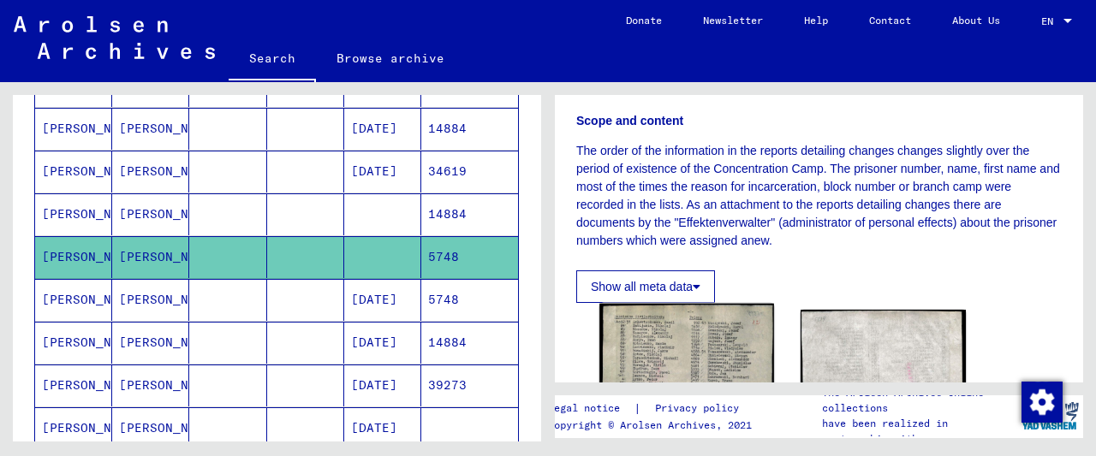
scroll to position [356, 0]
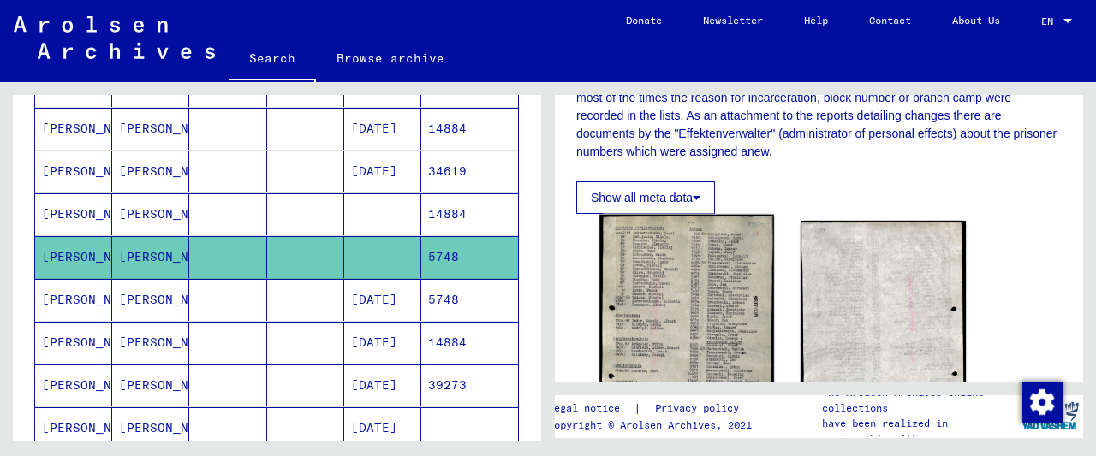
click at [708, 261] on img at bounding box center [686, 339] width 174 height 249
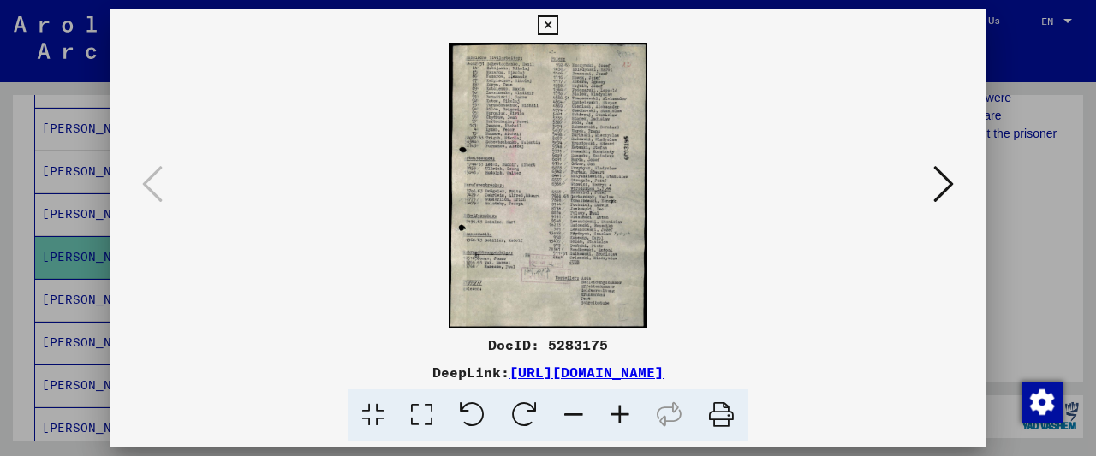
click at [610, 410] on icon at bounding box center [620, 416] width 46 height 52
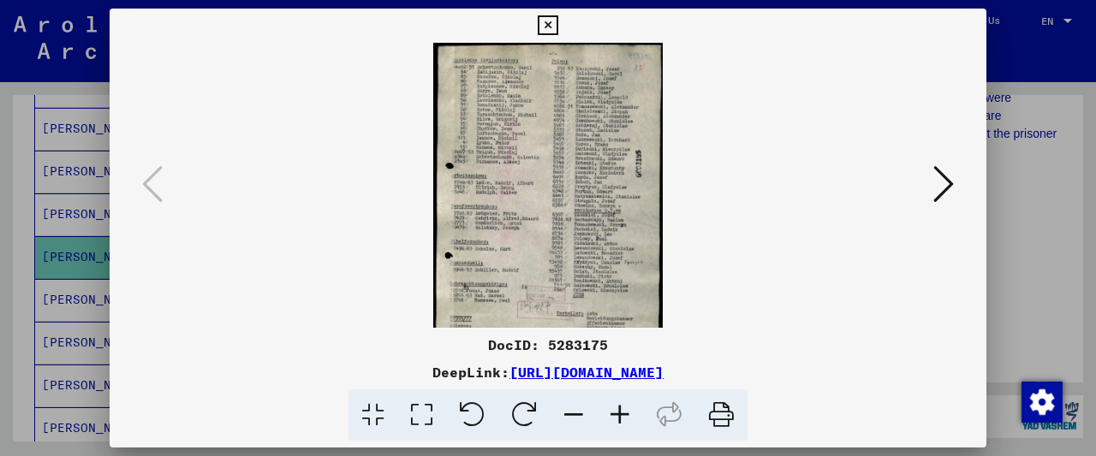
click at [610, 410] on icon at bounding box center [620, 416] width 46 height 52
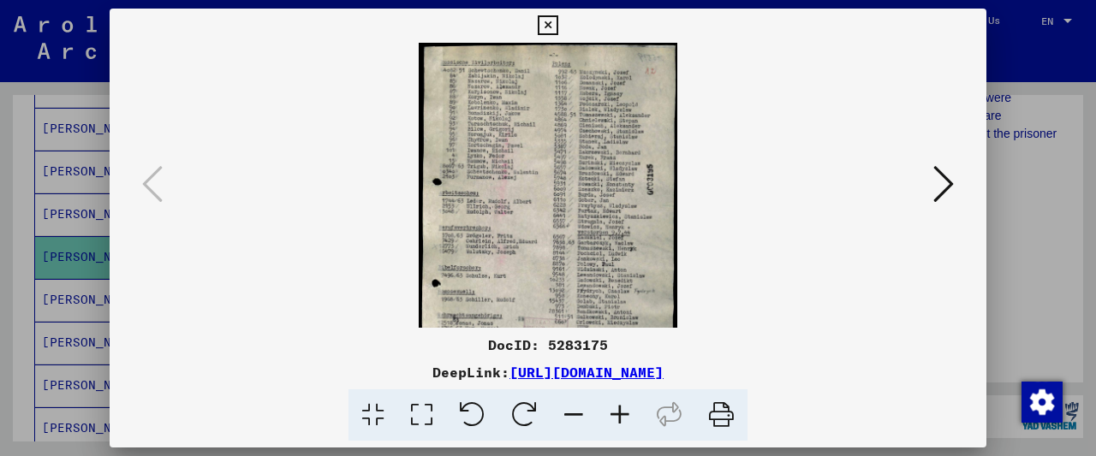
click at [614, 411] on icon at bounding box center [620, 416] width 46 height 52
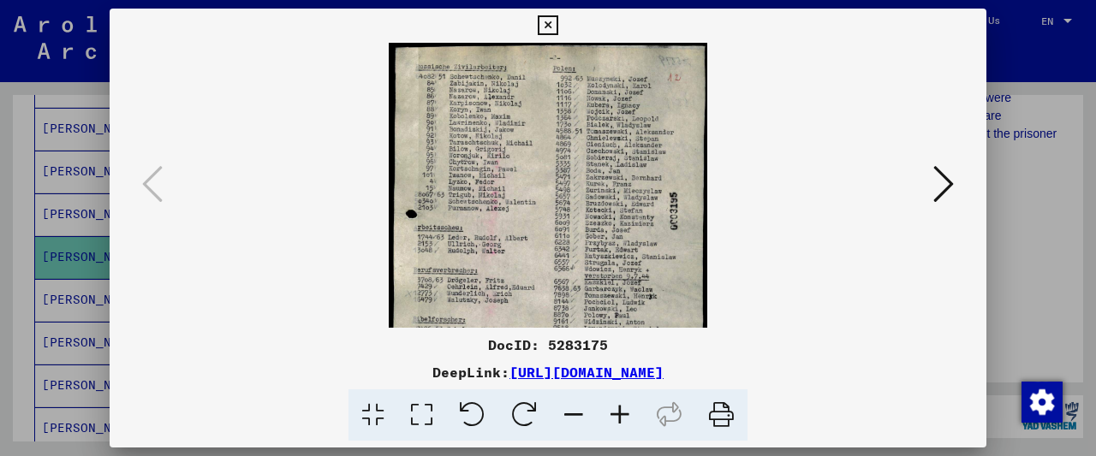
click at [615, 411] on icon at bounding box center [620, 416] width 46 height 52
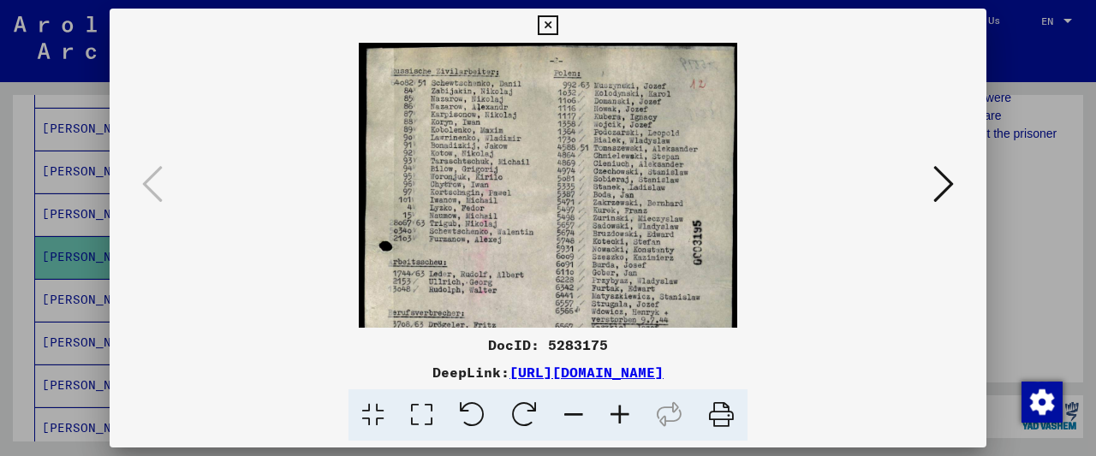
click at [615, 411] on icon at bounding box center [620, 416] width 46 height 52
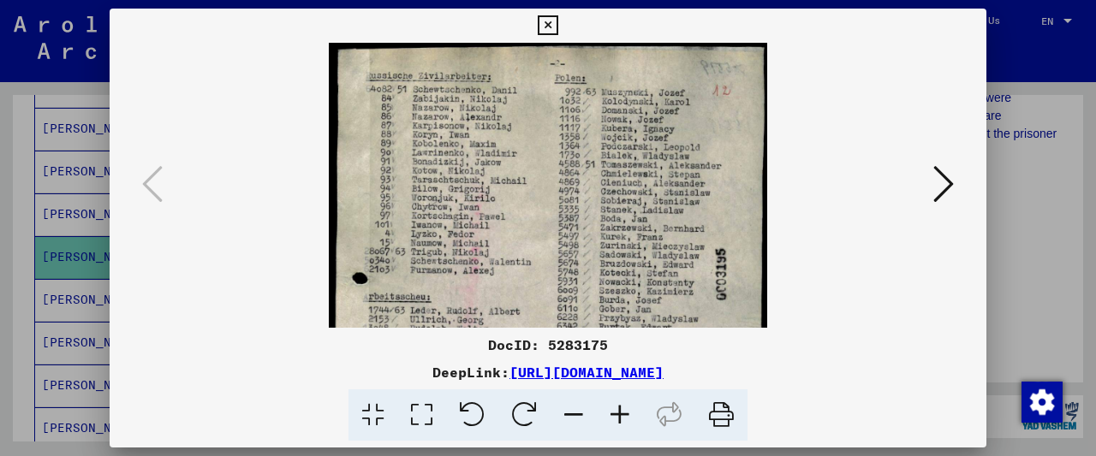
click at [615, 411] on icon at bounding box center [620, 416] width 46 height 52
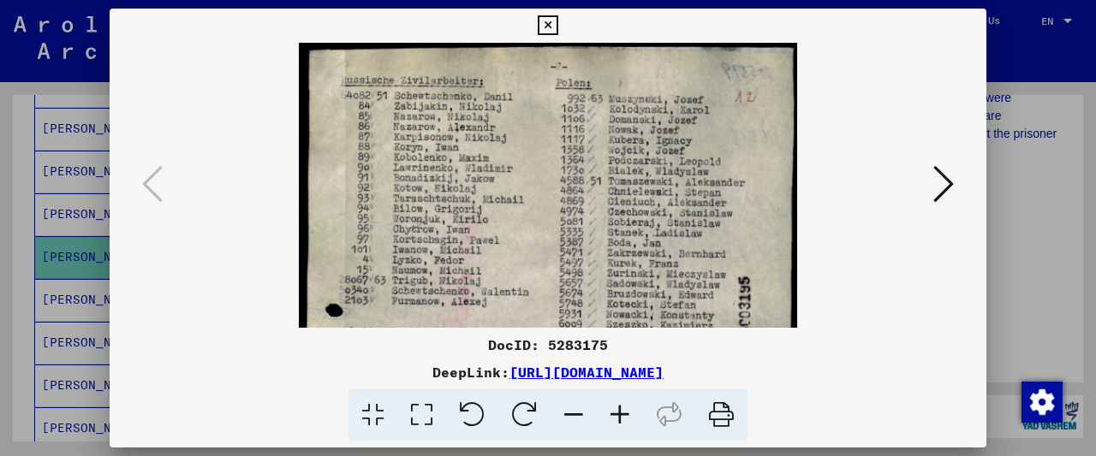
click at [615, 411] on icon at bounding box center [620, 416] width 46 height 52
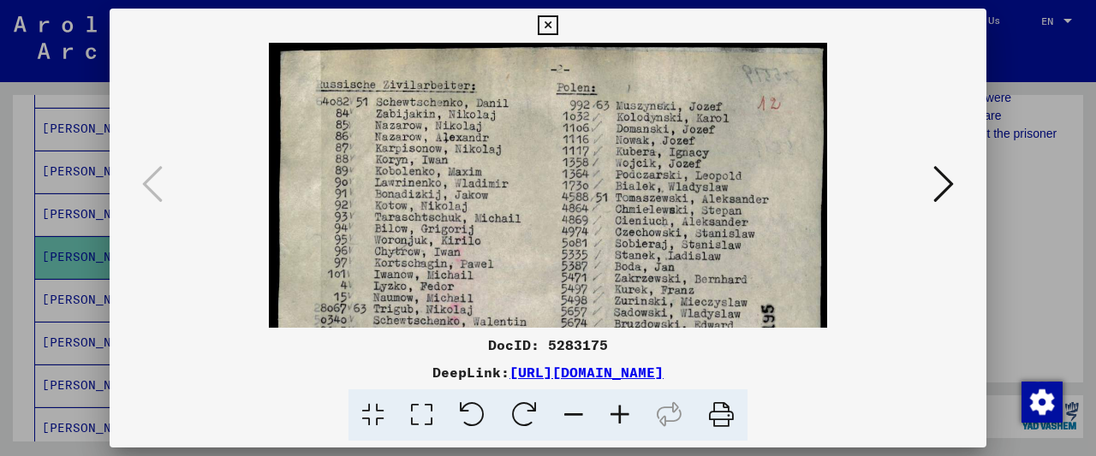
click at [615, 411] on icon at bounding box center [620, 416] width 46 height 52
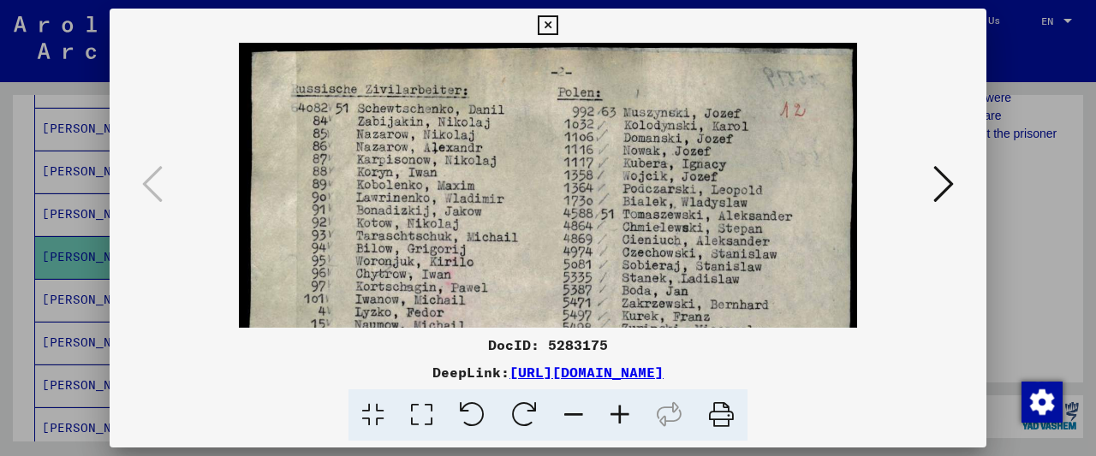
click at [615, 411] on icon at bounding box center [620, 416] width 46 height 52
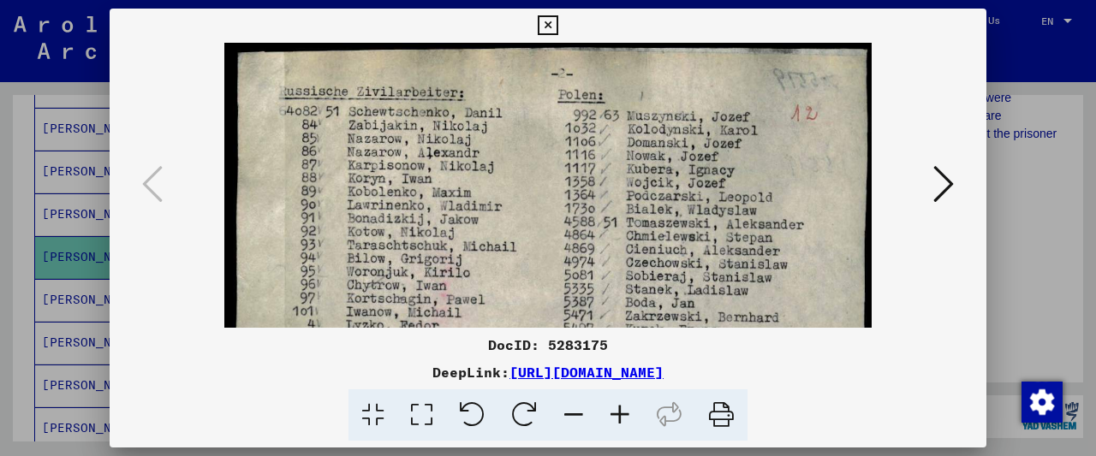
click at [557, 30] on icon at bounding box center [548, 25] width 20 height 21
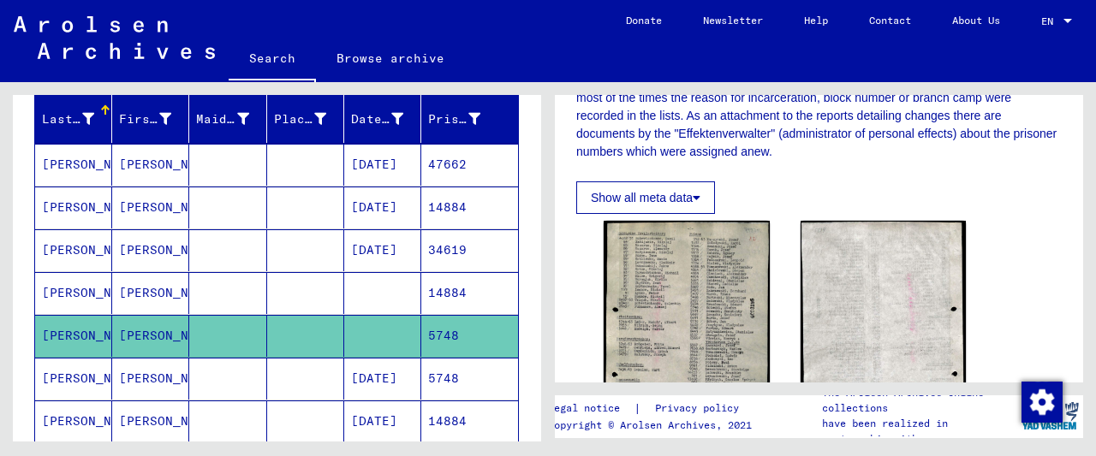
scroll to position [104, 0]
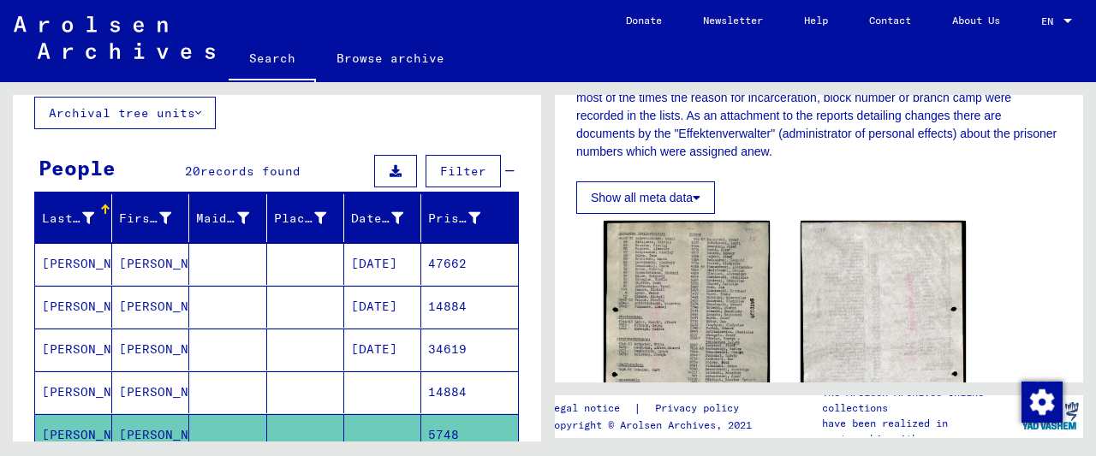
click at [370, 381] on mat-cell at bounding box center [382, 393] width 77 height 42
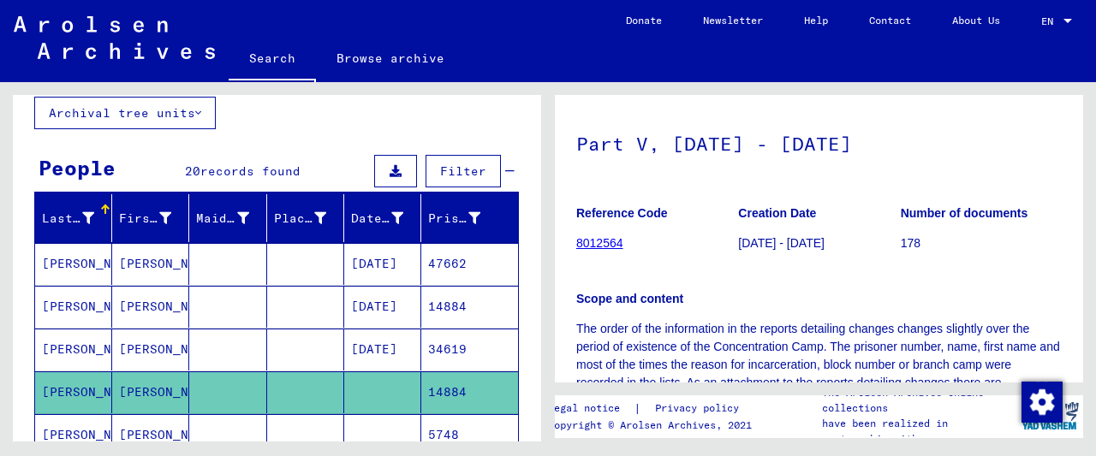
scroll to position [356, 0]
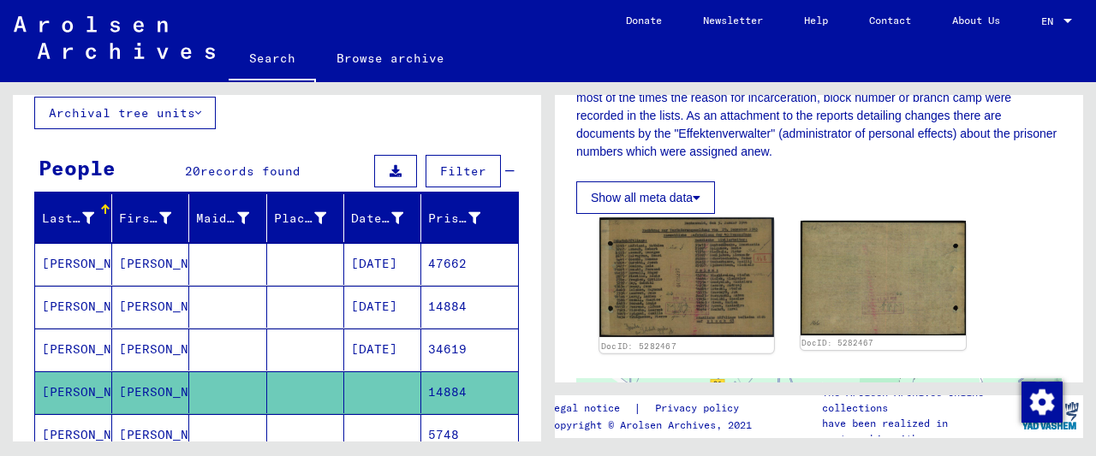
click at [694, 280] on img at bounding box center [686, 277] width 174 height 120
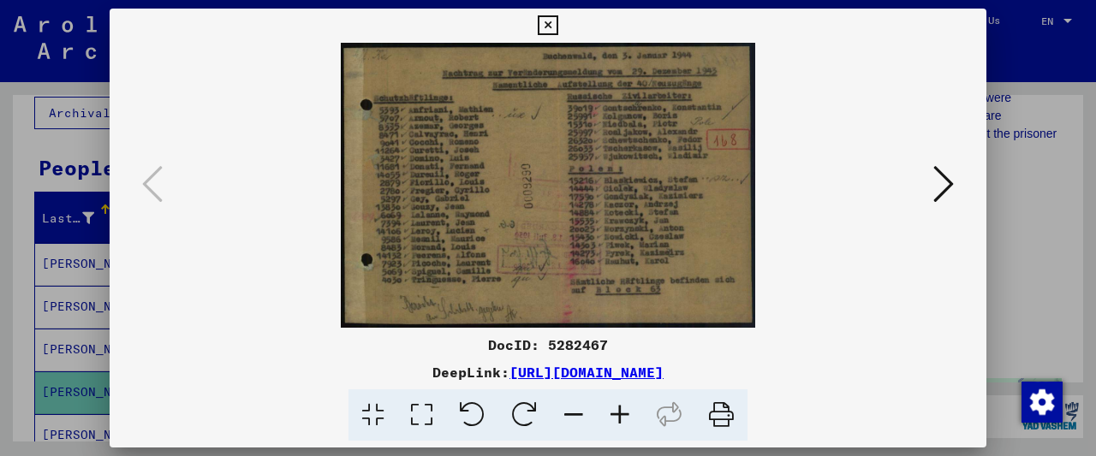
click at [620, 422] on icon at bounding box center [620, 416] width 46 height 52
click at [621, 422] on icon at bounding box center [620, 416] width 46 height 52
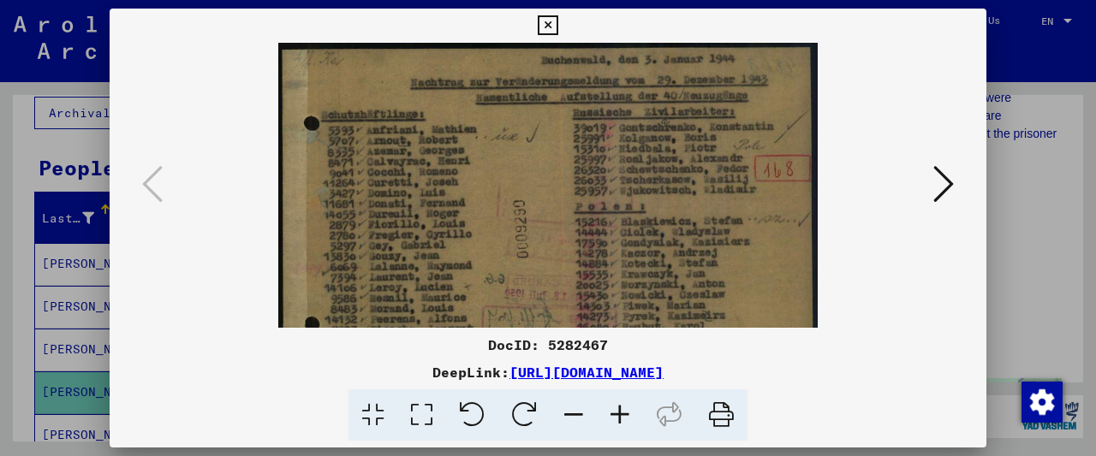
click at [621, 422] on icon at bounding box center [620, 416] width 46 height 52
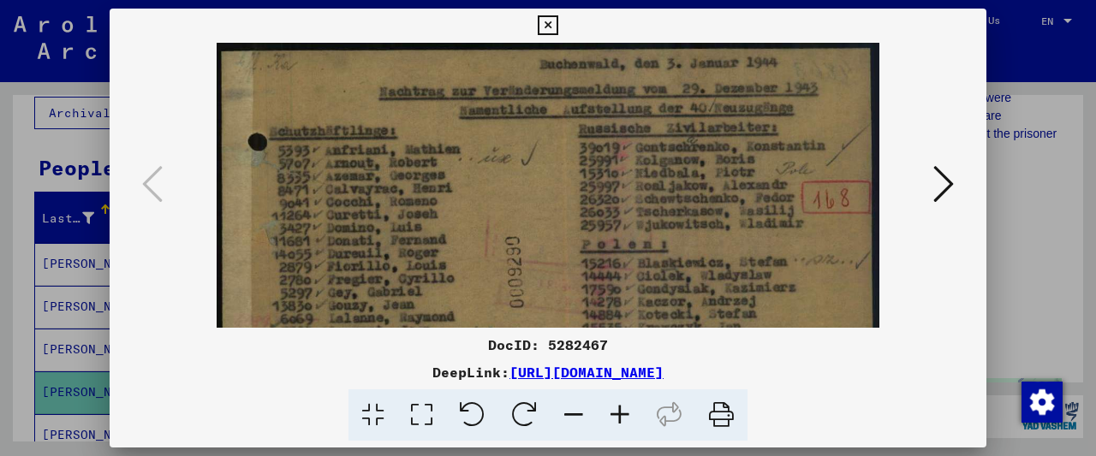
click at [621, 422] on icon at bounding box center [620, 416] width 46 height 52
click at [624, 422] on icon at bounding box center [620, 416] width 46 height 52
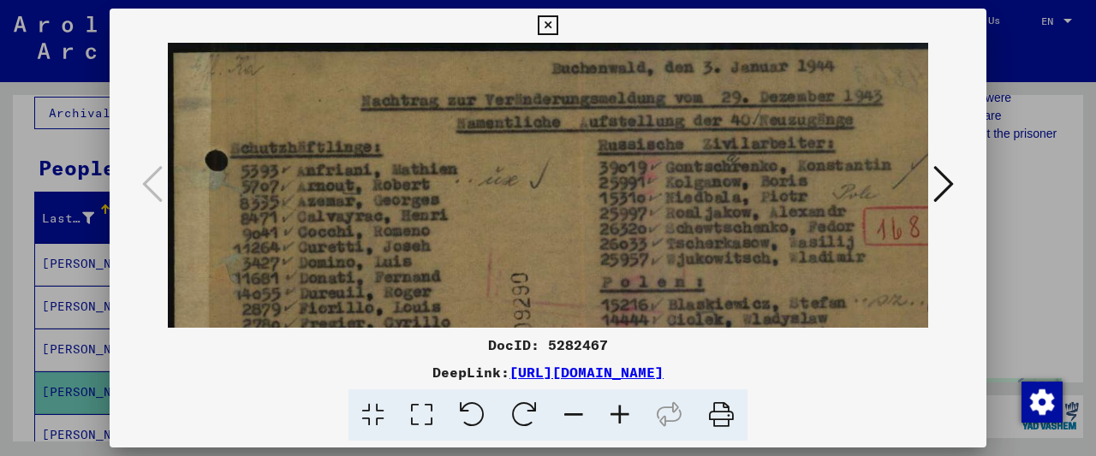
click at [624, 422] on icon at bounding box center [620, 416] width 46 height 52
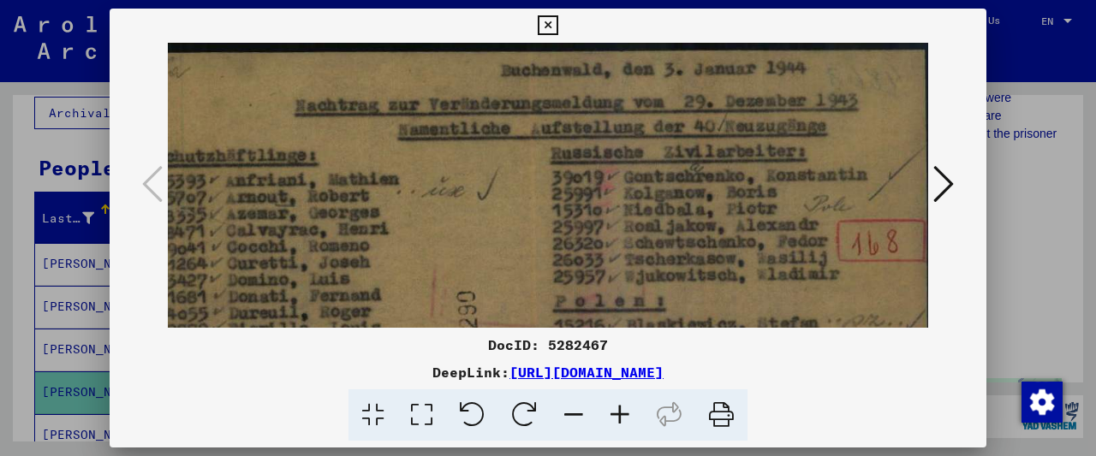
scroll to position [0, 80]
drag, startPoint x: 604, startPoint y: 218, endPoint x: 503, endPoint y: 234, distance: 102.2
click at [503, 234] on img at bounding box center [512, 335] width 850 height 585
click at [557, 27] on icon at bounding box center [548, 25] width 20 height 21
